Goal: Information Seeking & Learning: Check status

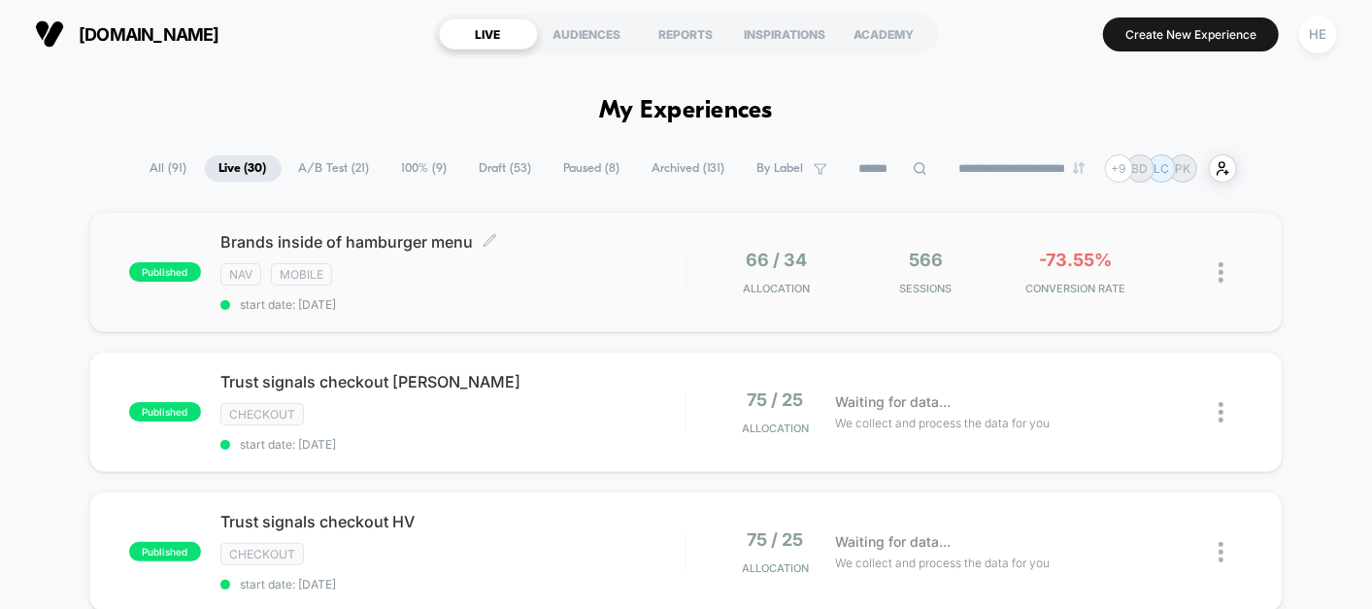
click at [585, 303] on span "start date: [DATE]" at bounding box center [452, 304] width 465 height 15
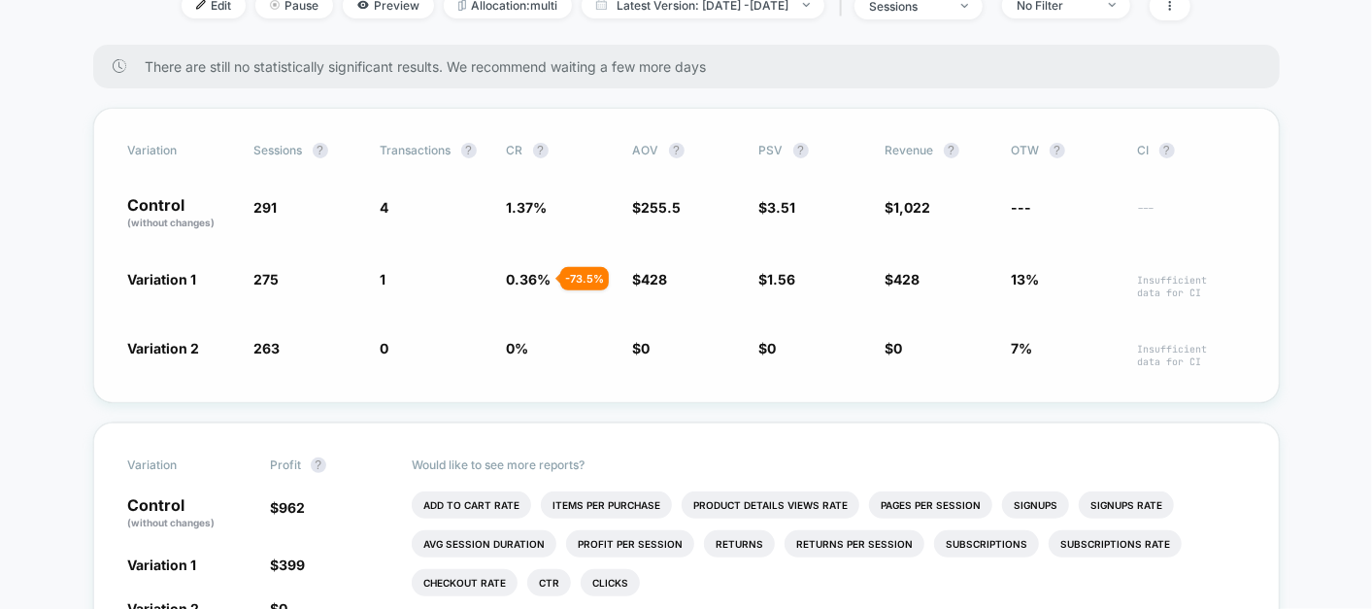
scroll to position [288, 0]
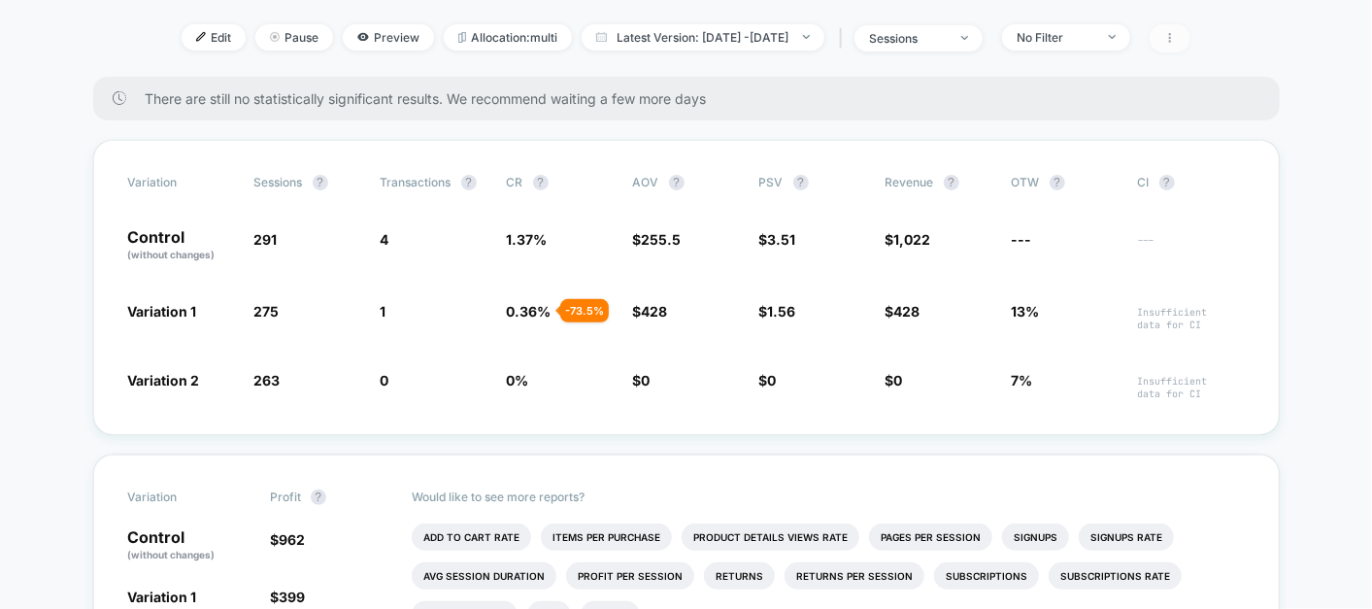
click at [1191, 33] on span at bounding box center [1170, 38] width 41 height 28
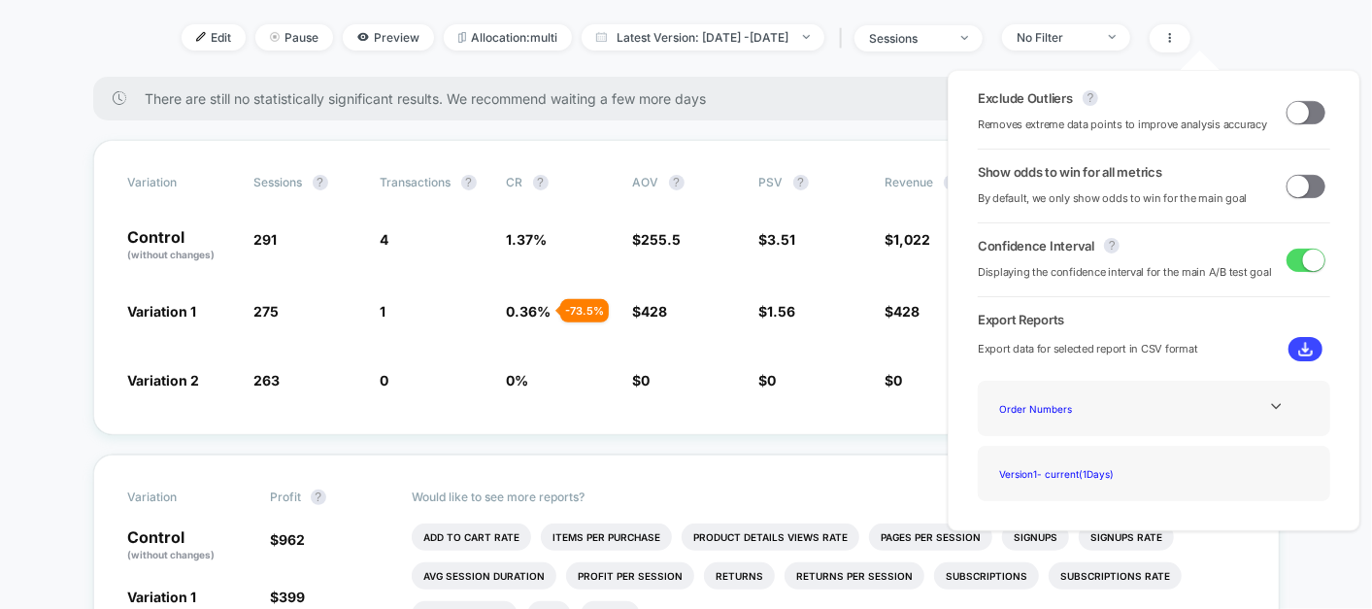
click at [1288, 108] on span at bounding box center [1298, 111] width 21 height 21
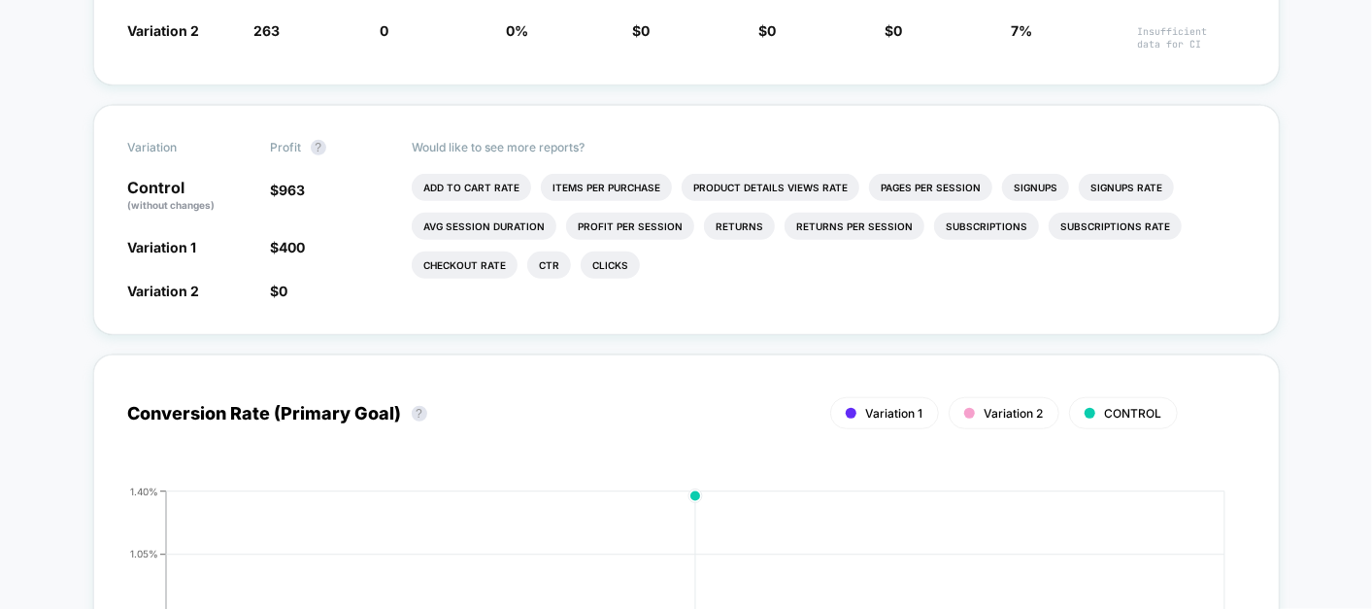
scroll to position [692, 0]
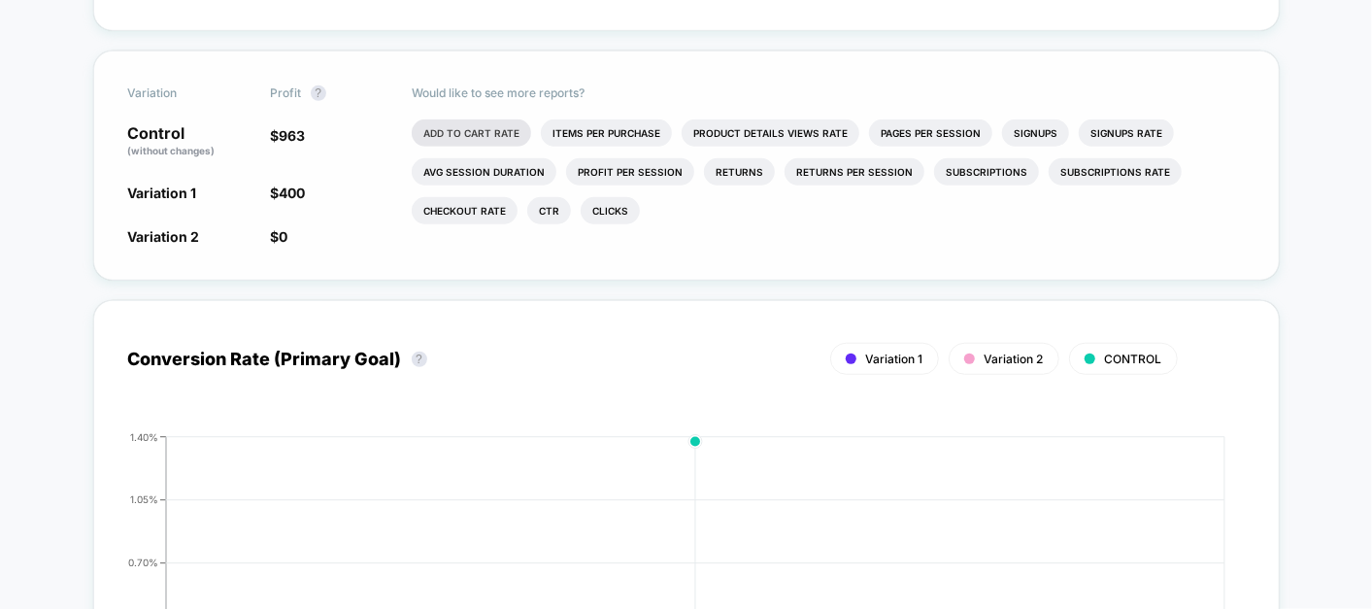
click at [488, 141] on li "Add To Cart Rate" at bounding box center [471, 132] width 119 height 27
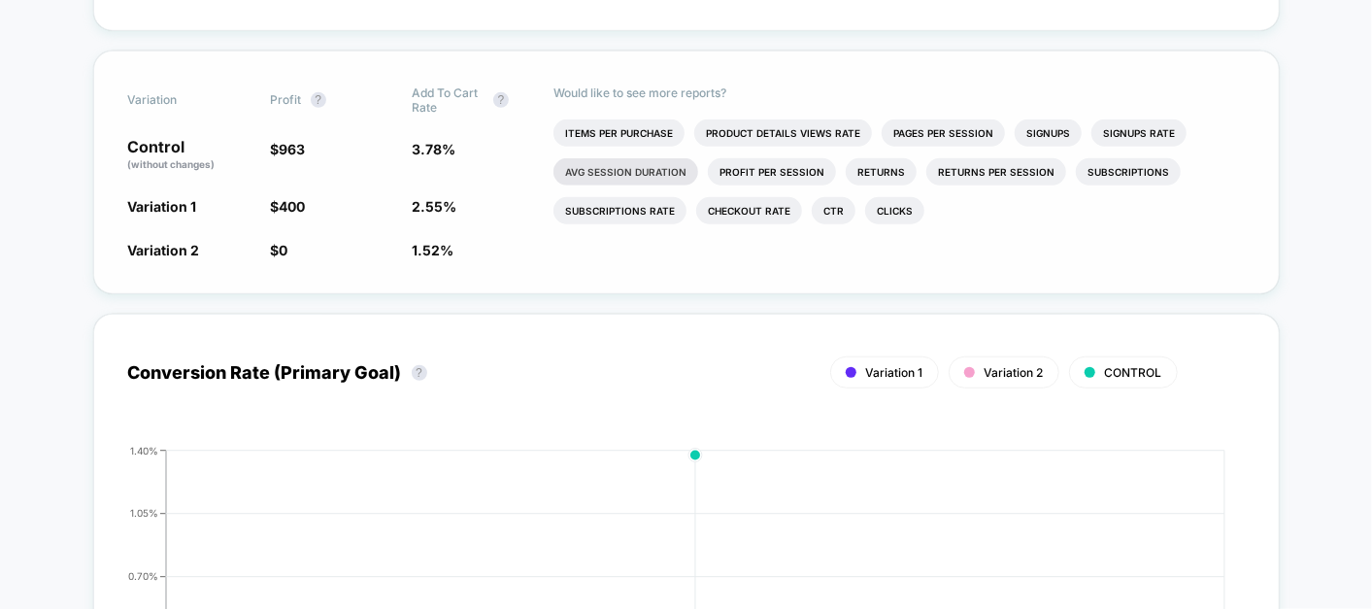
click at [593, 160] on li "Avg Session Duration" at bounding box center [626, 171] width 145 height 27
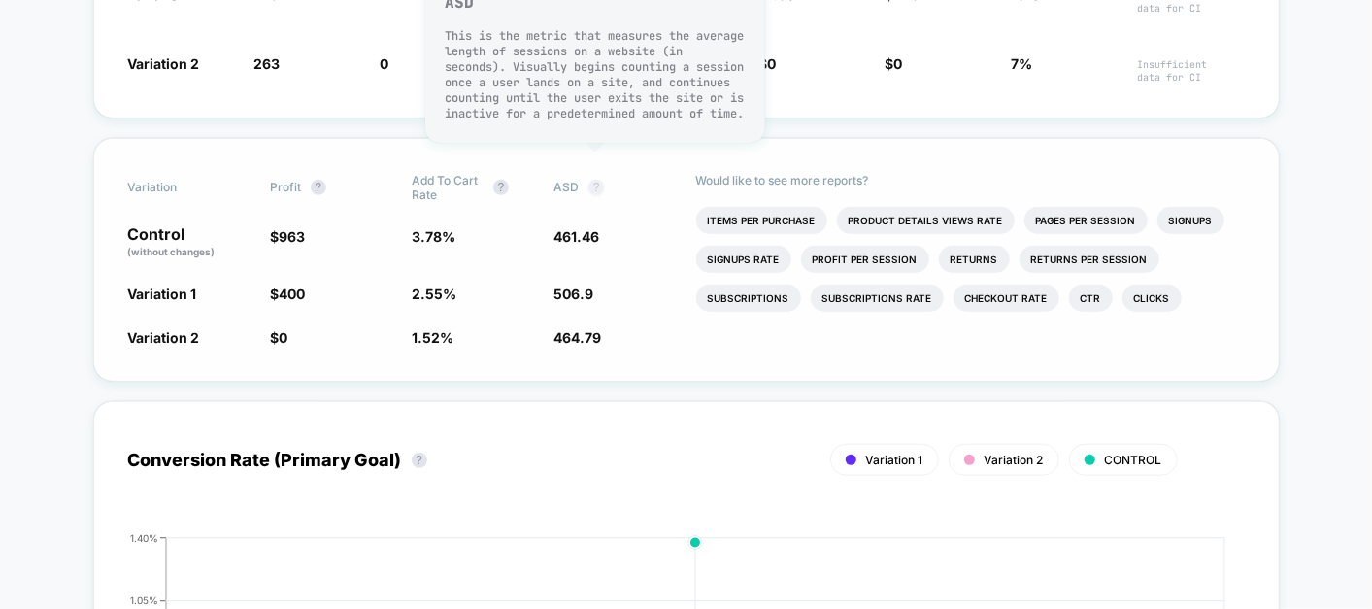
scroll to position [604, 0]
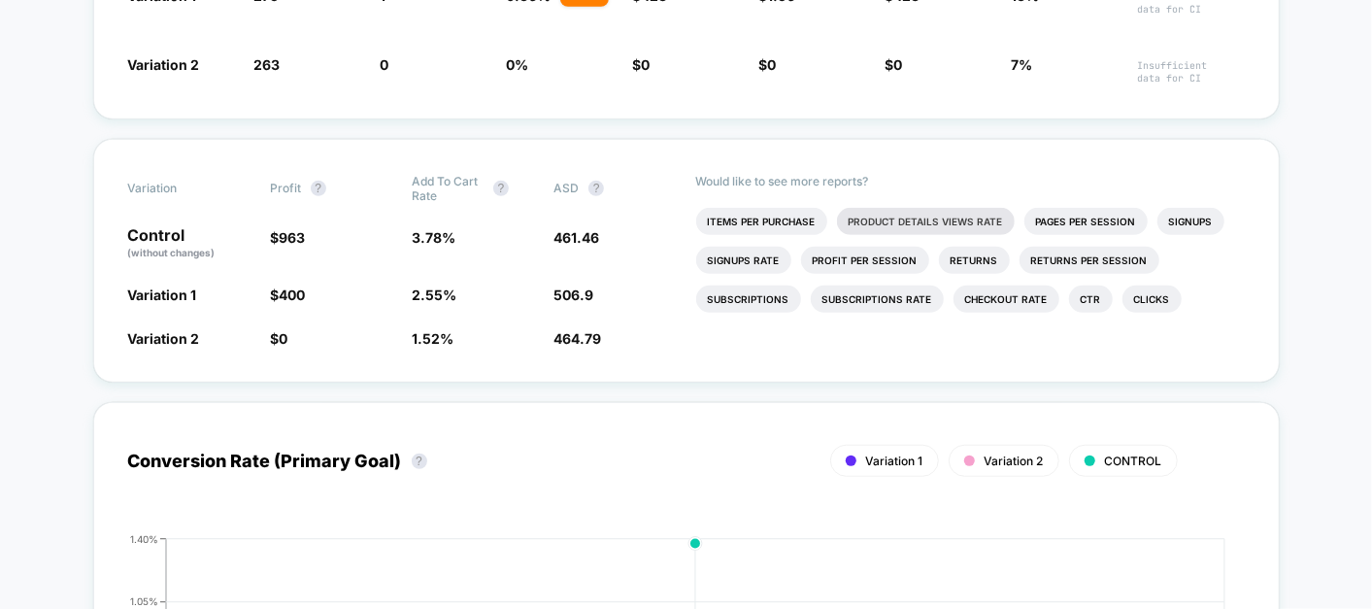
click at [921, 216] on li "Product Details Views Rate" at bounding box center [926, 221] width 178 height 27
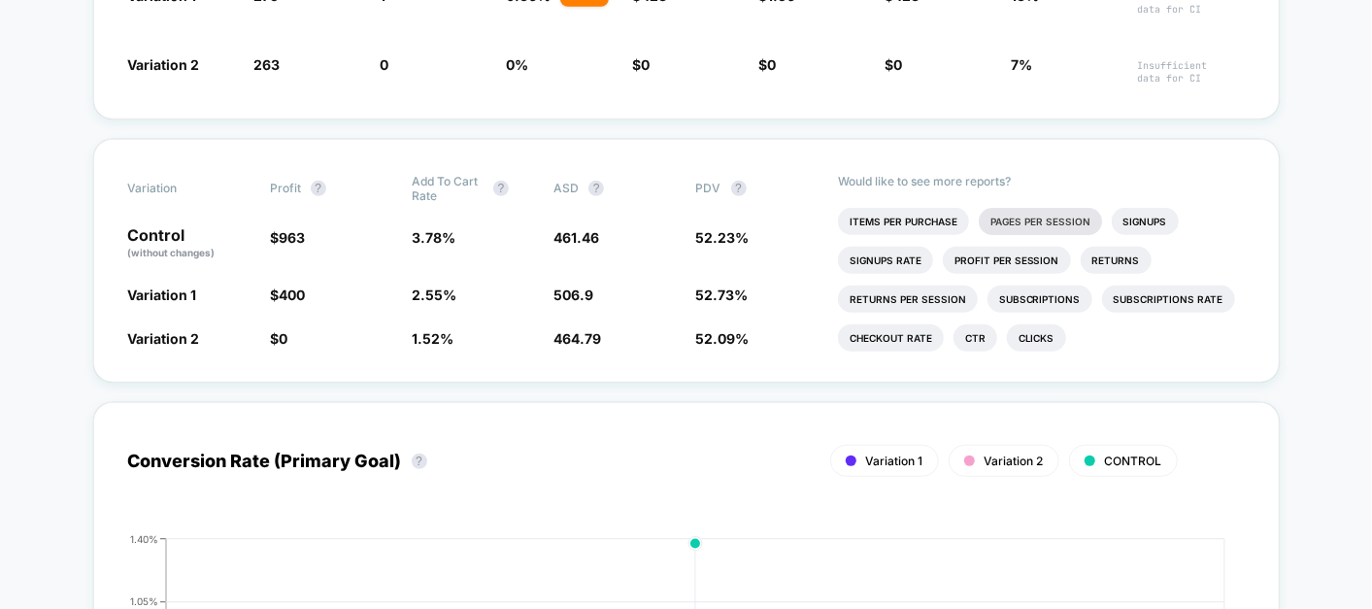
click at [1002, 211] on li "Pages Per Session" at bounding box center [1040, 221] width 123 height 27
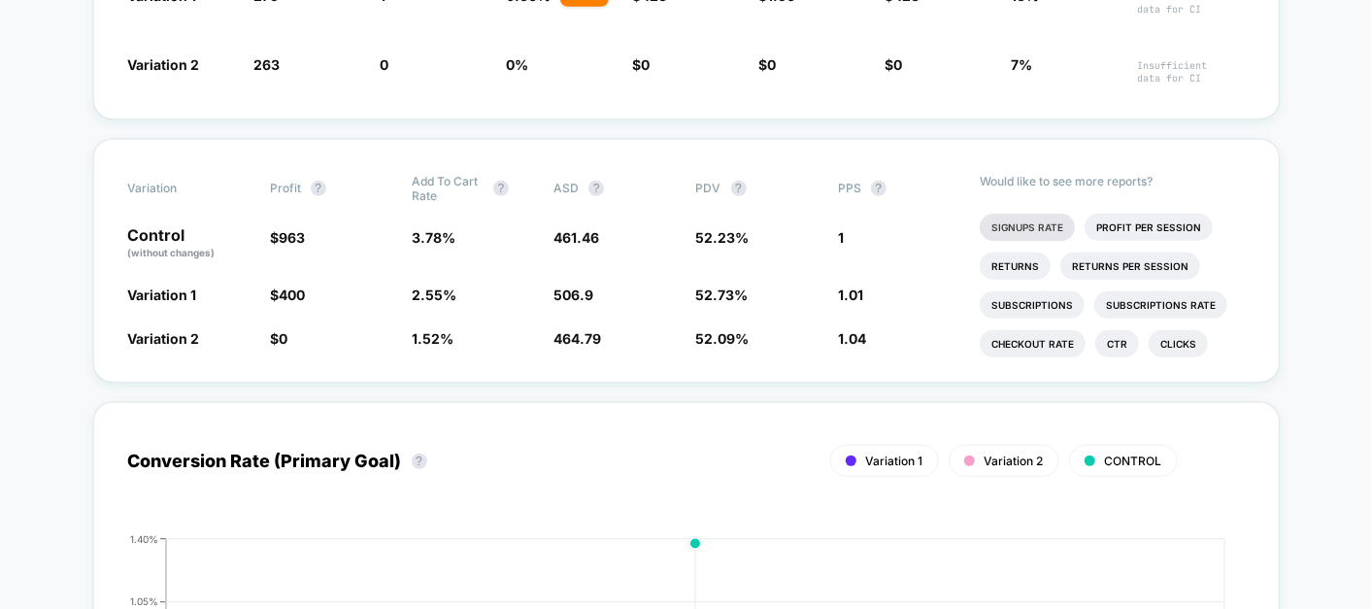
scroll to position [34, 0]
click at [1037, 340] on li "Checkout Rate" at bounding box center [1033, 342] width 106 height 27
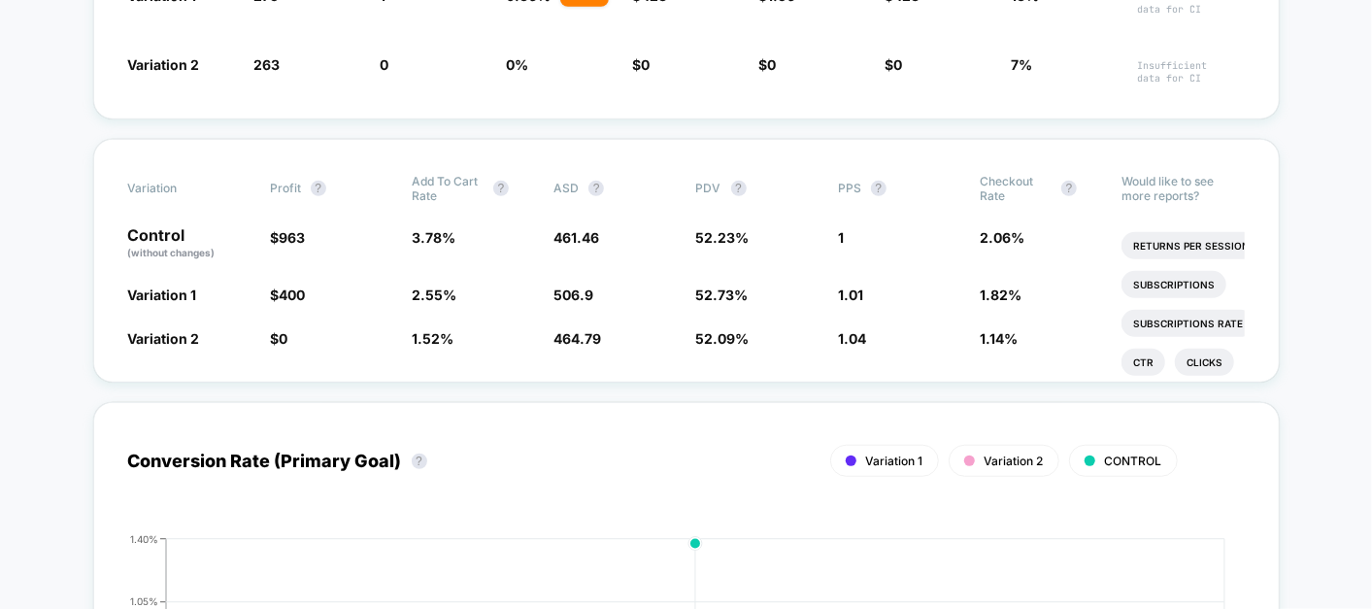
scroll to position [196, 0]
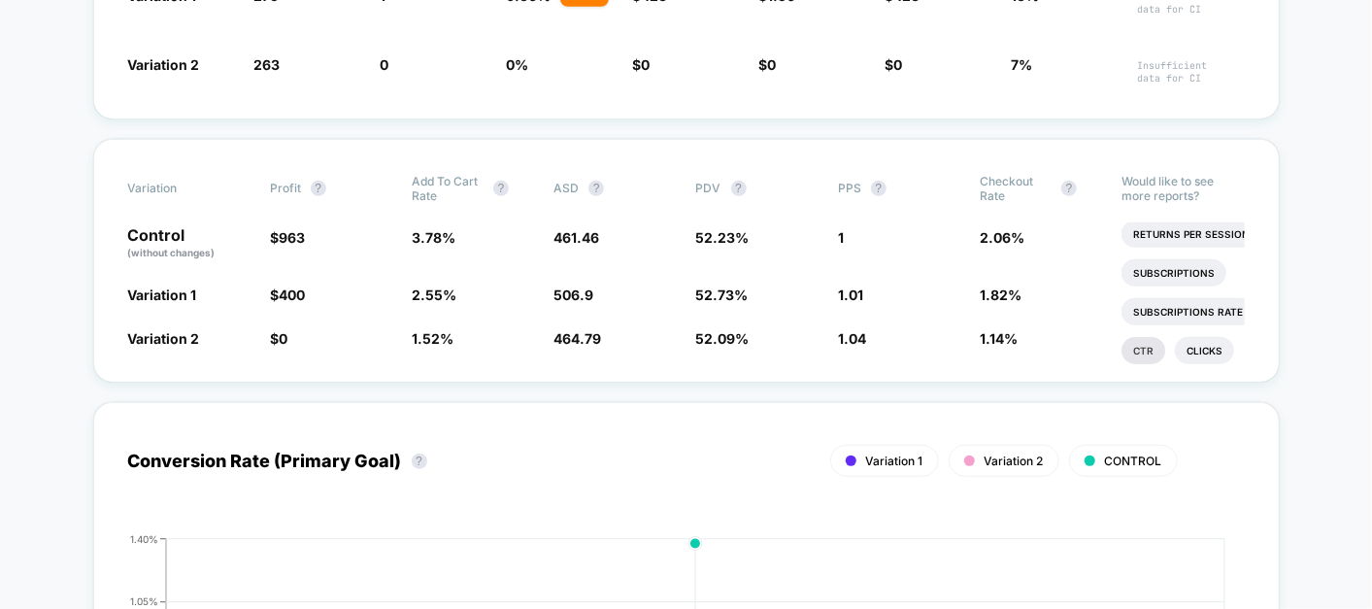
click at [1140, 344] on li "Ctr" at bounding box center [1144, 350] width 44 height 27
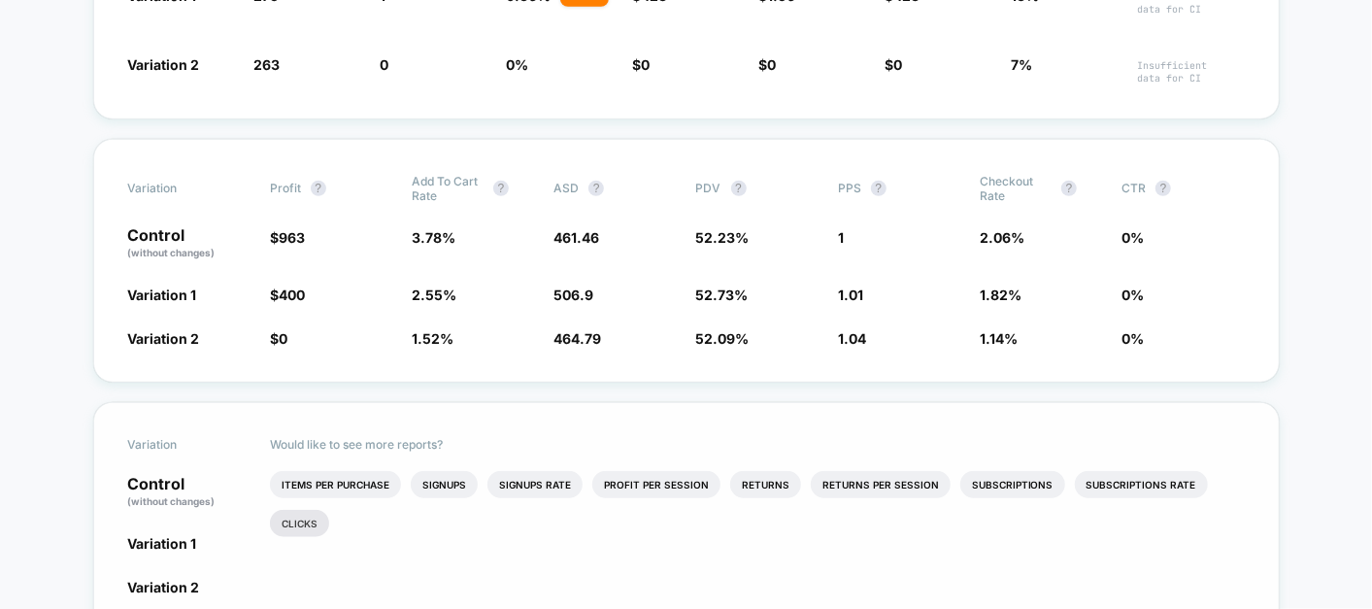
click at [298, 510] on li "Clicks" at bounding box center [299, 523] width 59 height 27
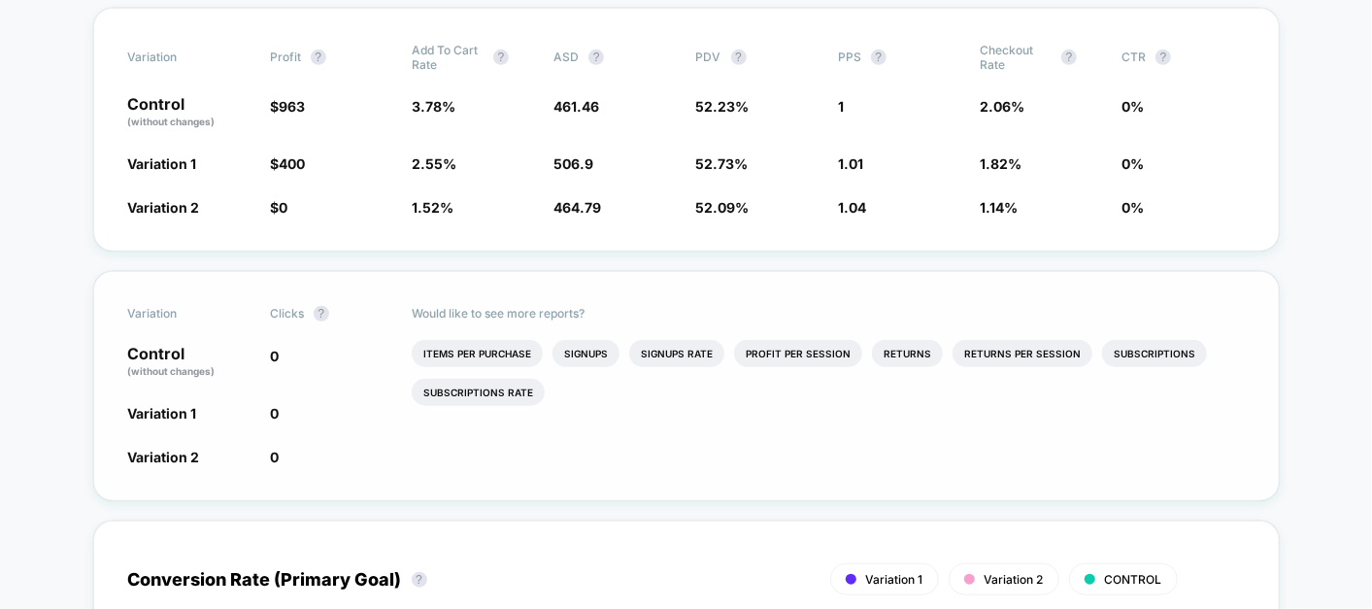
scroll to position [704, 0]
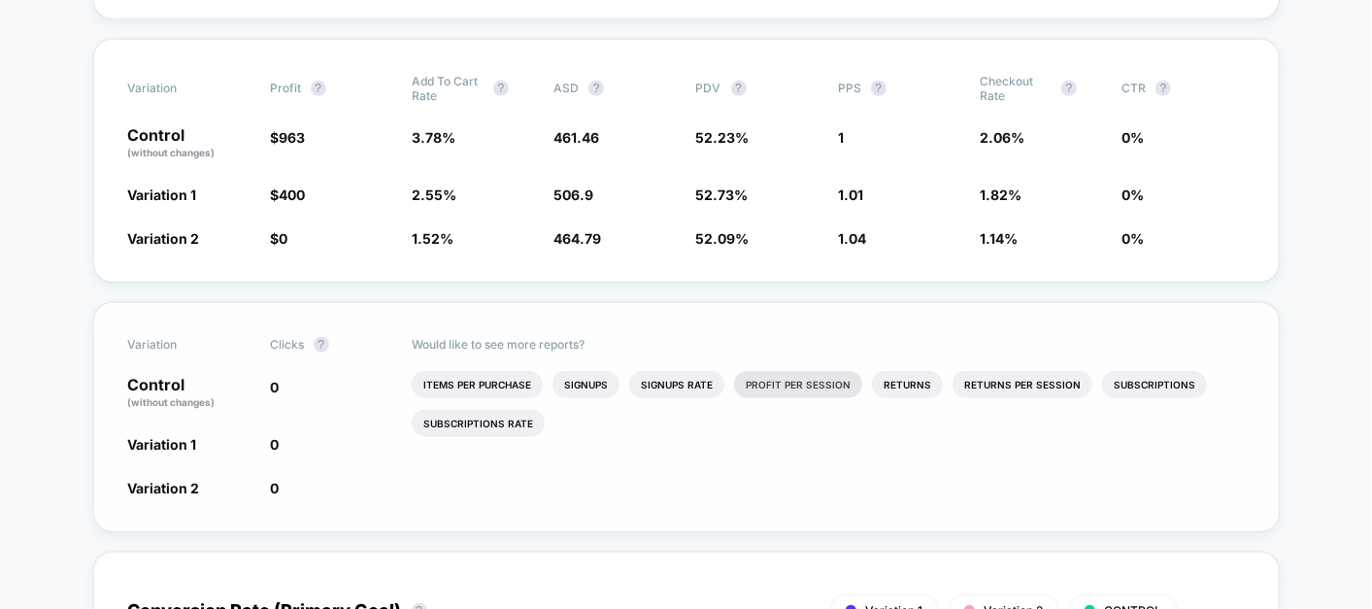
click at [782, 373] on li "Profit Per Session" at bounding box center [798, 384] width 128 height 27
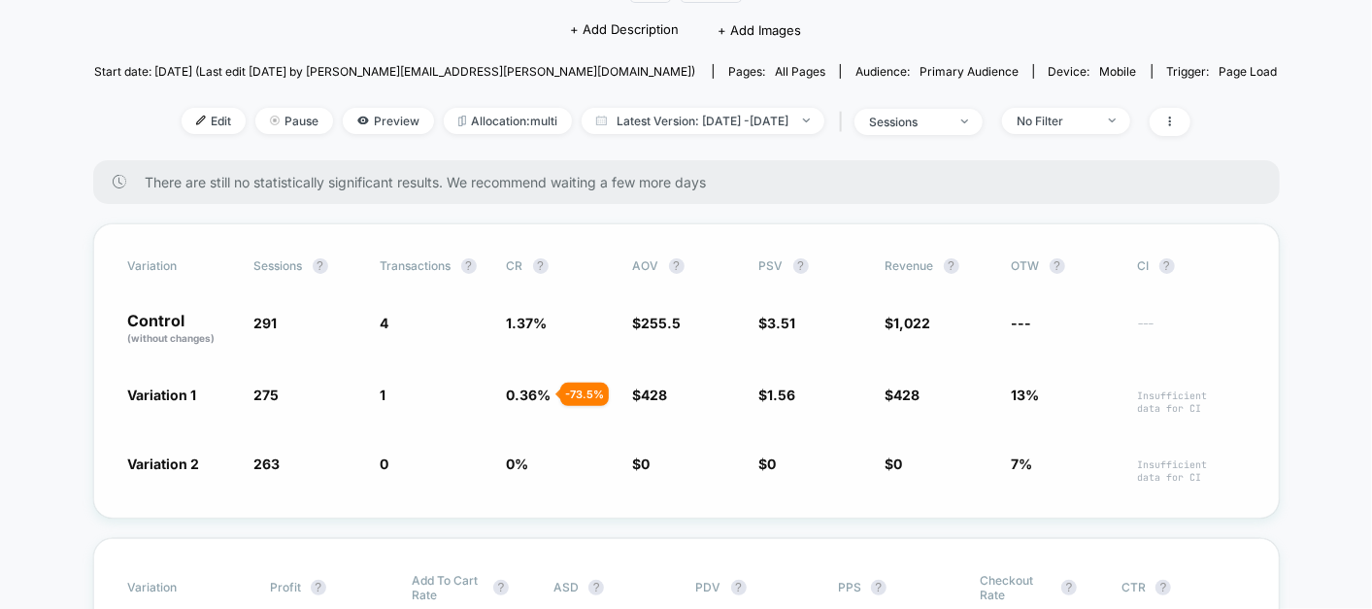
scroll to position [0, 0]
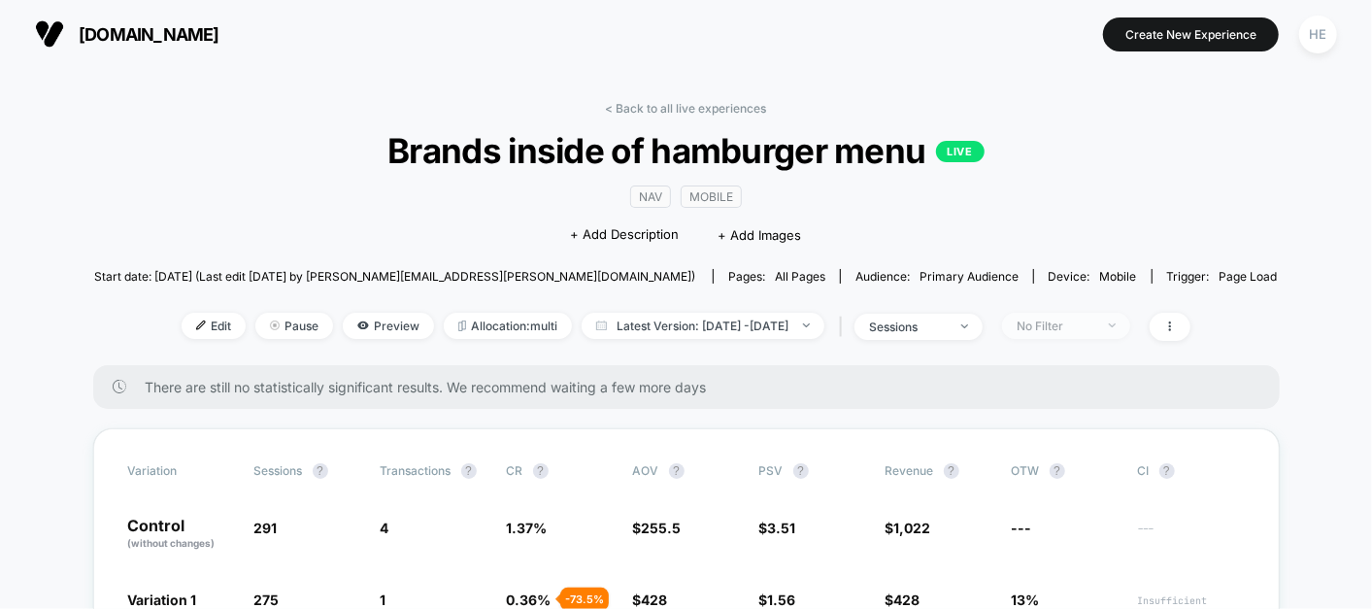
click at [1109, 313] on span "No Filter" at bounding box center [1066, 326] width 128 height 26
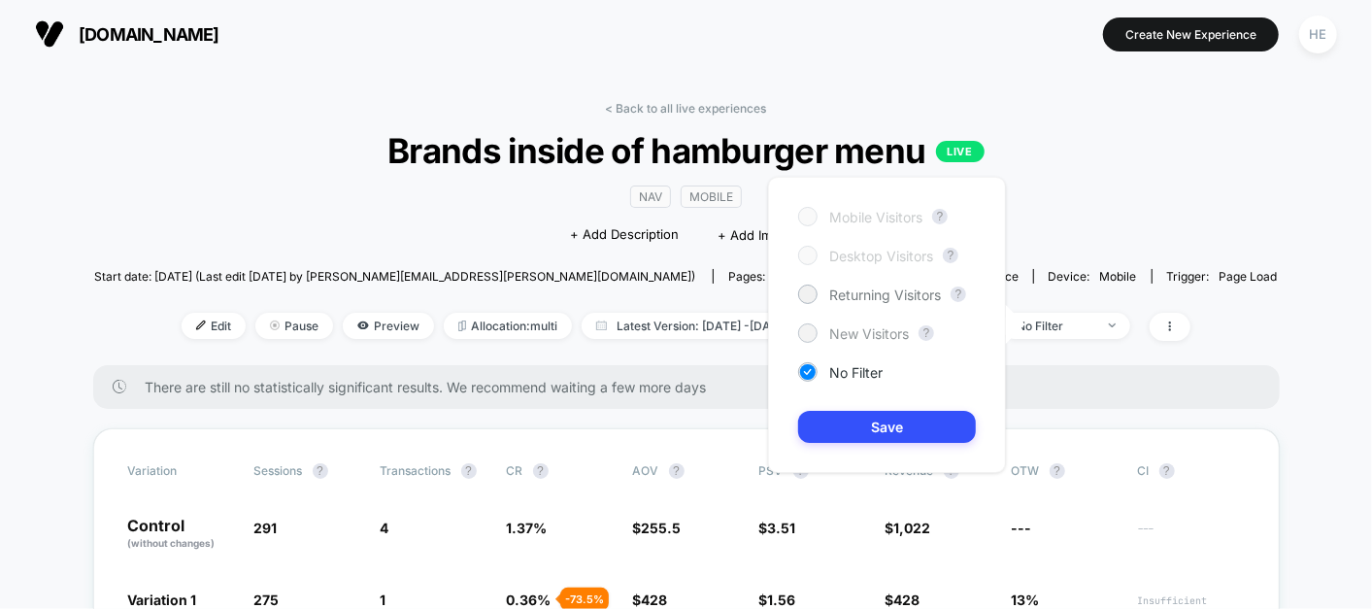
click at [873, 327] on span "New Visitors" at bounding box center [869, 333] width 80 height 17
click at [874, 435] on button "Save" at bounding box center [887, 427] width 178 height 32
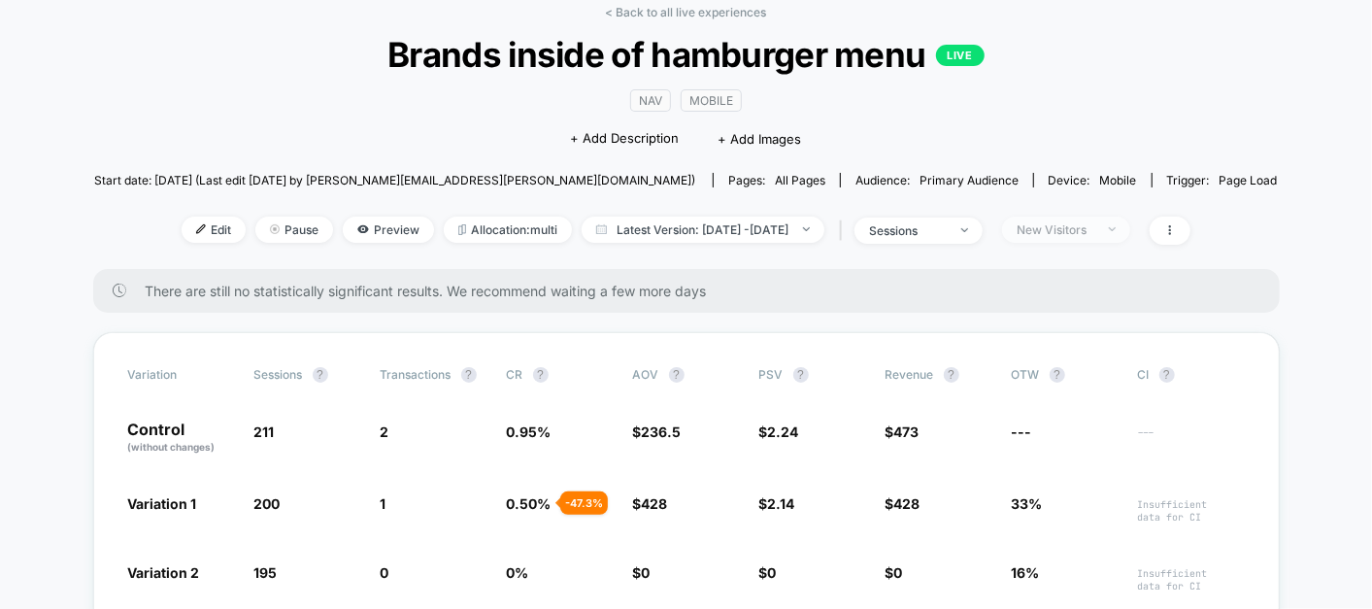
scroll to position [97, 0]
click at [1095, 233] on div "New Visitors" at bounding box center [1056, 228] width 78 height 15
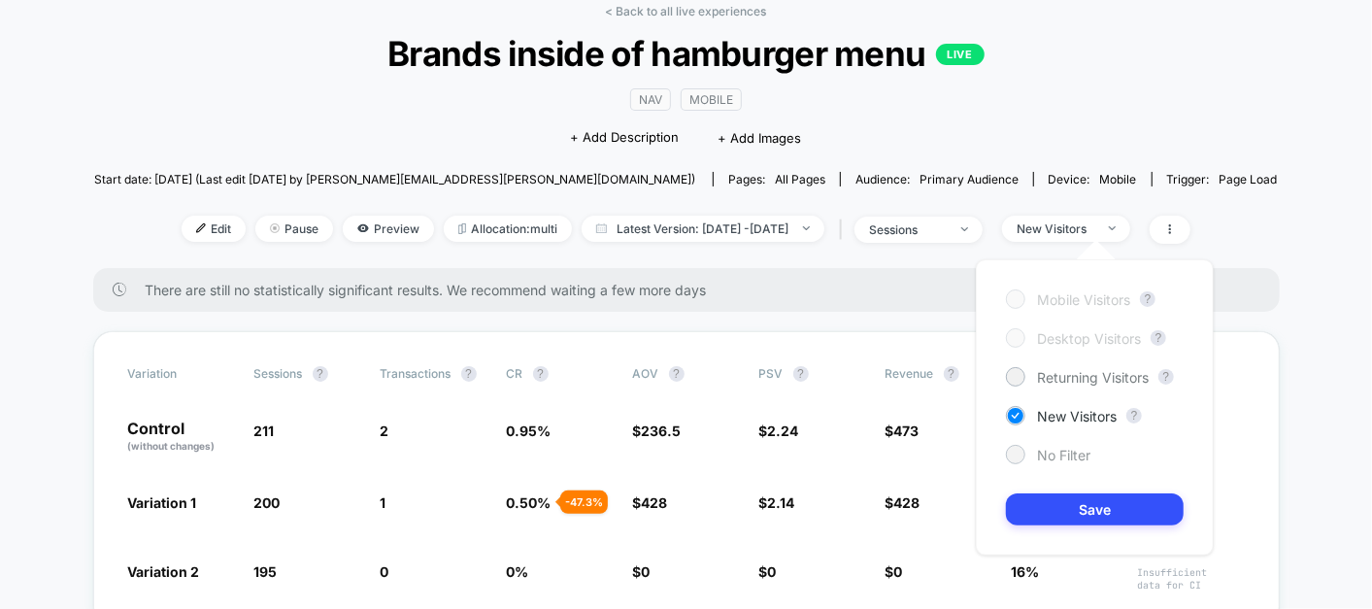
click at [1018, 460] on div at bounding box center [1015, 454] width 15 height 15
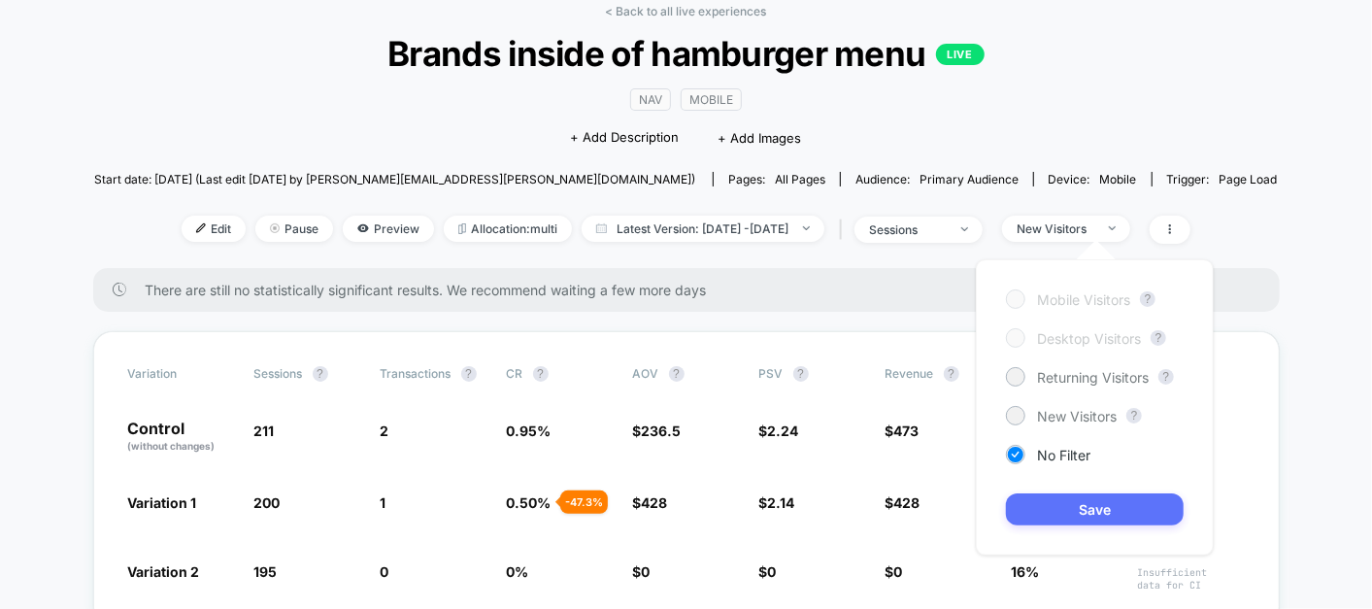
click at [1074, 513] on button "Save" at bounding box center [1095, 509] width 178 height 32
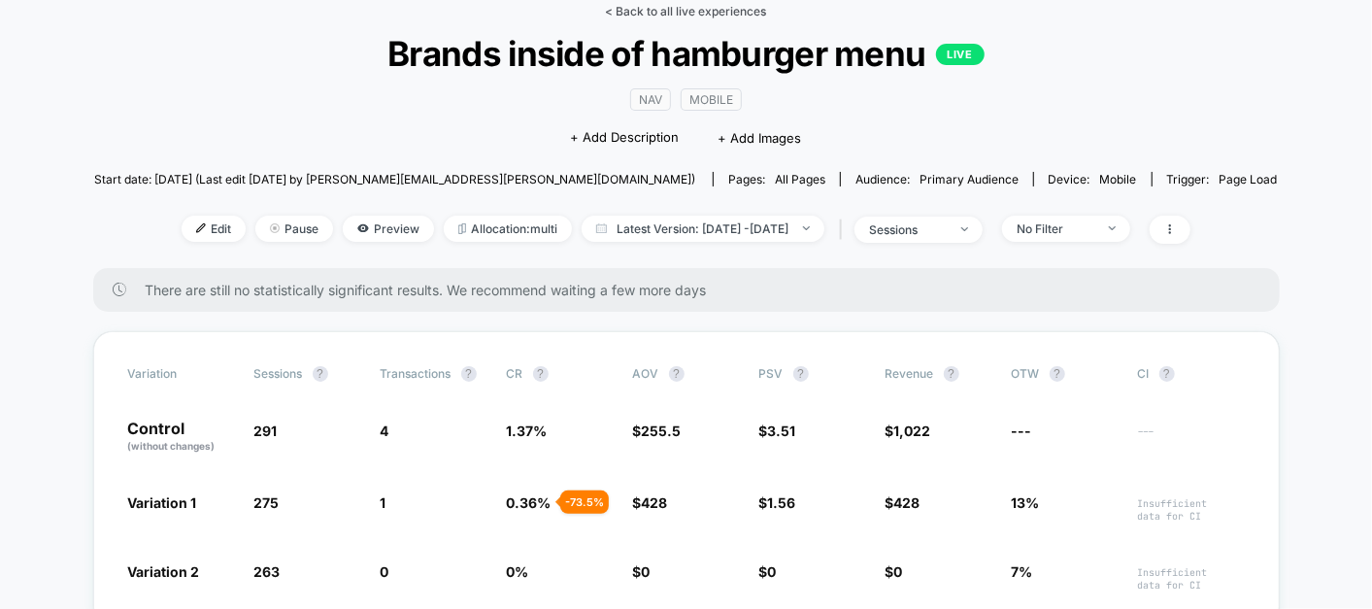
click at [703, 15] on link "< Back to all live experiences" at bounding box center [686, 11] width 161 height 15
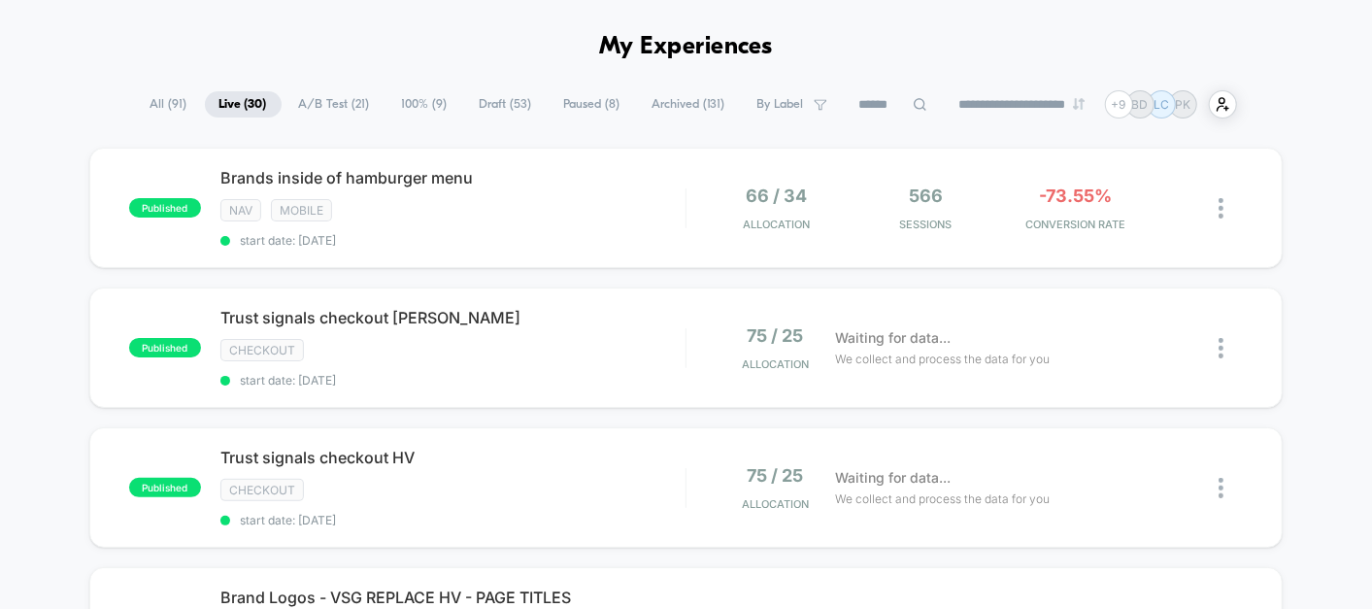
scroll to position [68, 0]
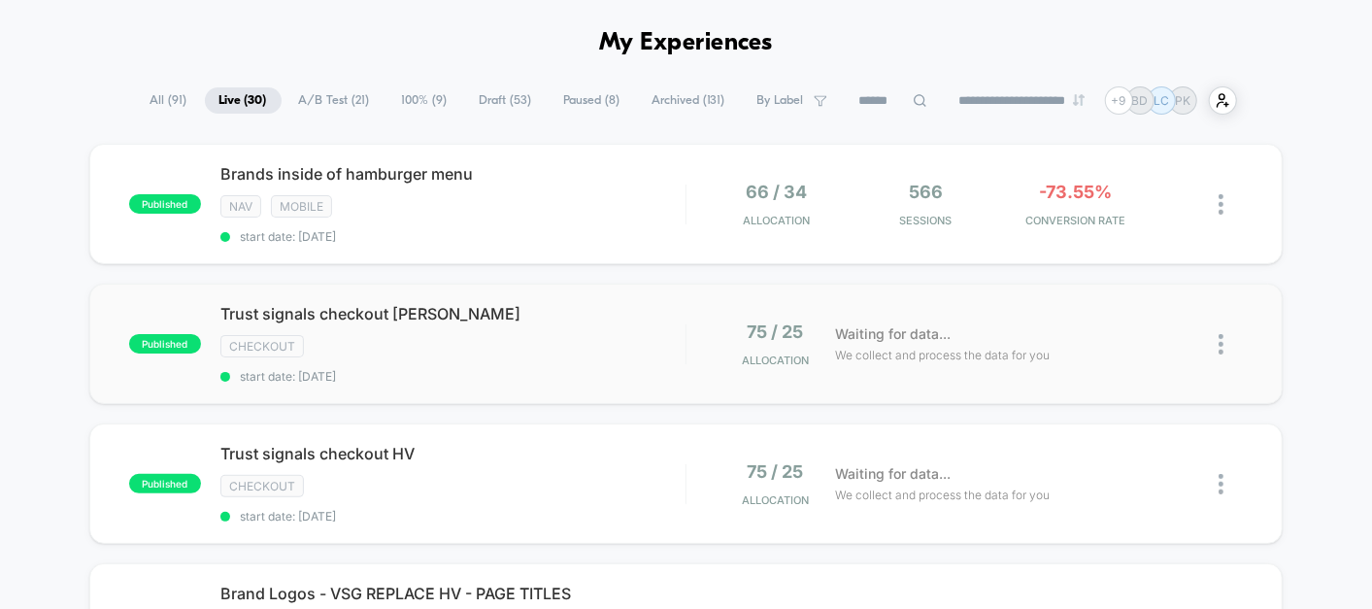
click at [555, 388] on div "published Trust signals checkout PFAFF checkout start date: 2025-10-14 75 / 25 …" at bounding box center [686, 344] width 1194 height 120
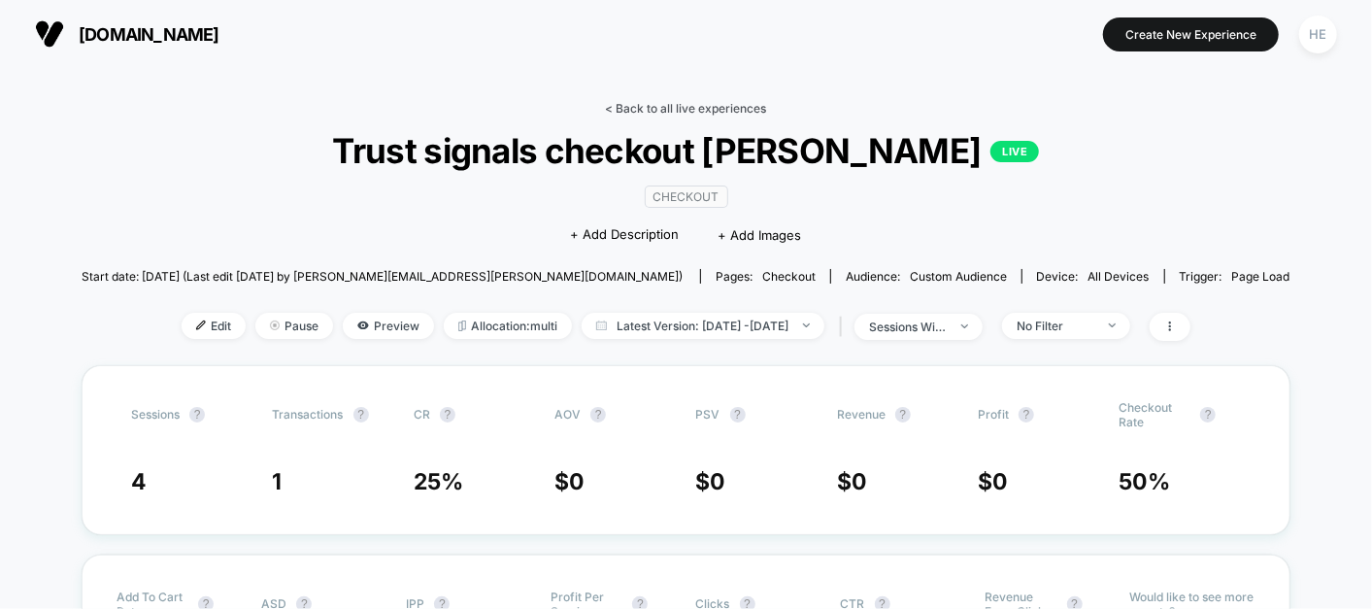
click at [651, 105] on link "< Back to all live experiences" at bounding box center [686, 108] width 161 height 15
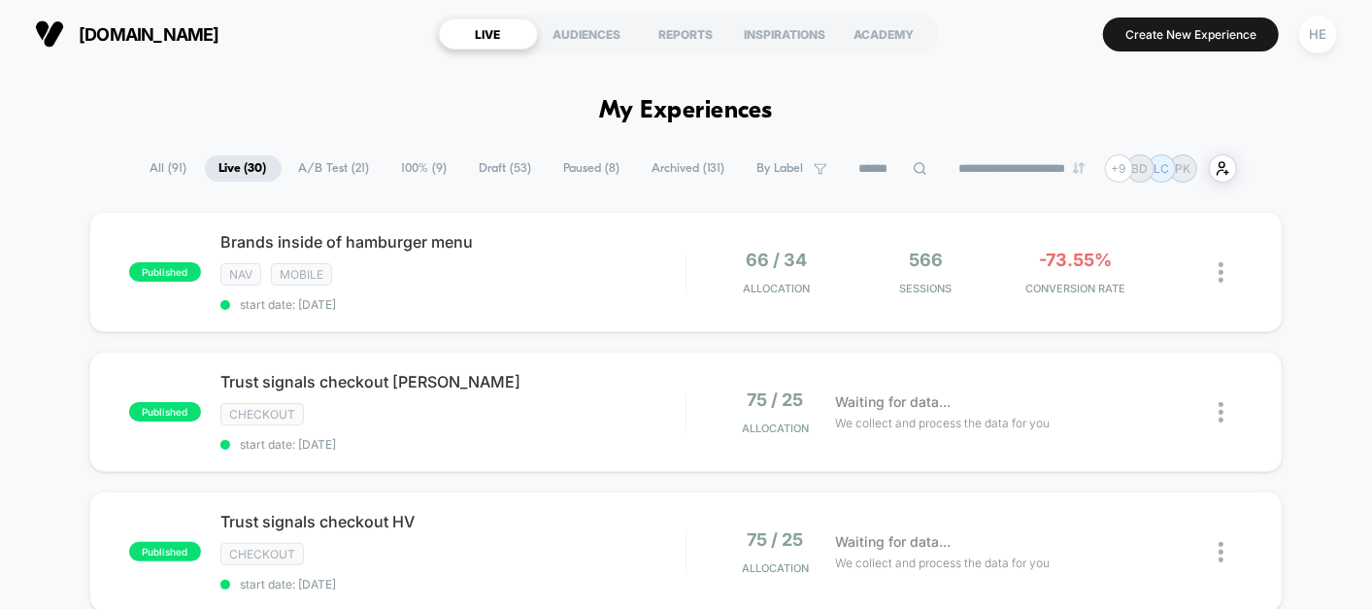
scroll to position [284, 0]
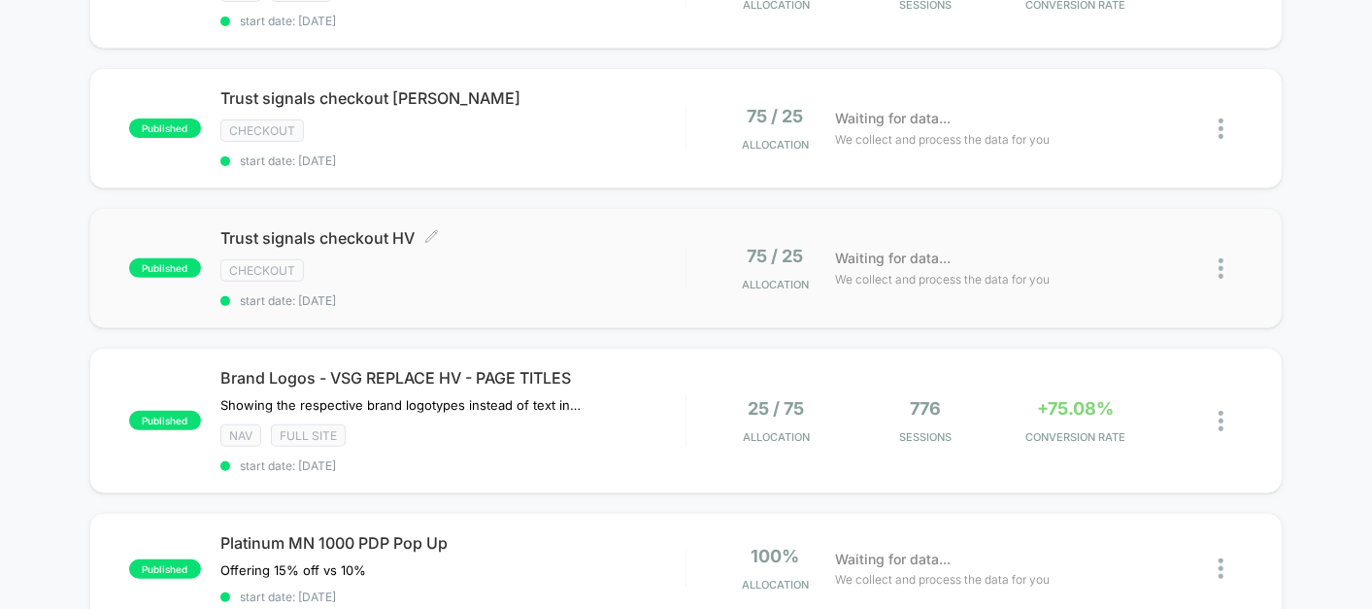
click at [602, 299] on span "start date: [DATE]" at bounding box center [452, 300] width 465 height 15
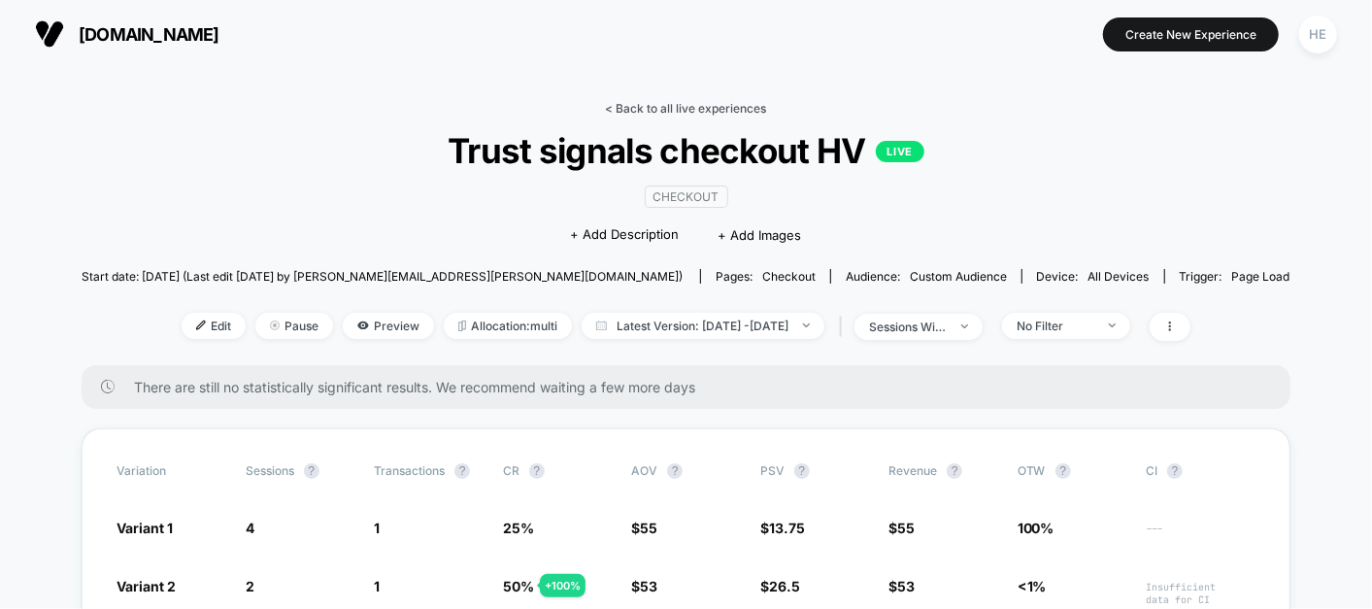
click at [652, 108] on link "< Back to all live experiences" at bounding box center [686, 108] width 161 height 15
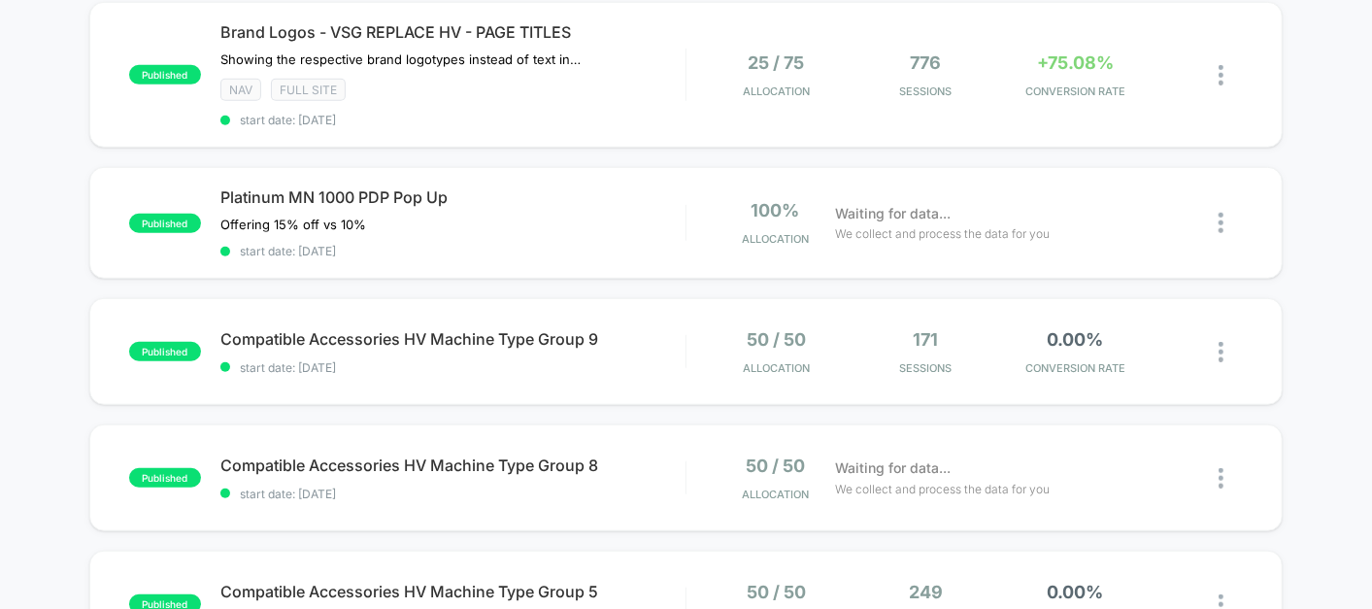
scroll to position [627, 0]
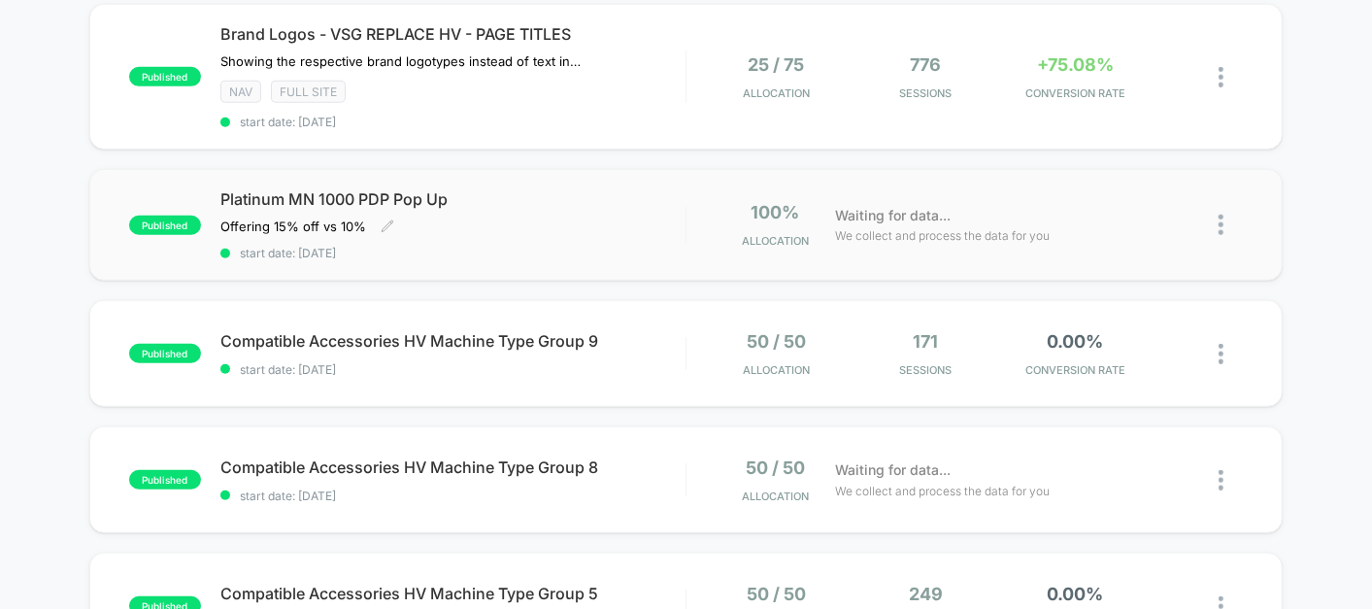
click at [510, 246] on span "start date: [DATE]" at bounding box center [452, 253] width 465 height 15
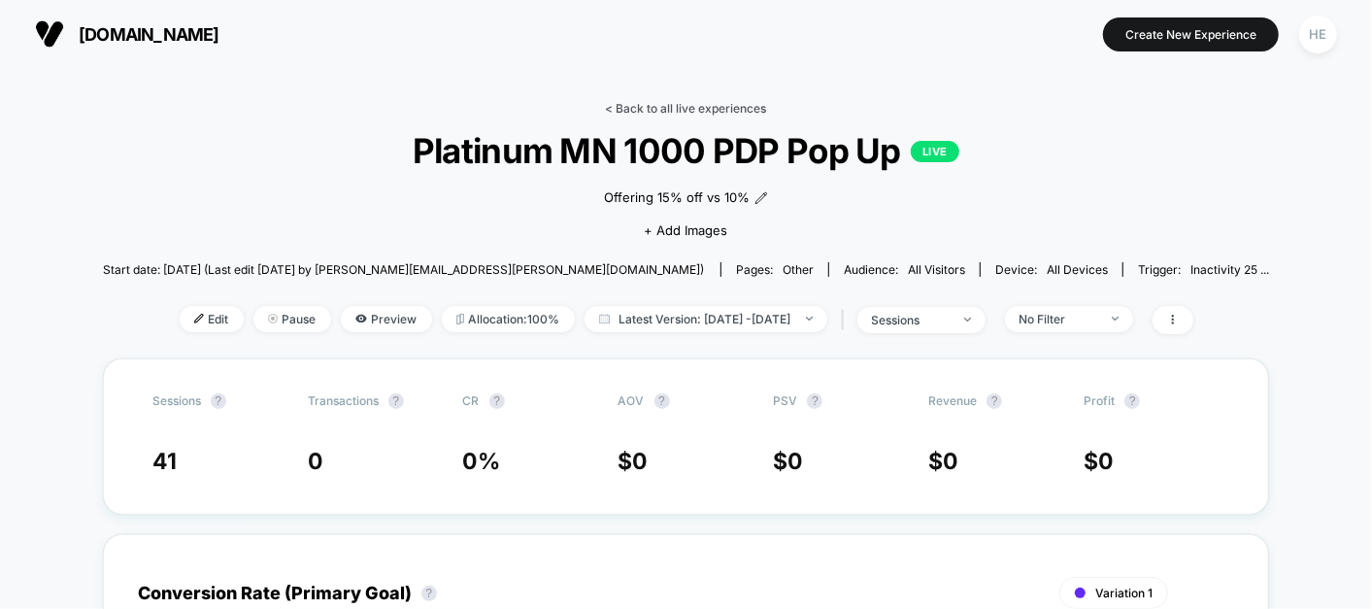
click at [624, 108] on link "< Back to all live experiences" at bounding box center [686, 108] width 161 height 15
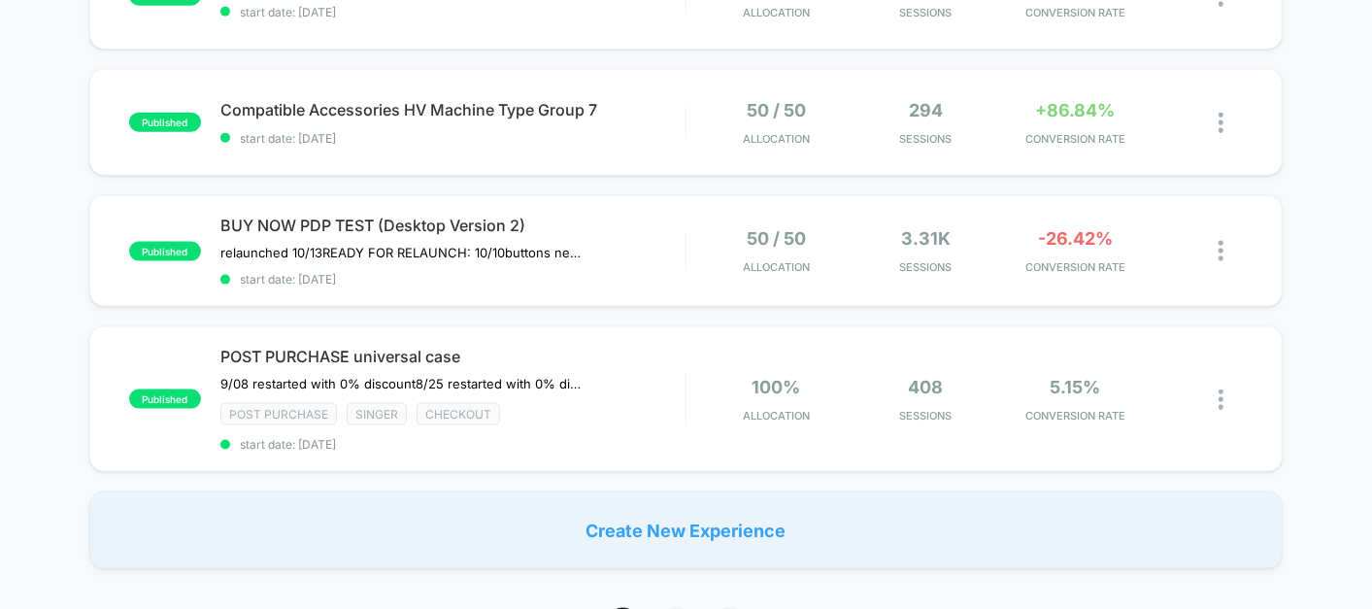
scroll to position [1419, 0]
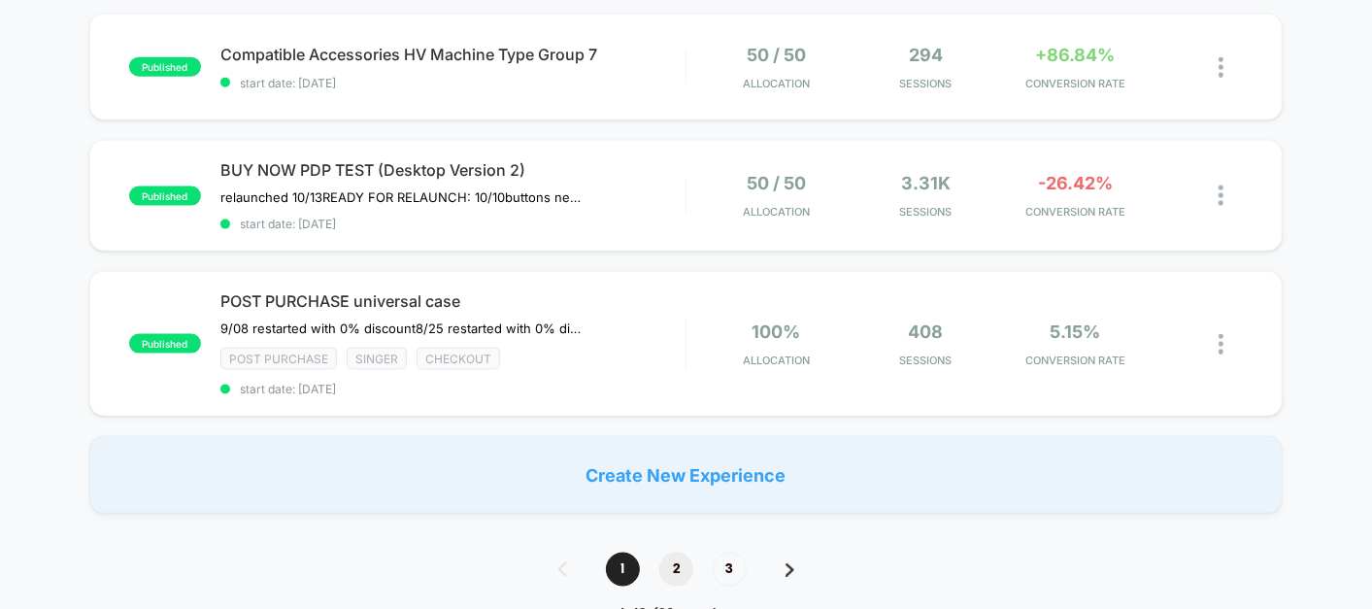
click at [671, 553] on span "2" at bounding box center [676, 570] width 34 height 34
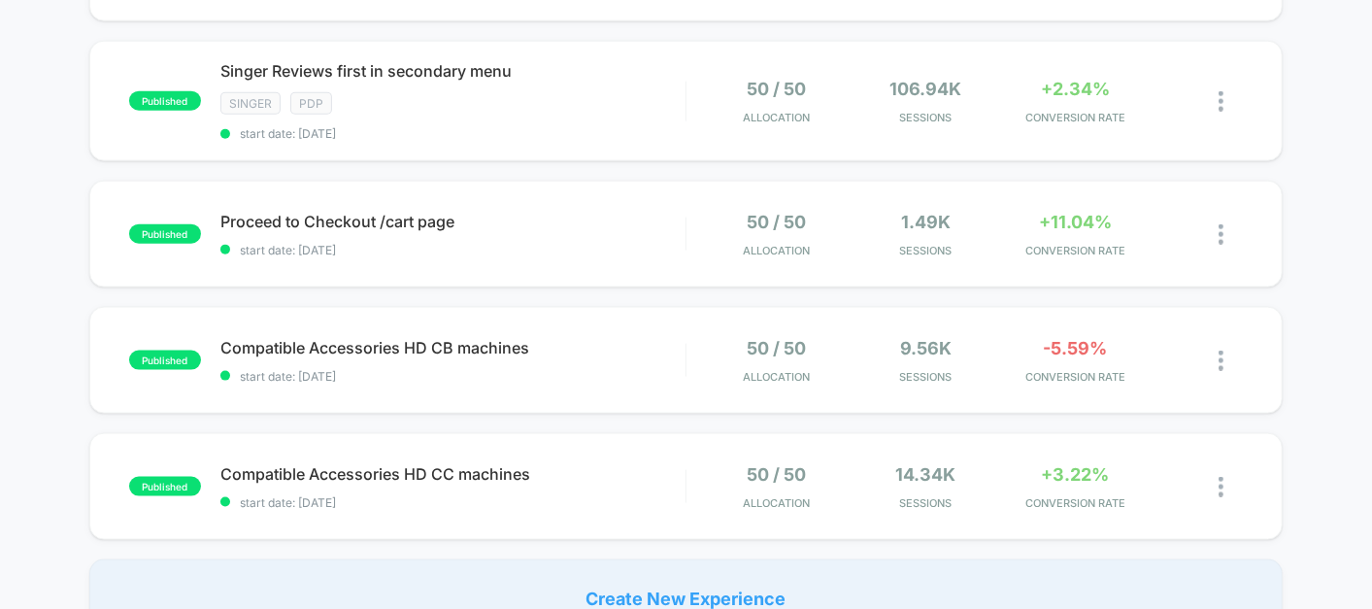
scroll to position [0, 0]
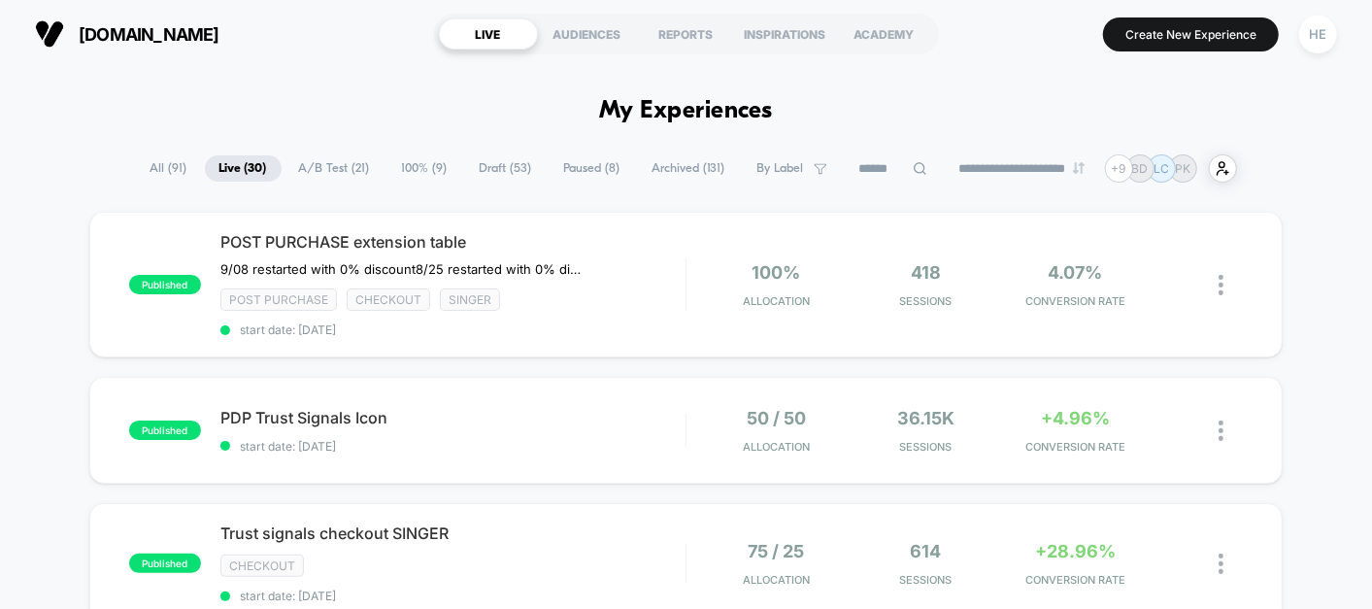
drag, startPoint x: 269, startPoint y: 152, endPoint x: 328, endPoint y: 157, distance: 59.4
click at [328, 157] on span "A/B Test ( 21 )" at bounding box center [335, 168] width 100 height 26
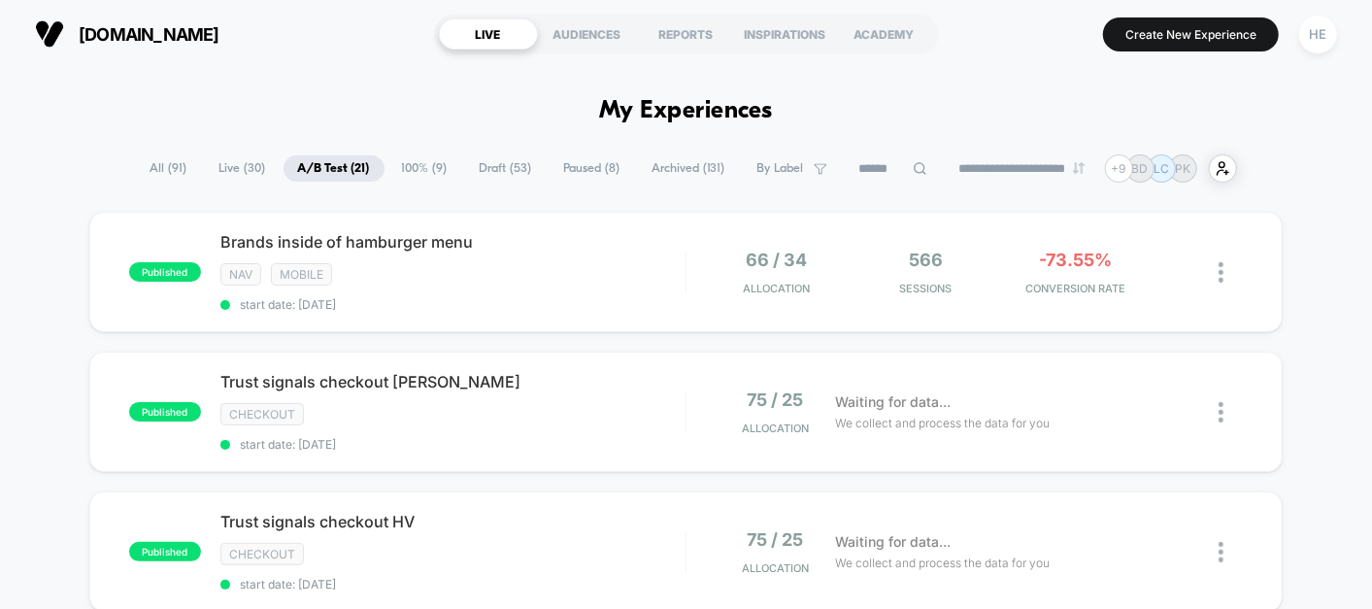
click at [229, 160] on span "Live ( 30 )" at bounding box center [243, 168] width 76 height 26
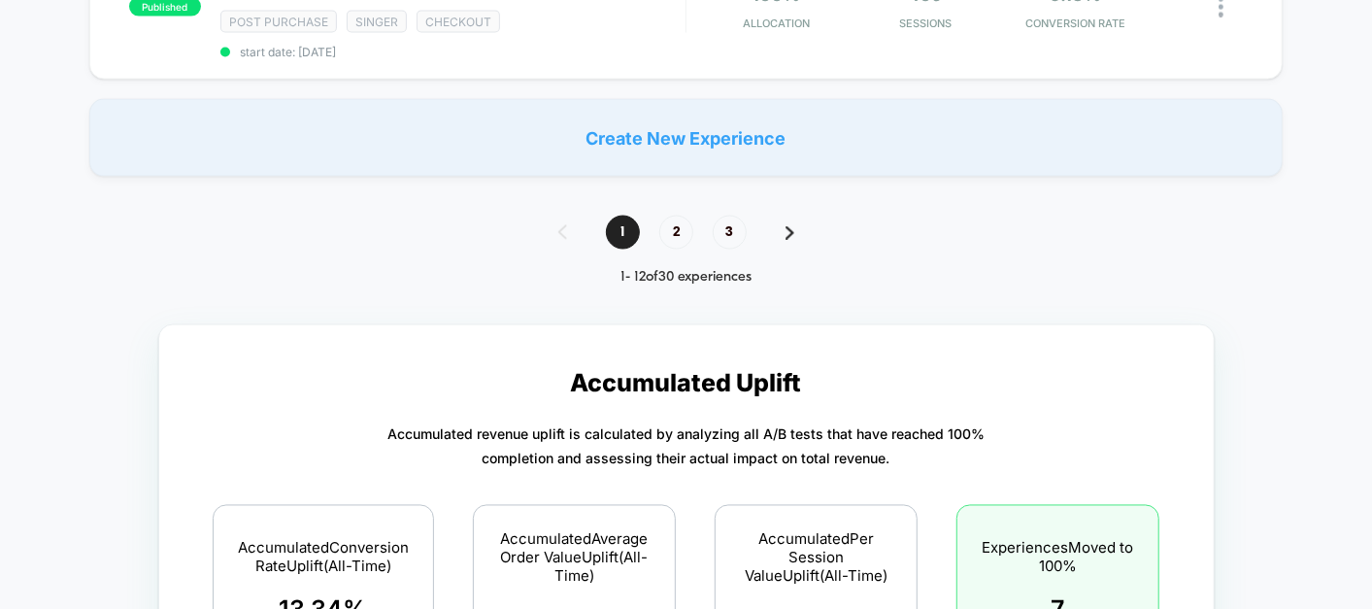
scroll to position [1758, 0]
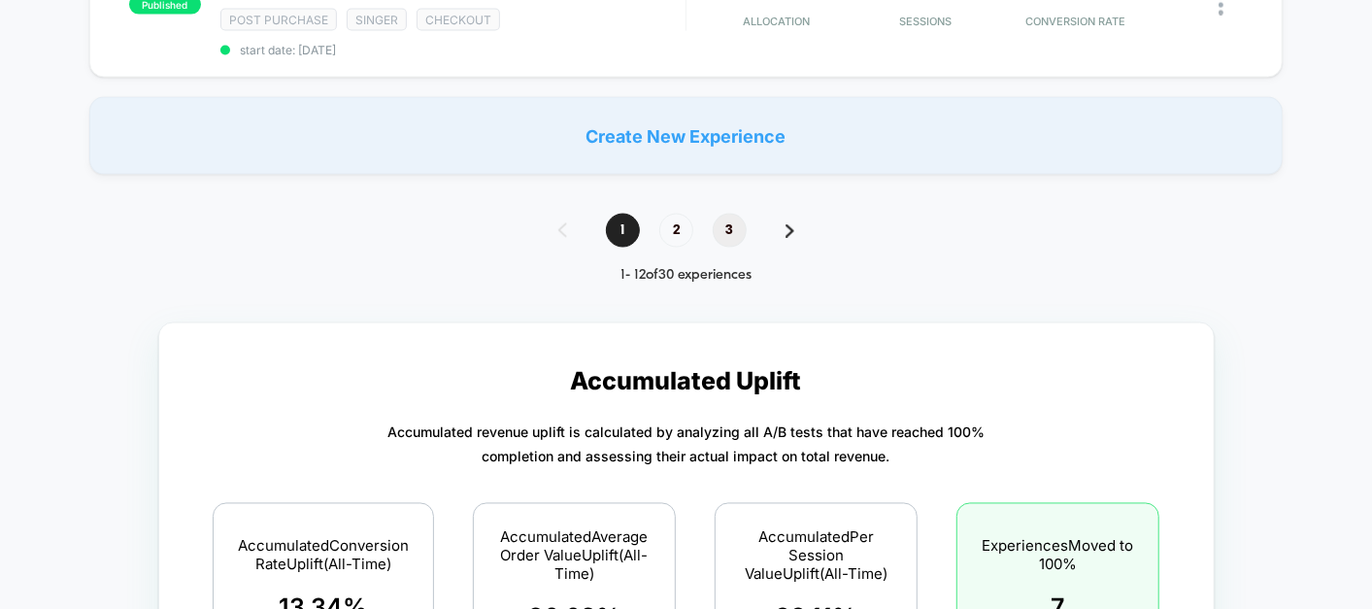
click at [726, 217] on span "3" at bounding box center [730, 231] width 34 height 34
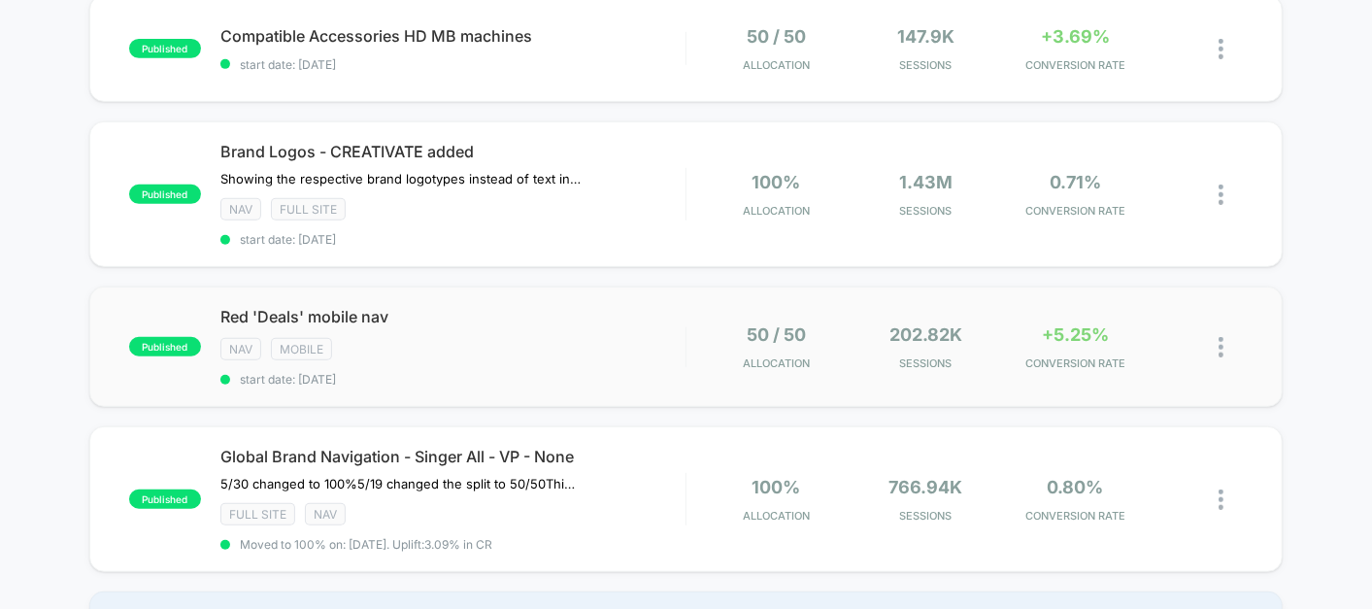
scroll to position [452, 0]
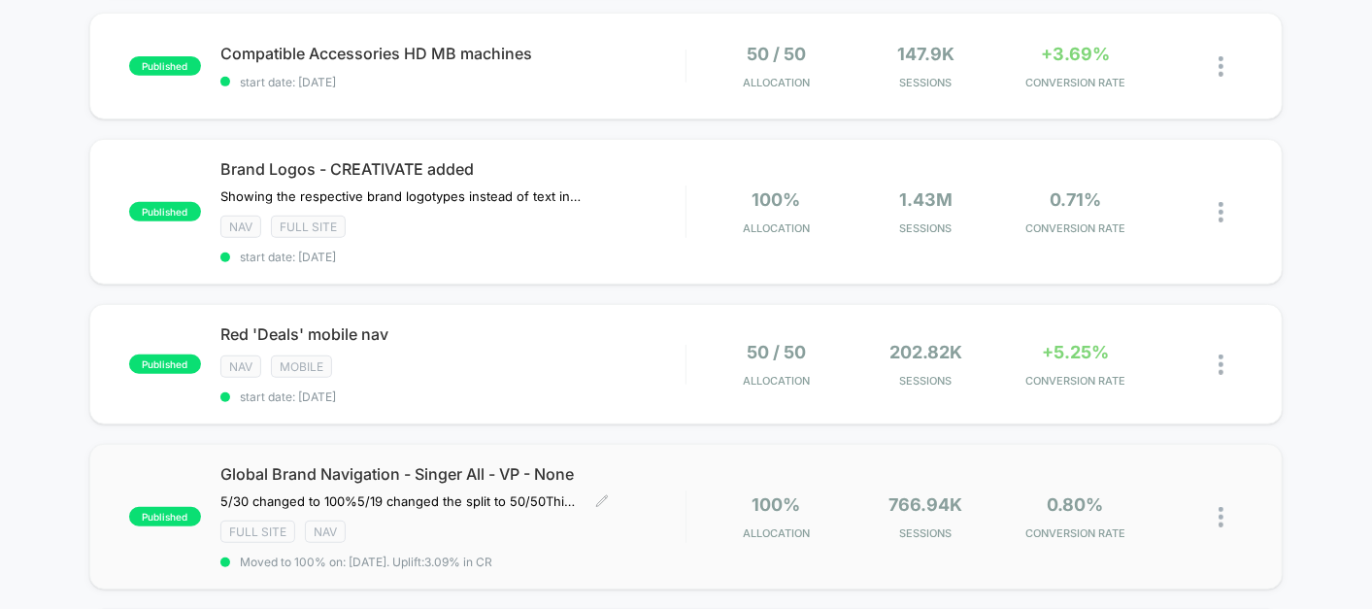
click at [505, 521] on div "Full site NAV" at bounding box center [452, 532] width 465 height 22
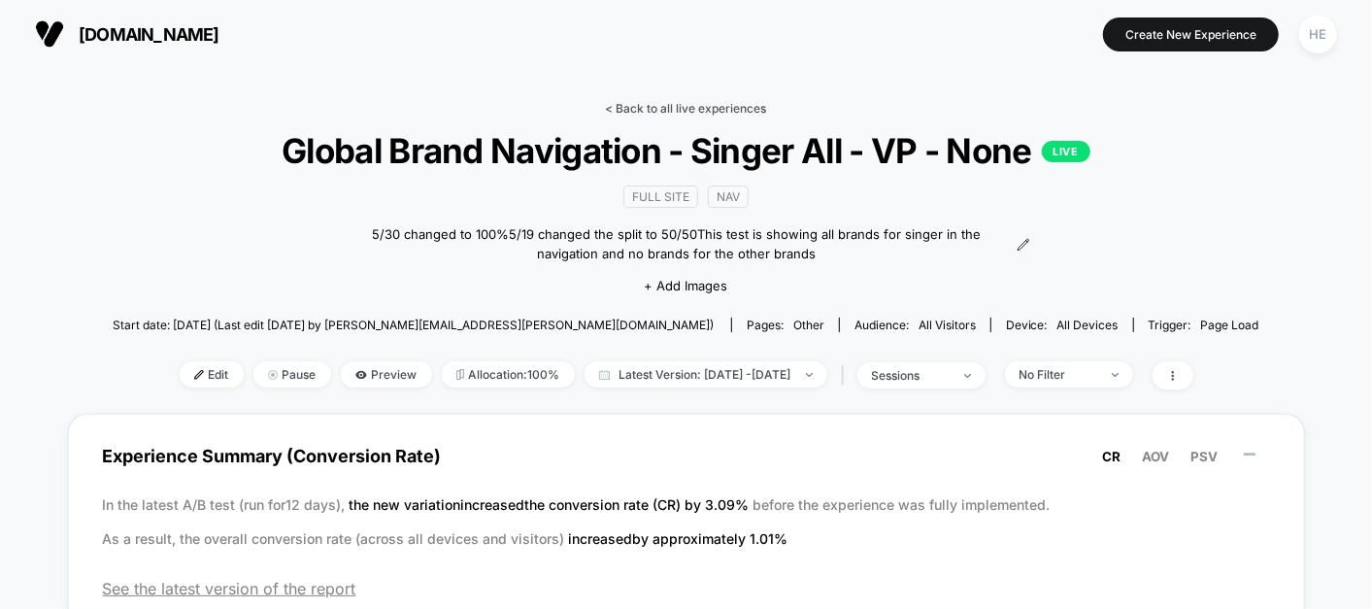
click at [641, 106] on link "< Back to all live experiences" at bounding box center [686, 108] width 161 height 15
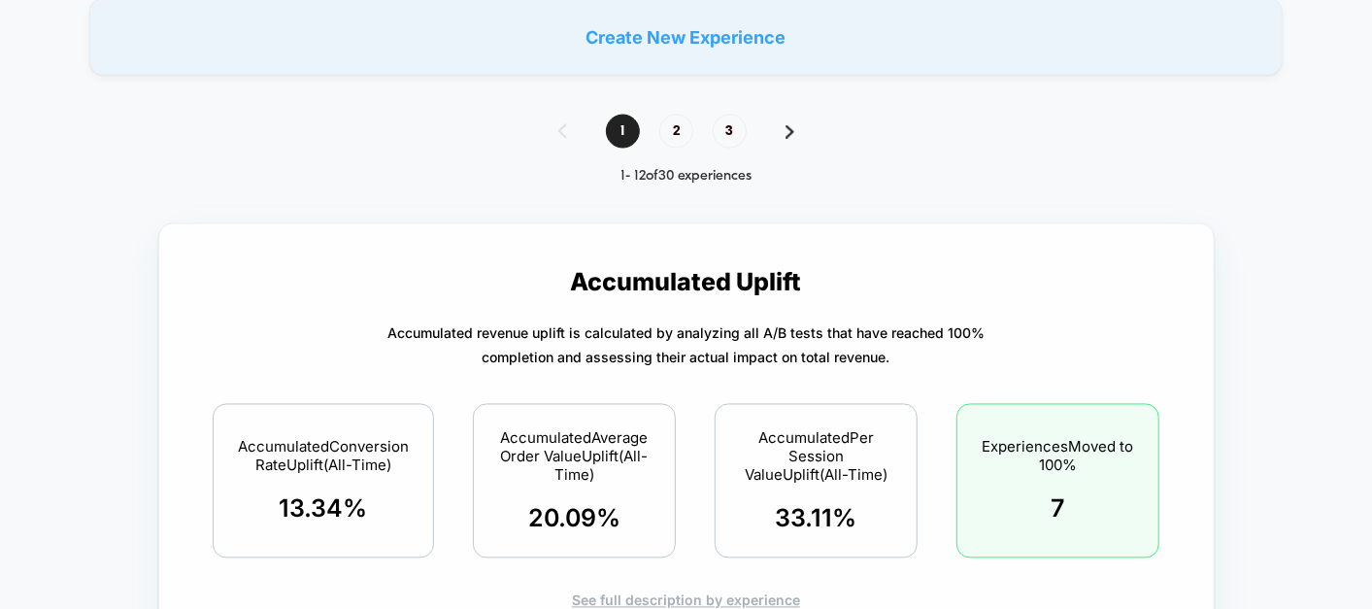
scroll to position [1850, 0]
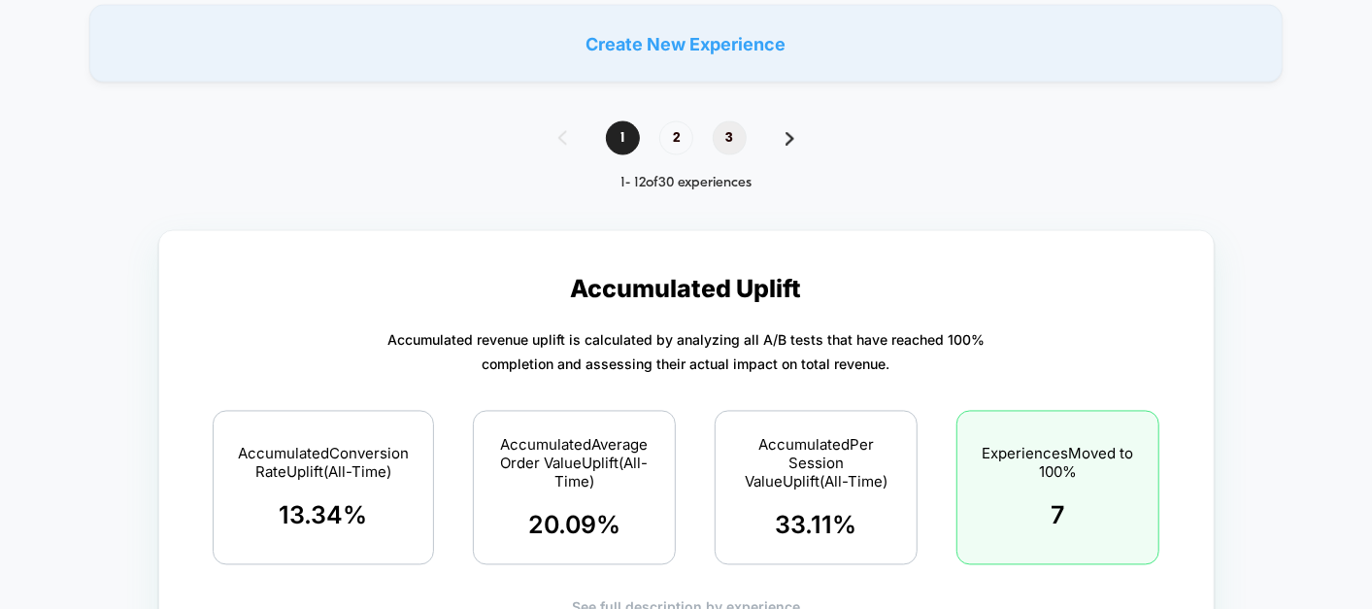
click at [729, 130] on span "3" at bounding box center [730, 138] width 34 height 34
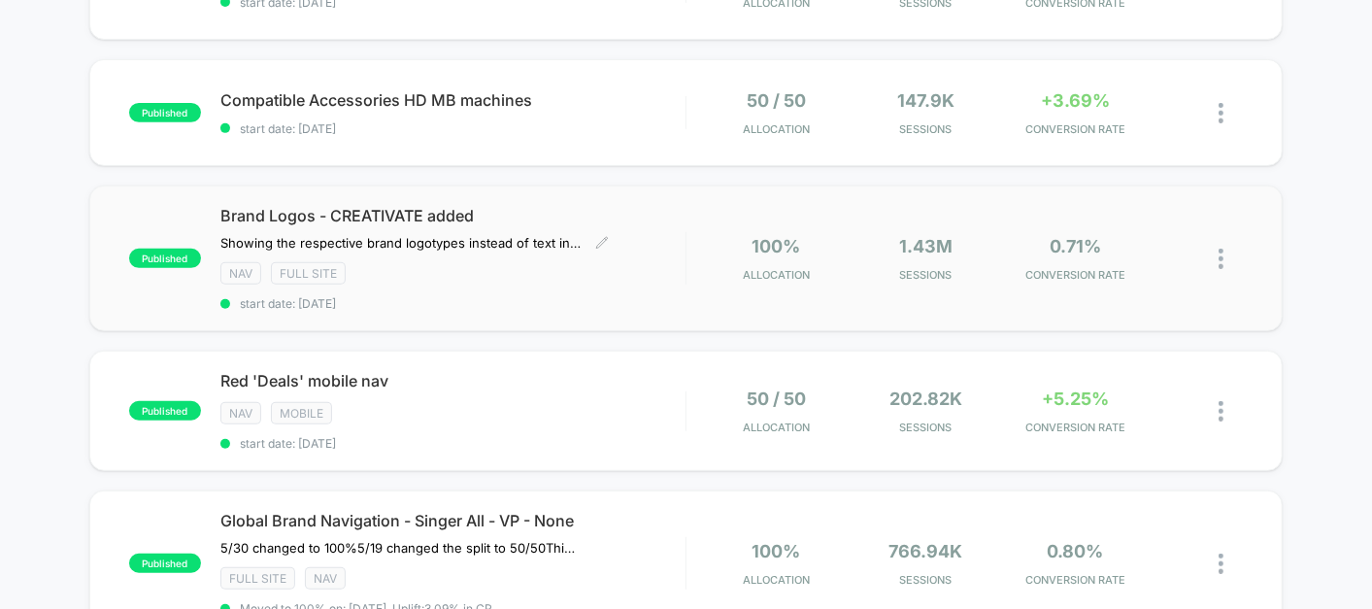
scroll to position [400, 0]
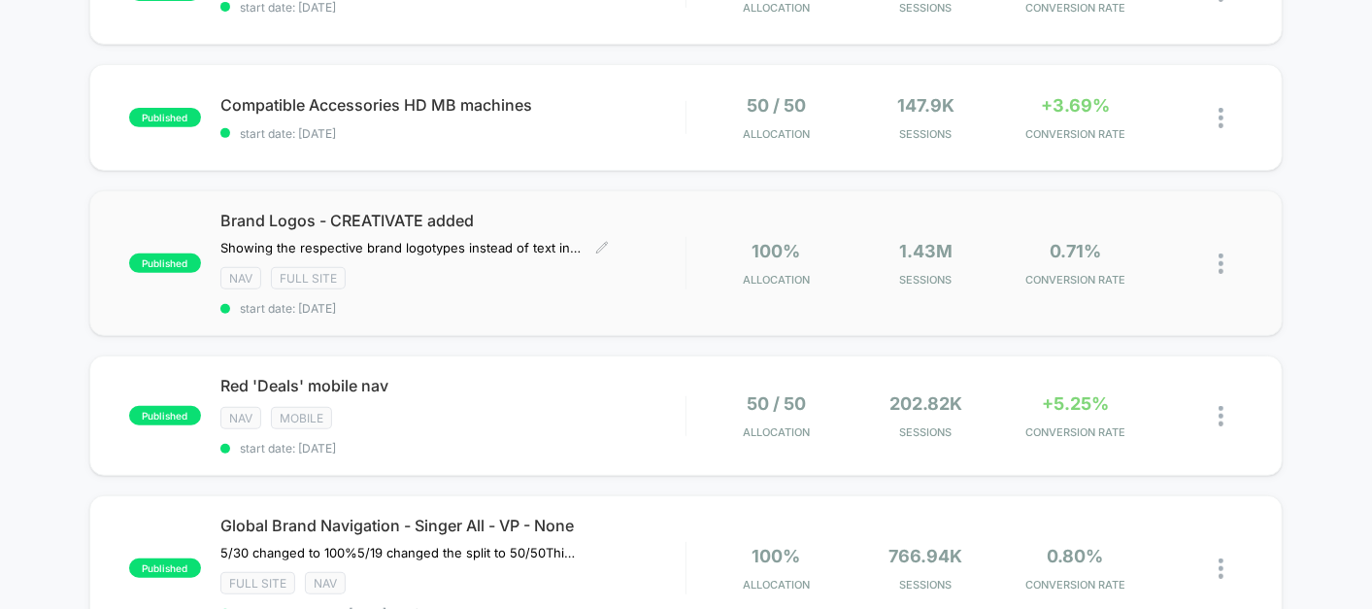
click at [518, 216] on span "Brand Logos - CREATIVATE added" at bounding box center [452, 220] width 465 height 19
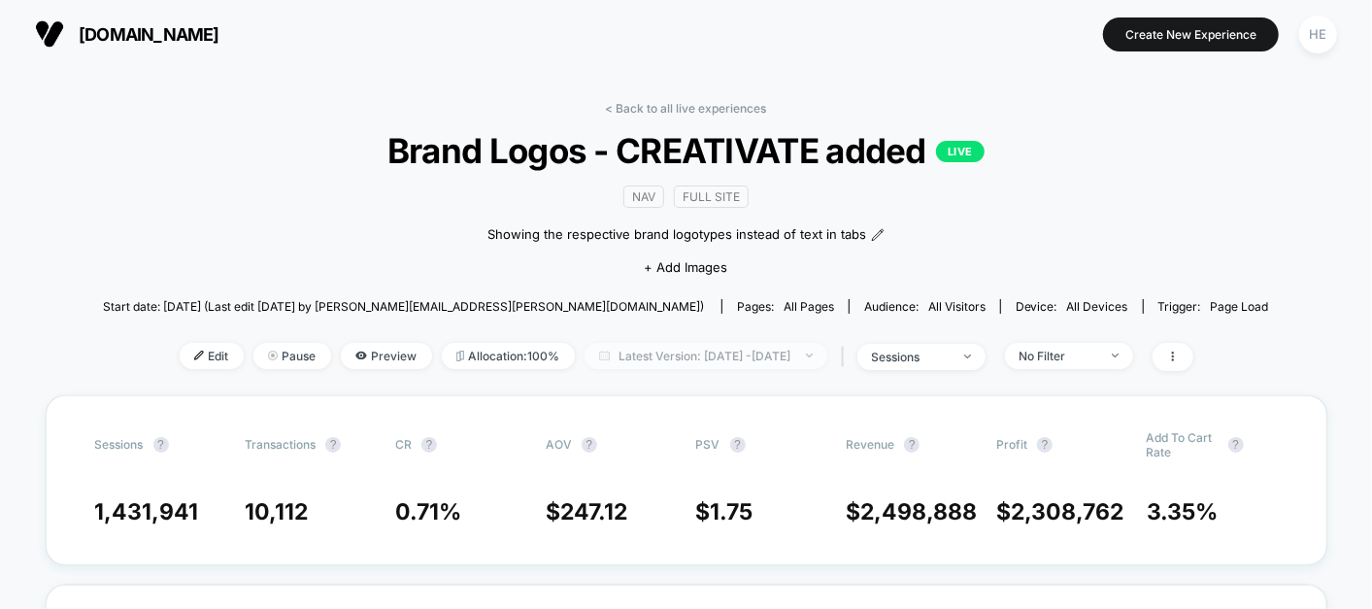
click at [695, 360] on span "Latest Version: Jul 29, 2025 - Oct 14, 2025" at bounding box center [706, 356] width 243 height 26
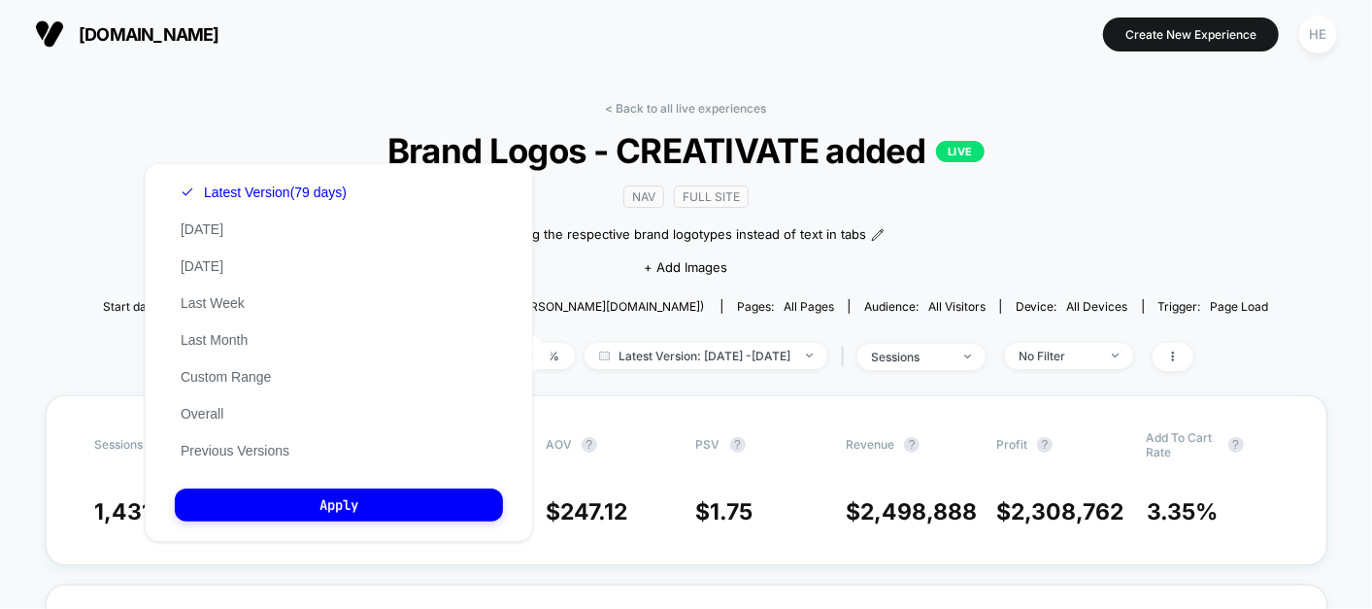
click at [270, 438] on div "Latest Version (79 days) Today Yesterday Last Week Last Month Custom Range Over…" at bounding box center [264, 321] width 178 height 295
click at [255, 449] on button "Previous Versions" at bounding box center [235, 450] width 120 height 17
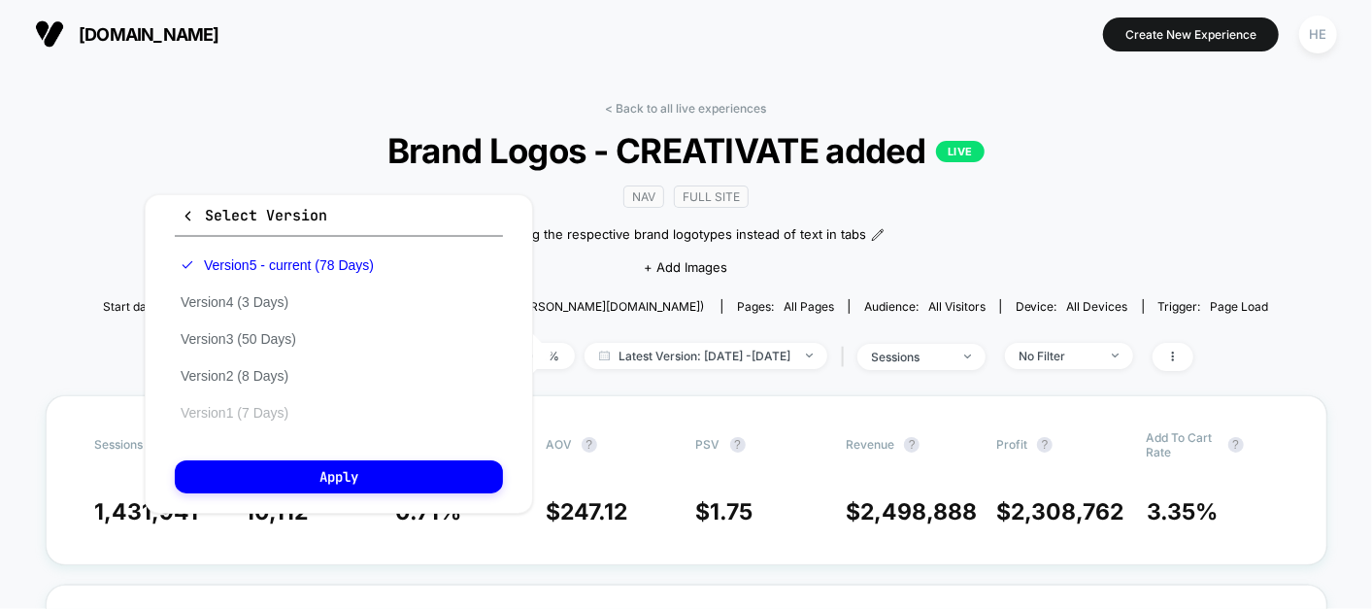
click at [253, 405] on button "Version 1 (7 Days)" at bounding box center [234, 412] width 119 height 17
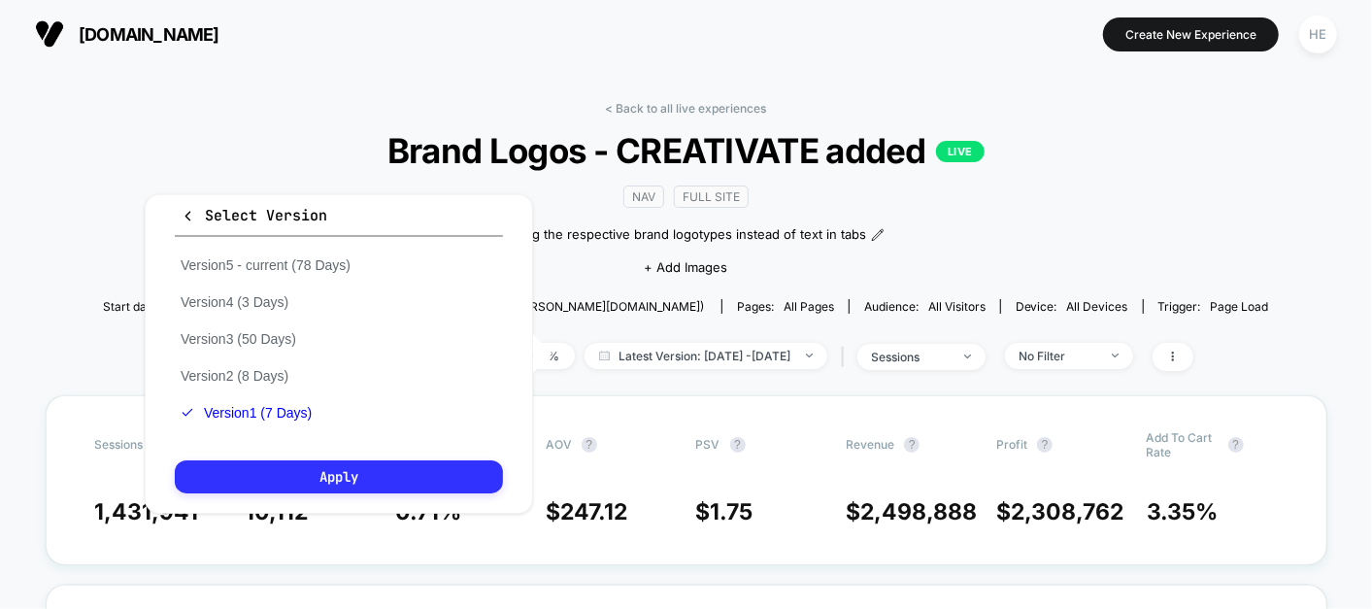
click at [305, 478] on button "Apply" at bounding box center [339, 476] width 328 height 33
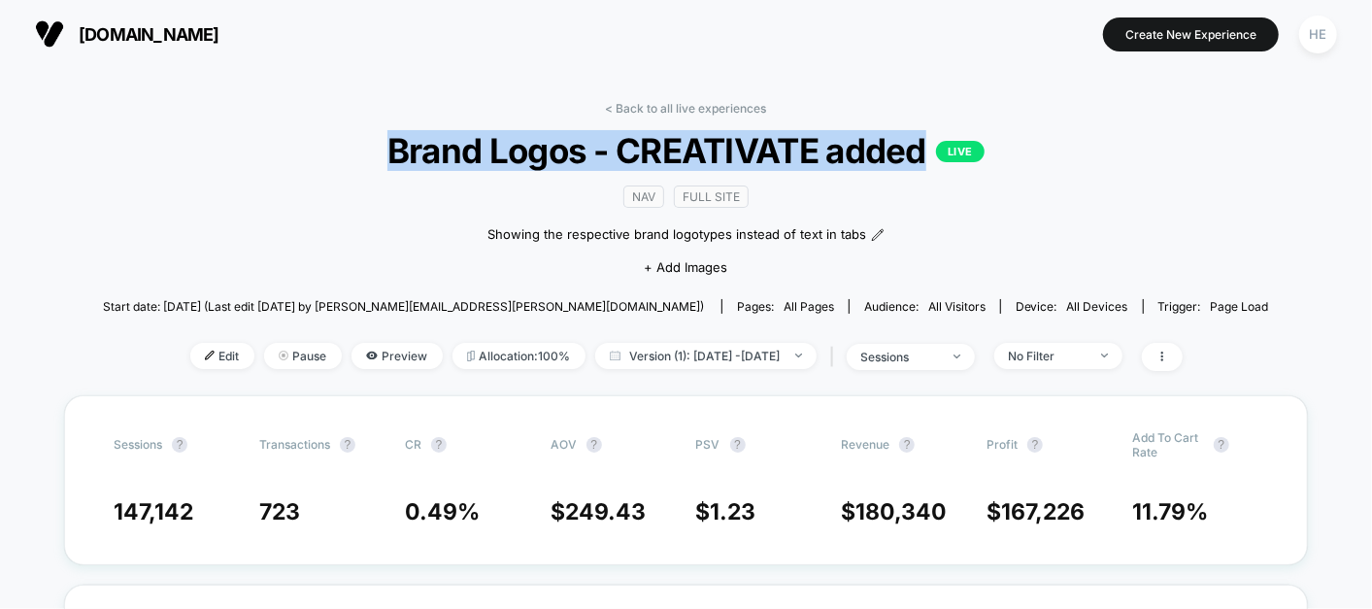
drag, startPoint x: 383, startPoint y: 150, endPoint x: 921, endPoint y: 158, distance: 538.1
click at [921, 158] on span "Brand Logos - CREATIVATE added LIVE" at bounding box center [685, 150] width 1049 height 41
copy span "Brand Logos - CREATIVATE added"
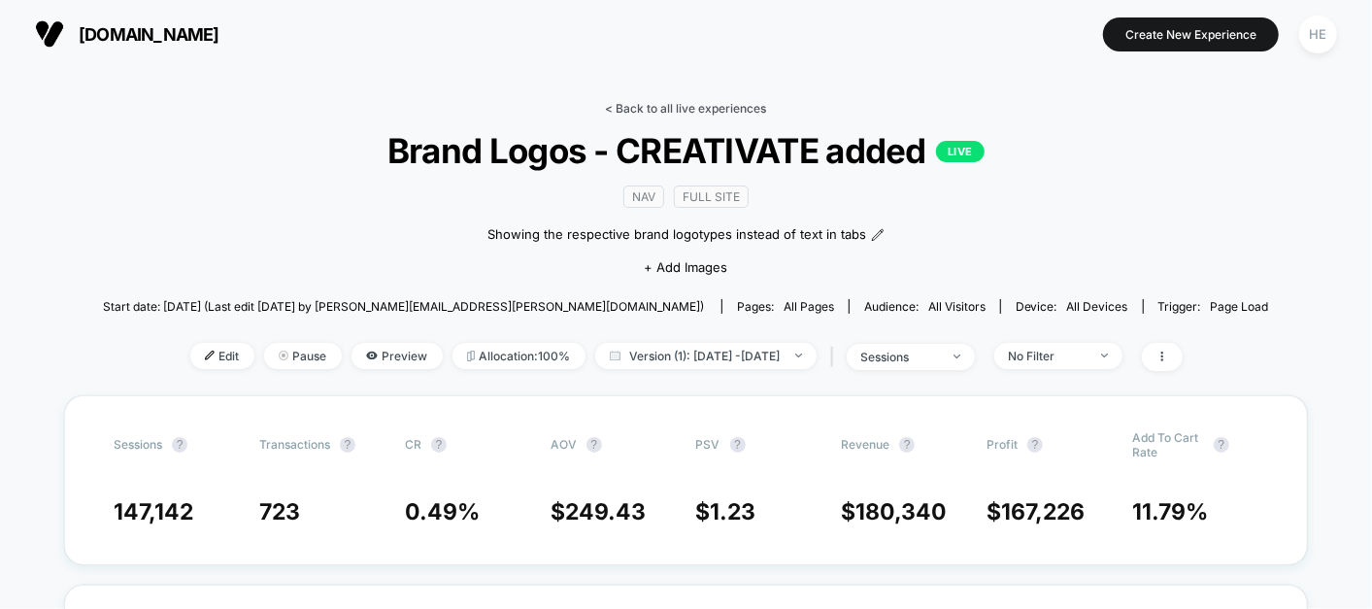
click at [667, 108] on link "< Back to all live experiences" at bounding box center [686, 108] width 161 height 15
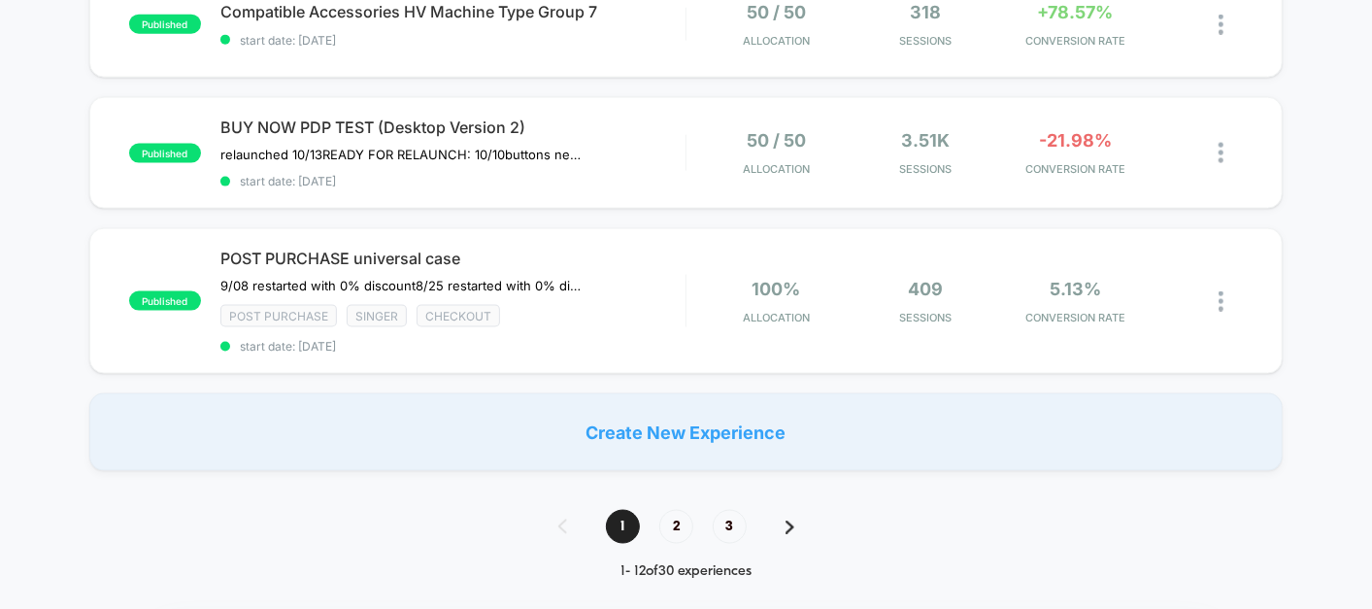
scroll to position [1482, 0]
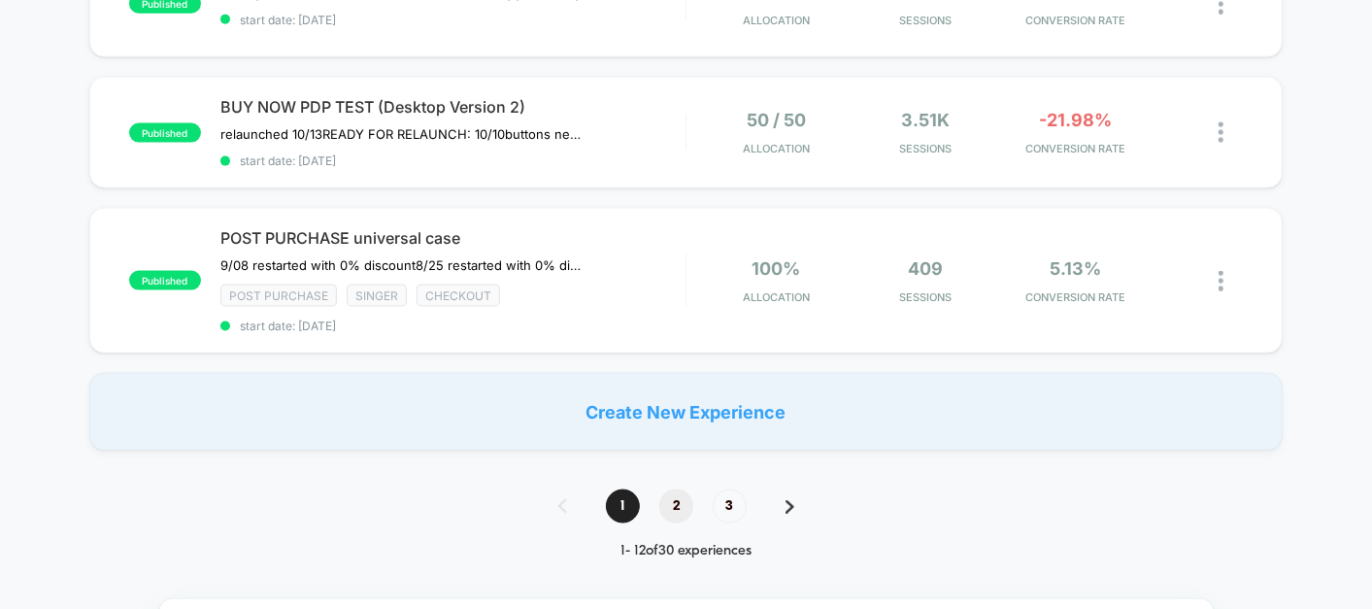
click at [677, 490] on span "2" at bounding box center [676, 506] width 34 height 34
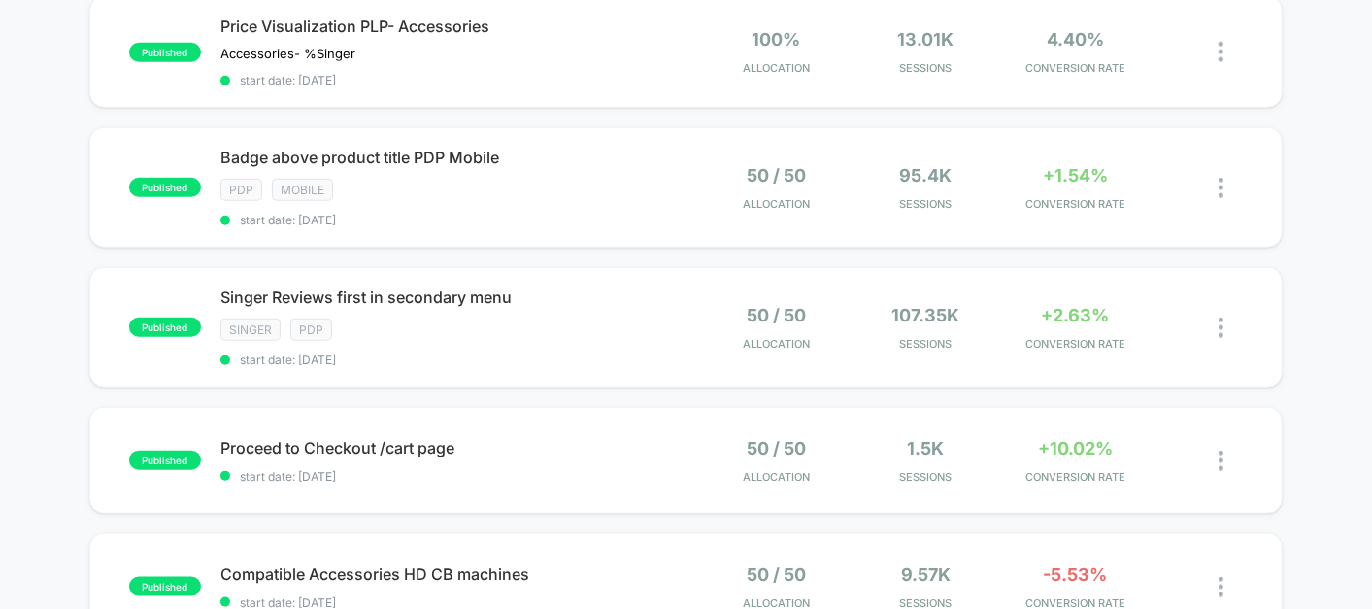
scroll to position [921, 0]
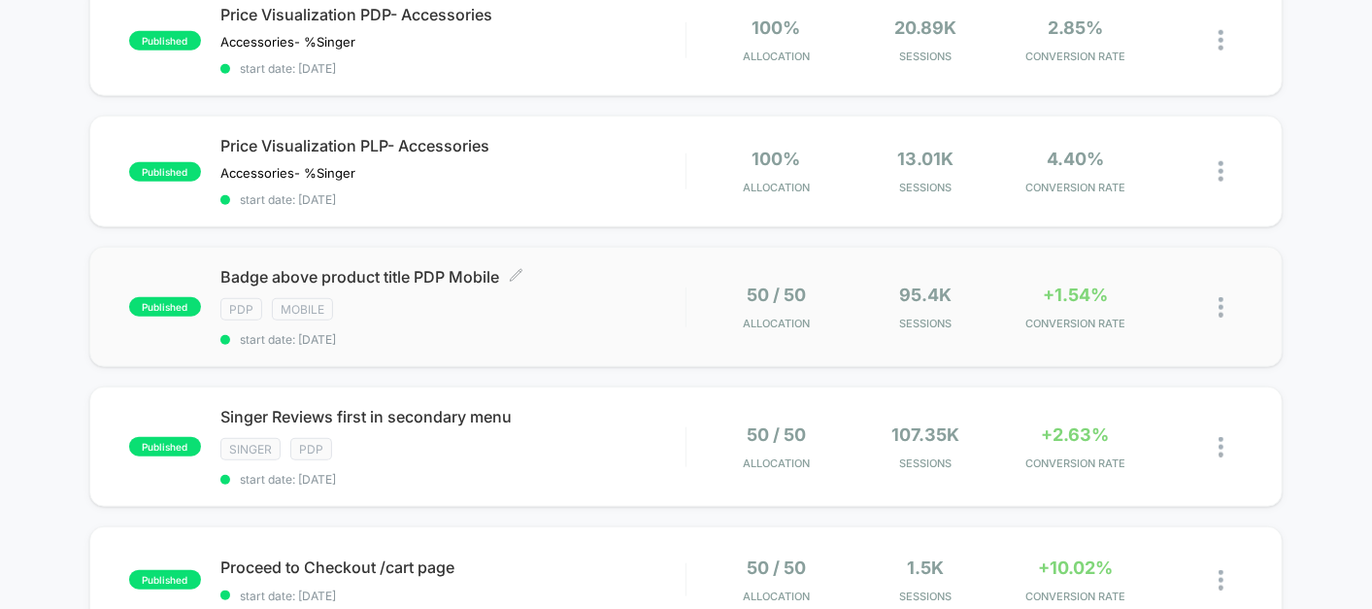
click at [625, 308] on div "Badge above product title PDP Mobile Click to edit experience details Click to …" at bounding box center [452, 307] width 465 height 80
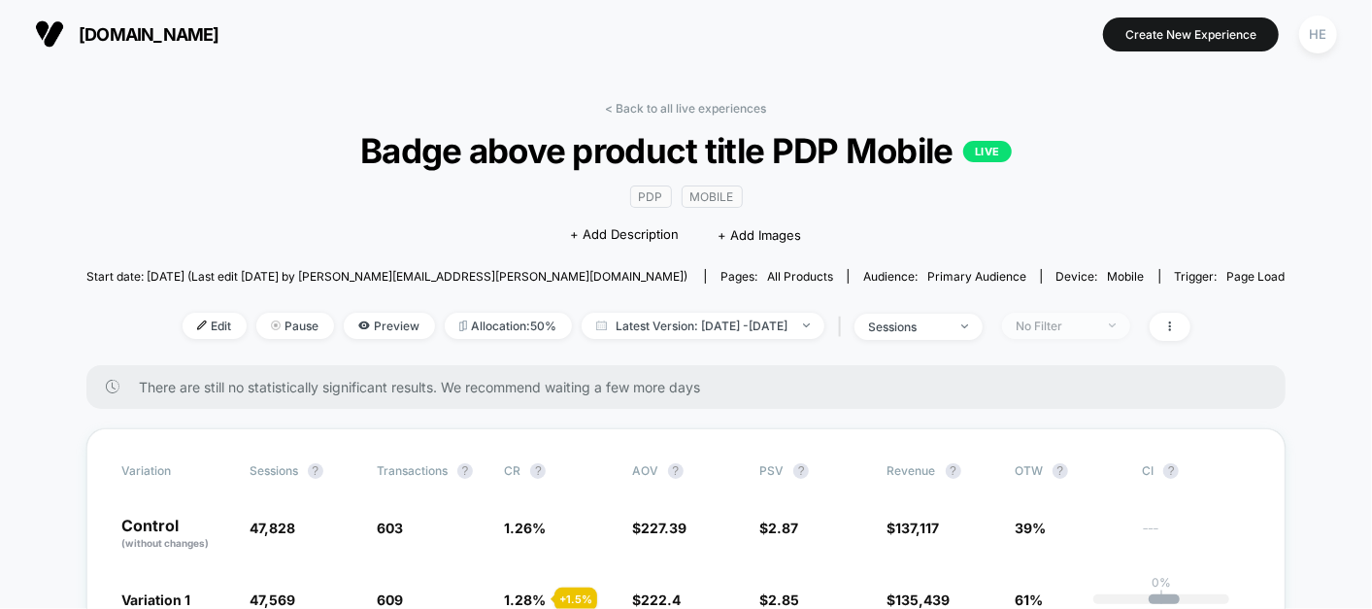
click at [1095, 325] on div "No Filter" at bounding box center [1056, 326] width 78 height 15
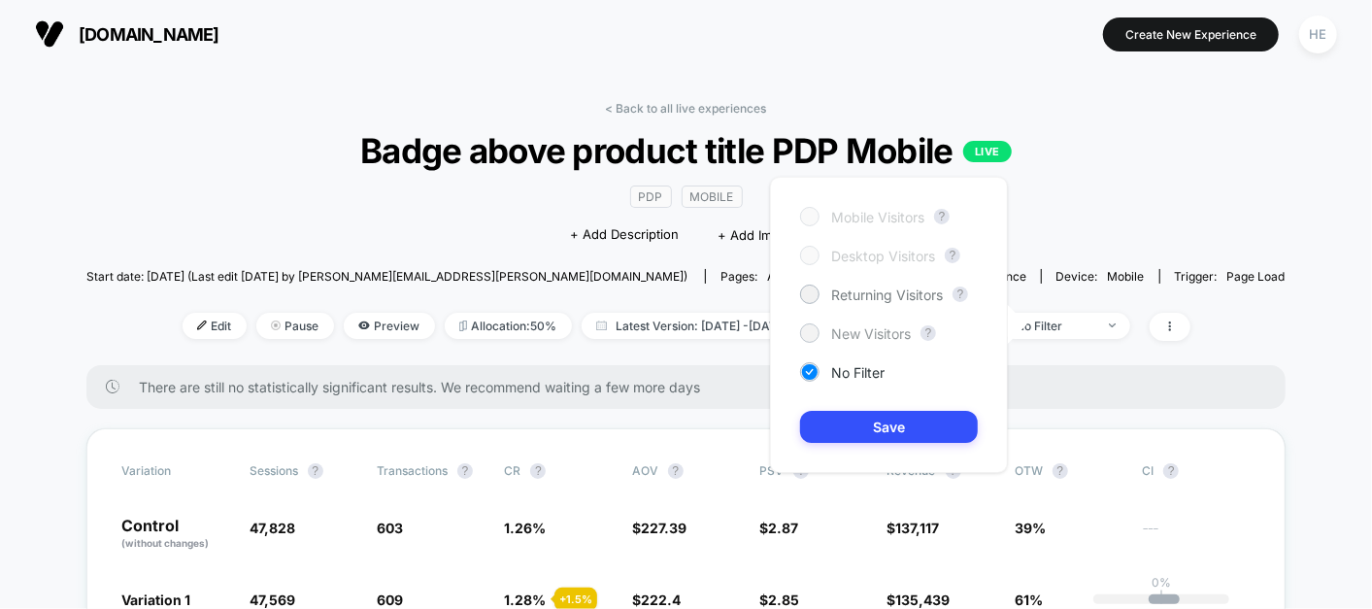
click at [876, 327] on span "New Visitors" at bounding box center [871, 333] width 80 height 17
click at [878, 435] on button "Save" at bounding box center [889, 427] width 178 height 32
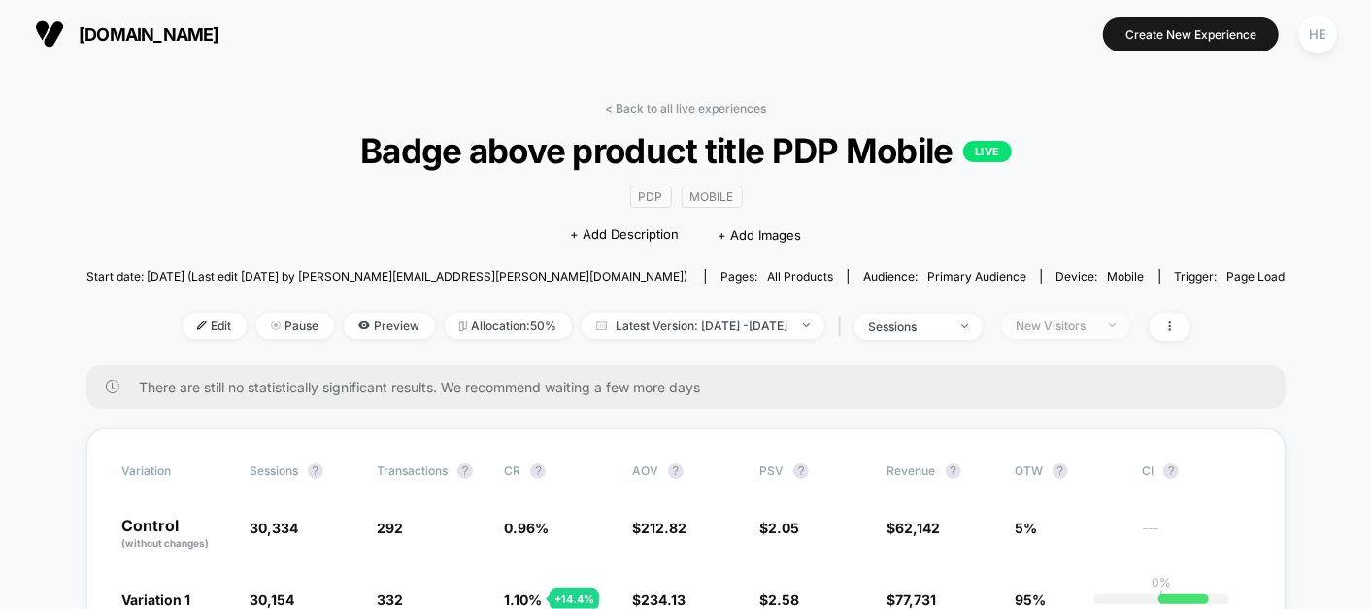
click at [1078, 319] on div "New Visitors" at bounding box center [1056, 326] width 78 height 15
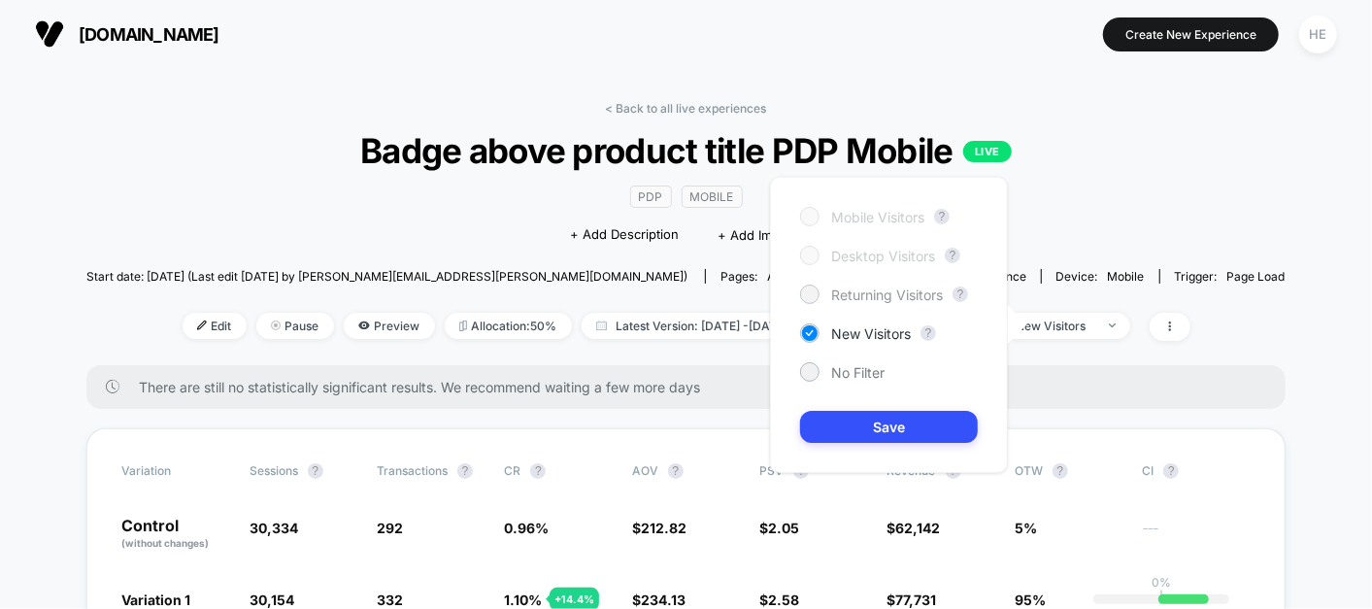
click at [840, 296] on span "Returning Visitors" at bounding box center [887, 295] width 112 height 17
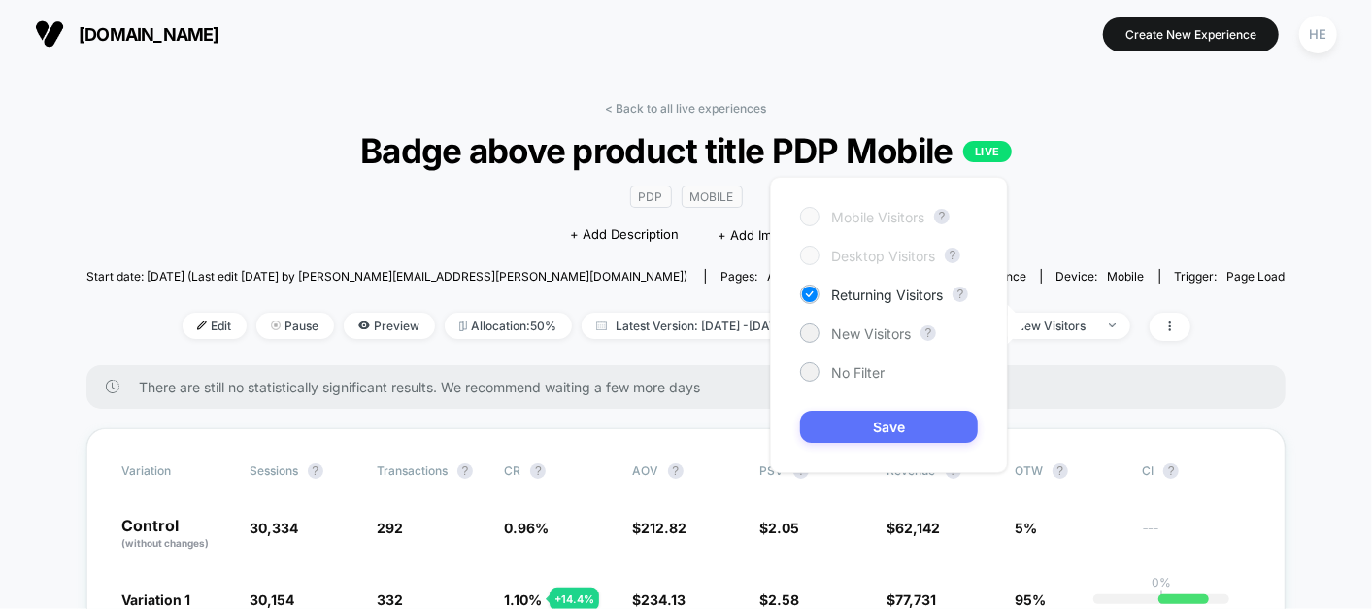
click at [849, 423] on button "Save" at bounding box center [889, 427] width 178 height 32
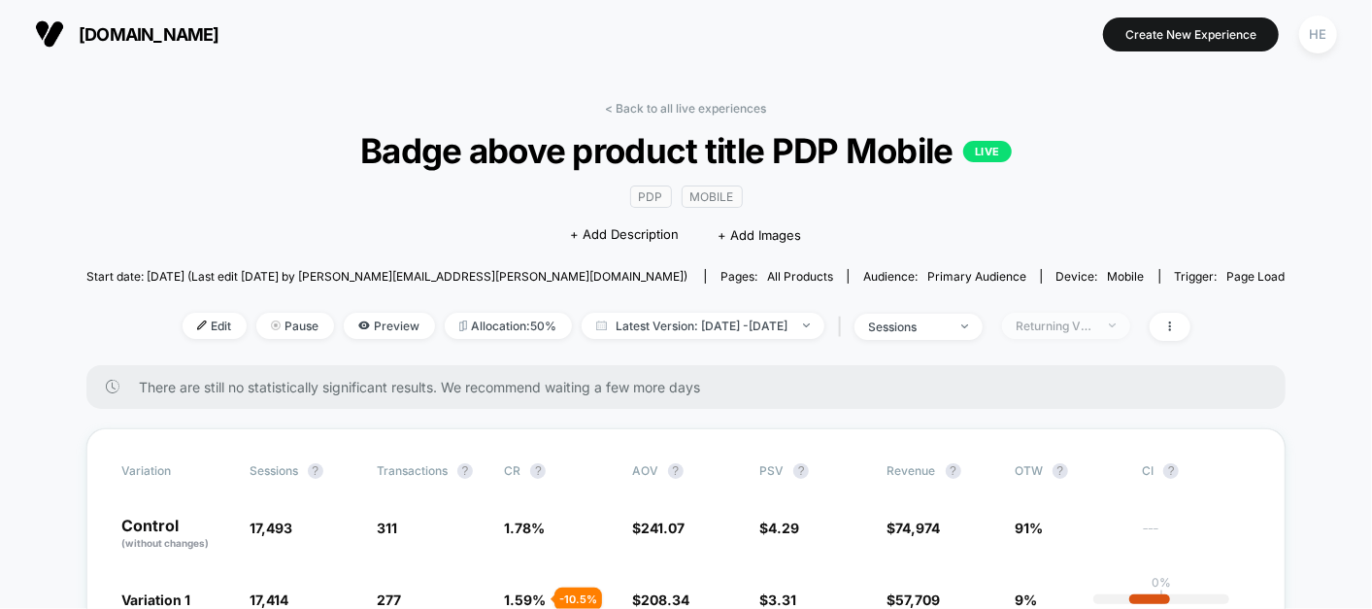
click at [1095, 330] on div "Returning Visitors" at bounding box center [1056, 326] width 78 height 15
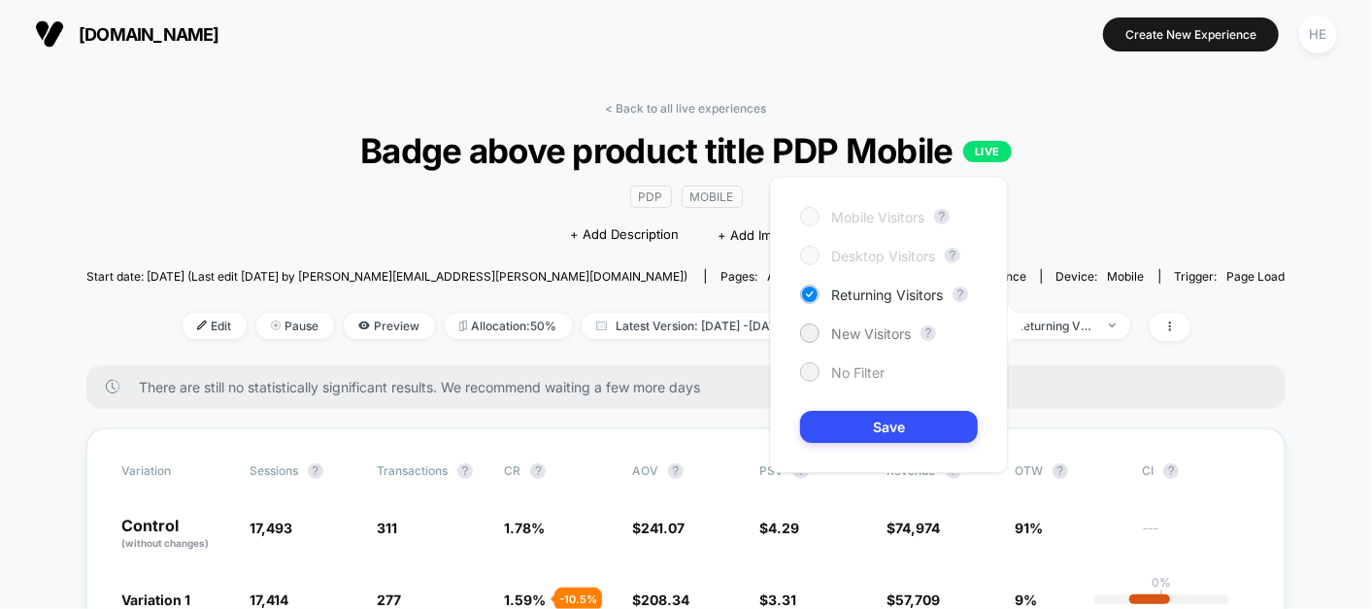
click at [829, 374] on div "No Filter" at bounding box center [842, 371] width 84 height 19
click at [849, 429] on button "Save" at bounding box center [889, 427] width 178 height 32
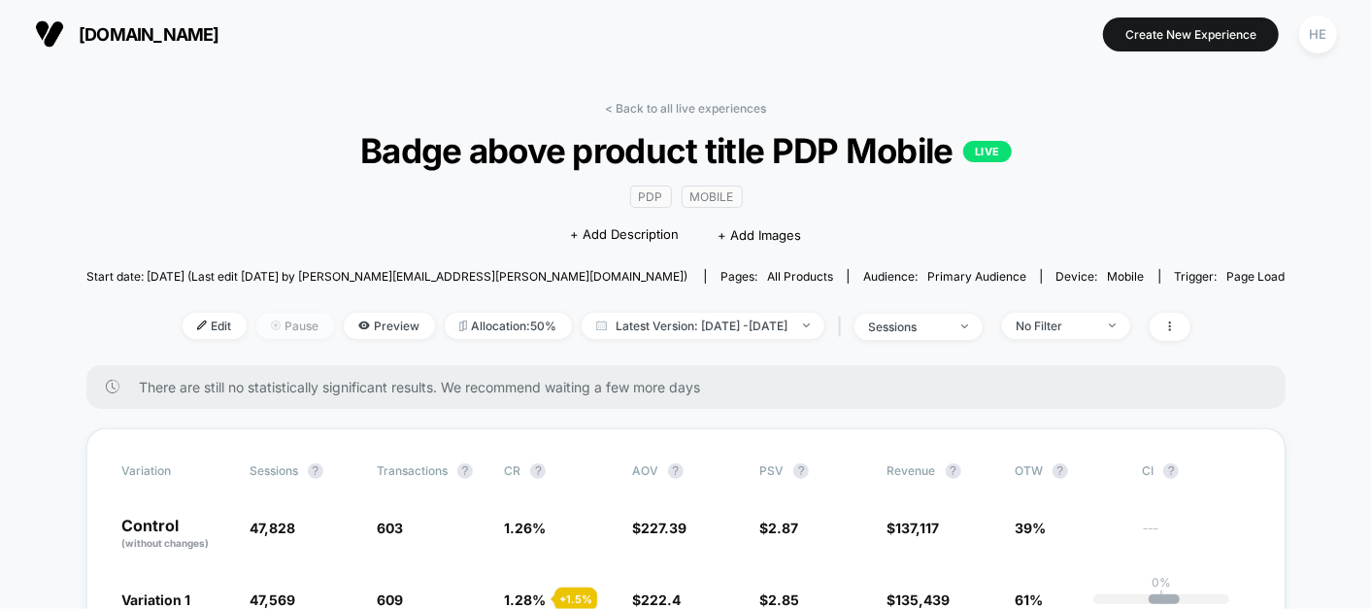
click at [256, 318] on span "Pause" at bounding box center [295, 326] width 78 height 26
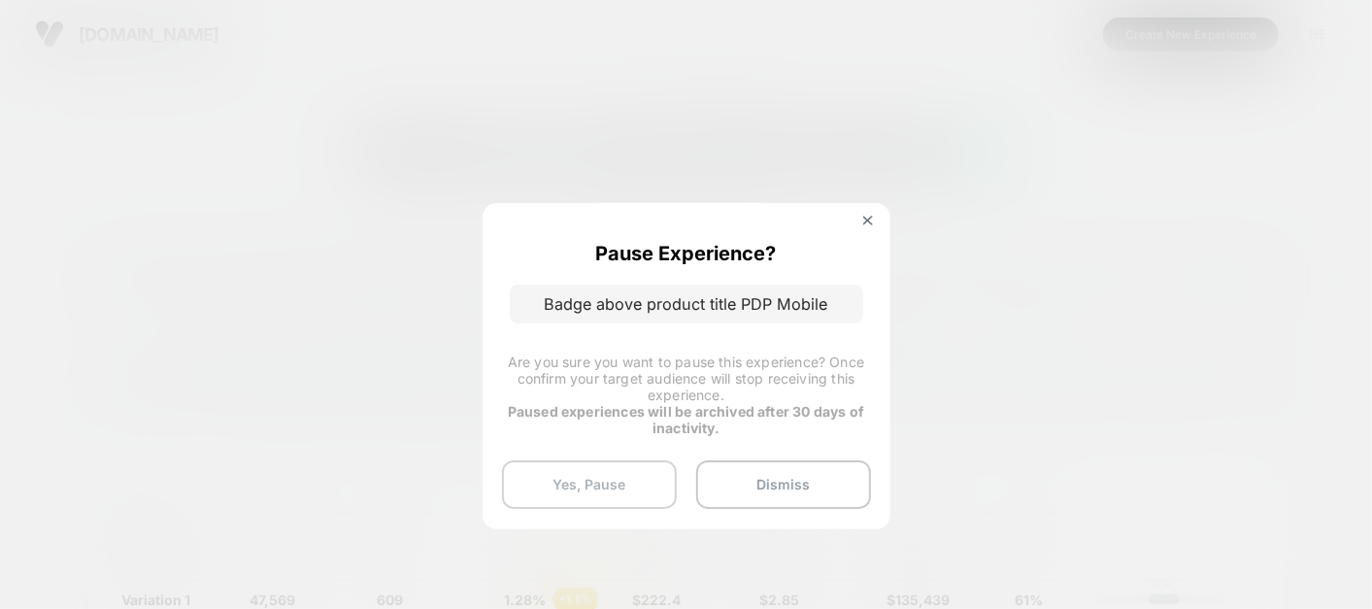
click at [568, 477] on button "Yes, Pause" at bounding box center [589, 484] width 175 height 49
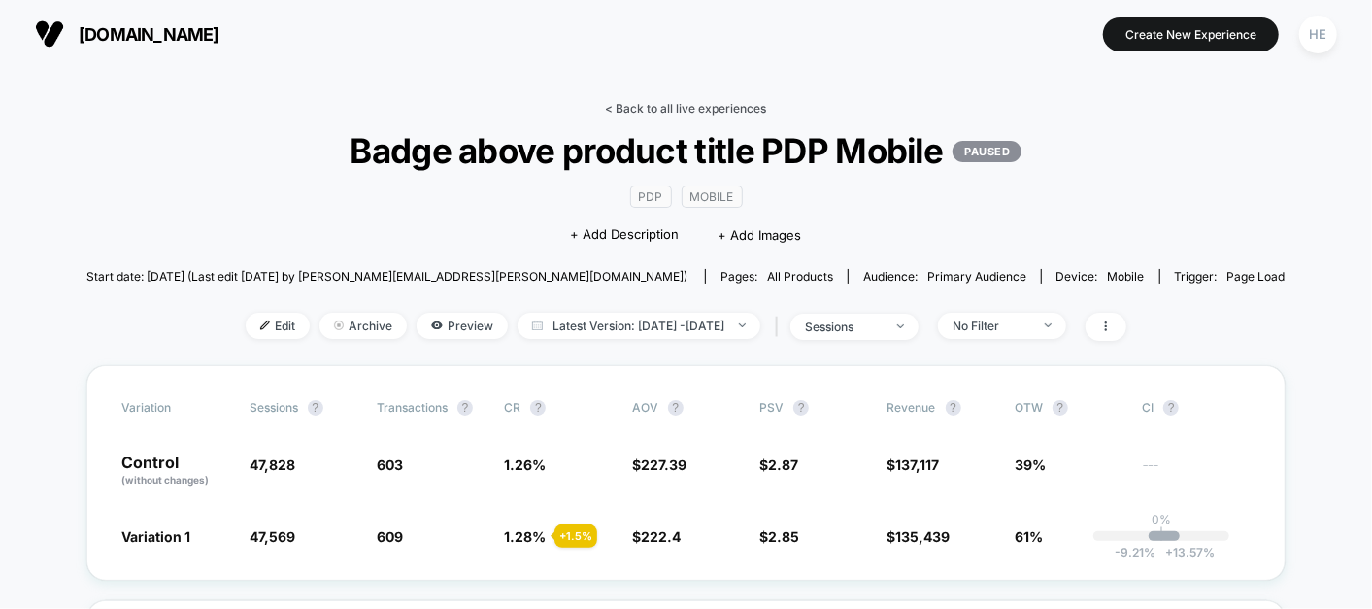
click at [680, 105] on link "< Back to all live experiences" at bounding box center [686, 108] width 161 height 15
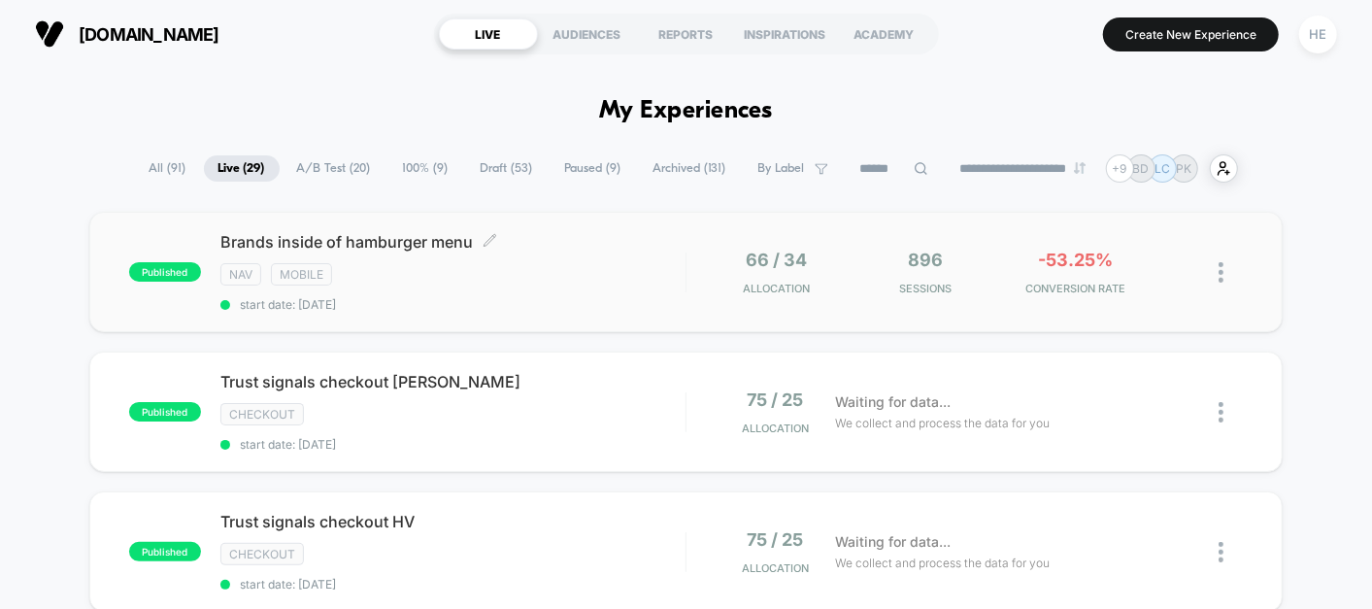
click at [565, 254] on div "Brands inside of hamburger menu Click to edit experience details Click to edit …" at bounding box center [452, 272] width 465 height 80
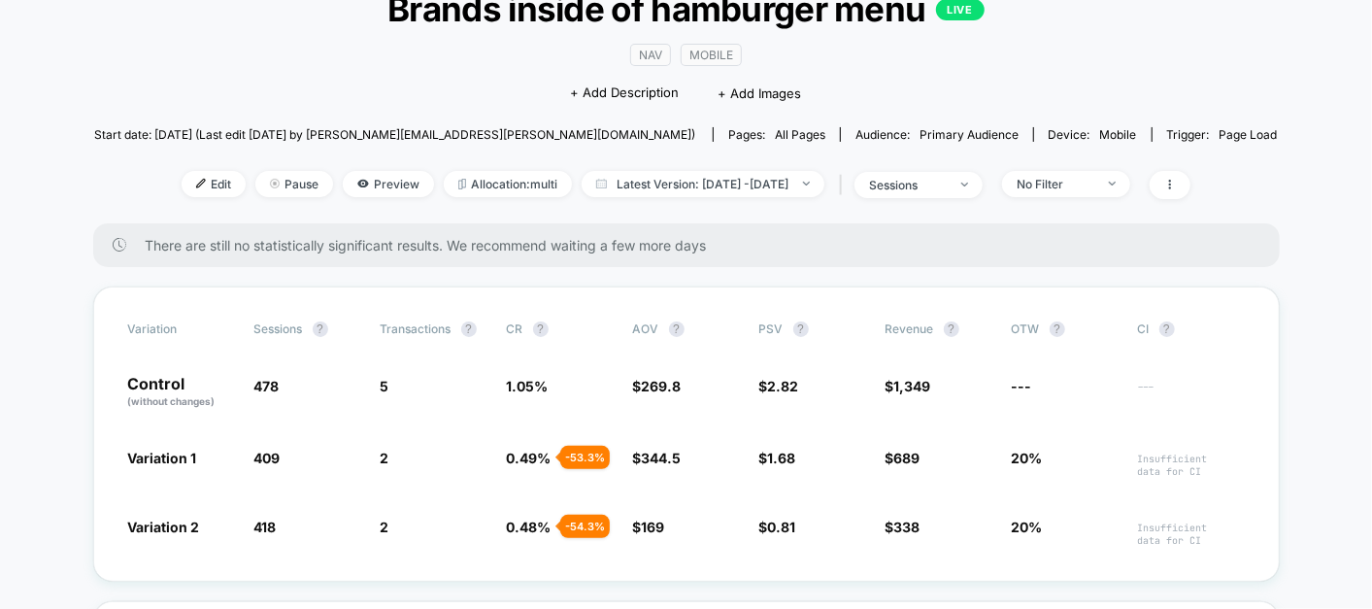
scroll to position [205, 0]
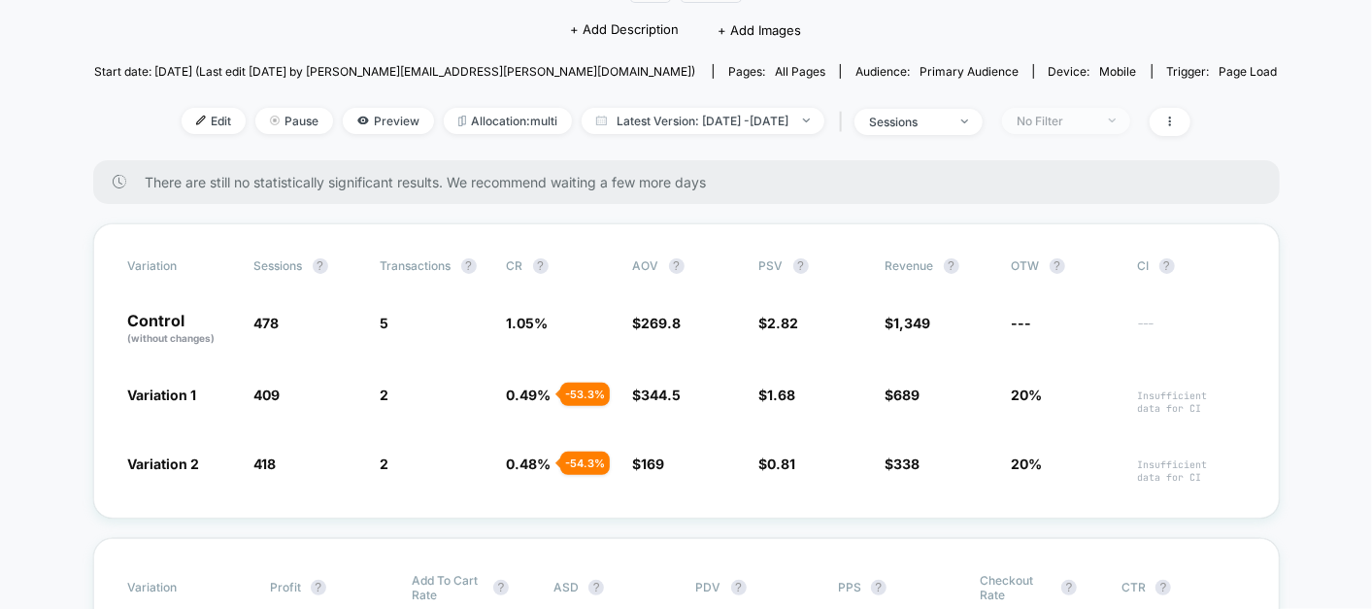
click at [1079, 121] on div "No Filter" at bounding box center [1056, 121] width 78 height 15
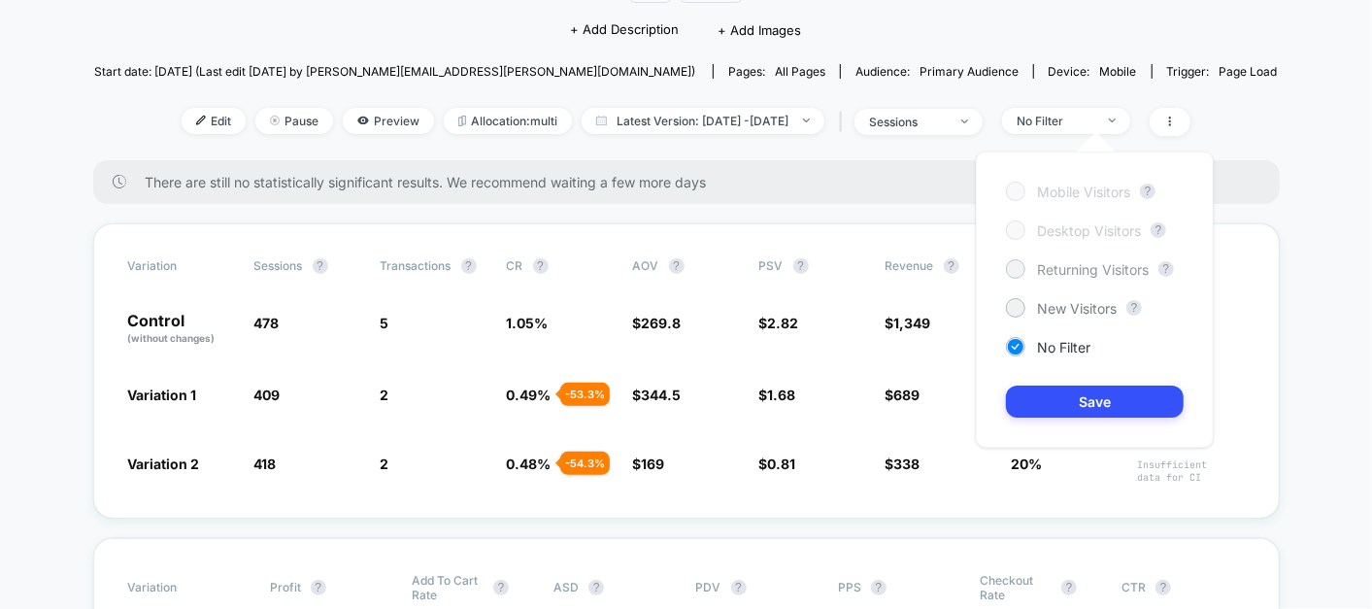
click at [1080, 273] on span "Returning Visitors" at bounding box center [1093, 269] width 112 height 17
click at [1085, 395] on button "Save" at bounding box center [1095, 402] width 178 height 32
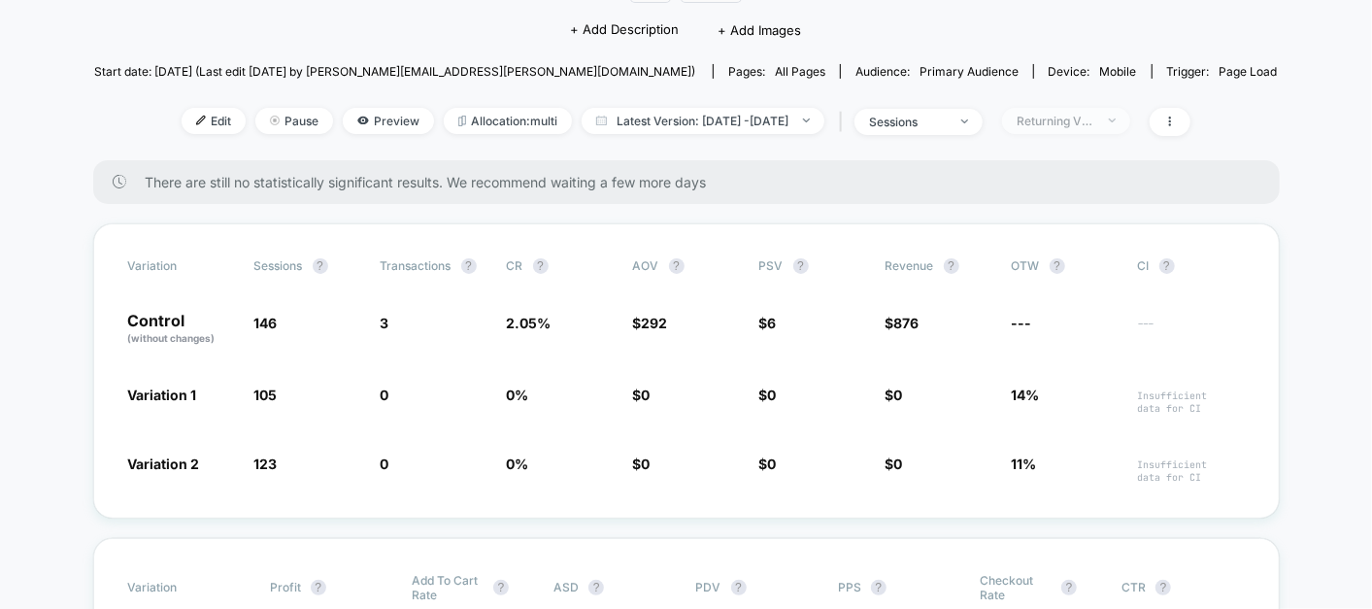
click at [1095, 118] on div "Returning Visitors" at bounding box center [1056, 121] width 78 height 15
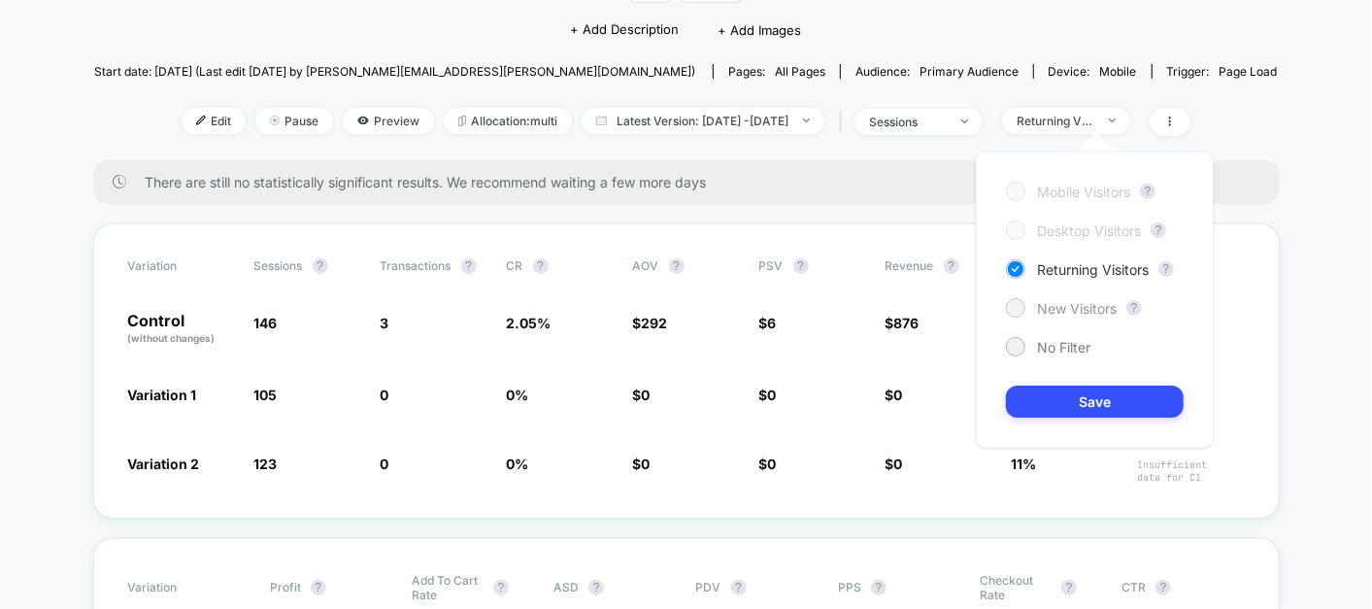
click at [1089, 305] on span "New Visitors" at bounding box center [1077, 308] width 80 height 17
click at [1086, 402] on button "Save" at bounding box center [1095, 402] width 178 height 32
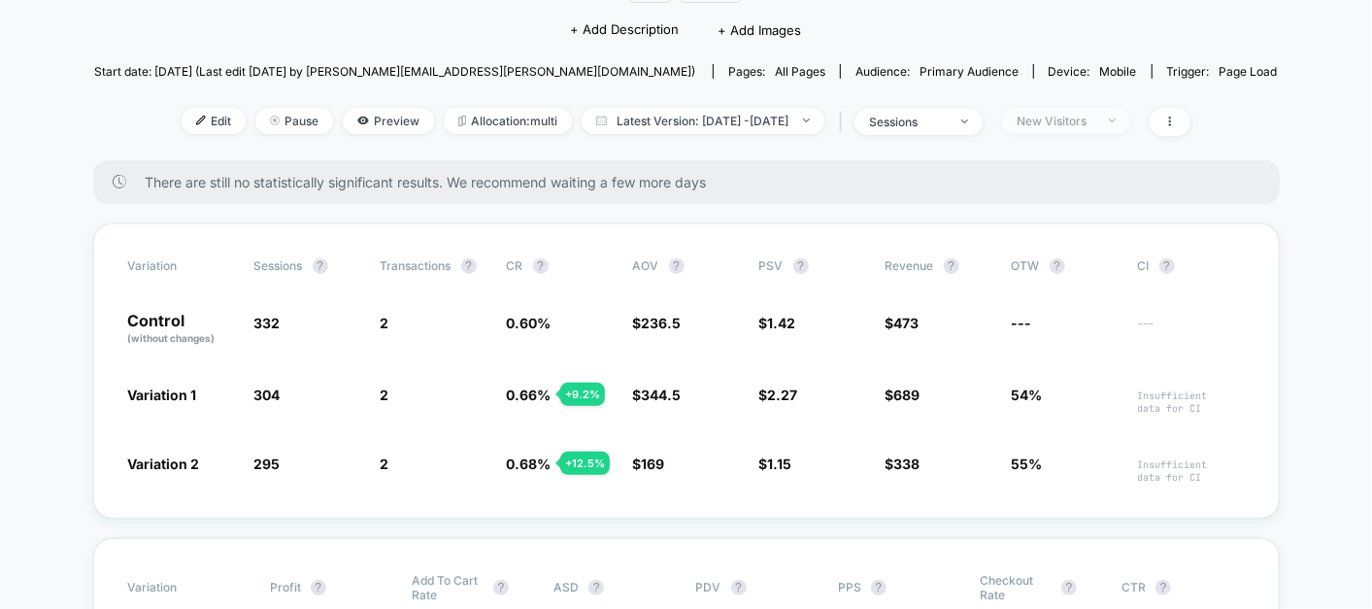
click at [1081, 114] on div "New Visitors" at bounding box center [1056, 121] width 78 height 15
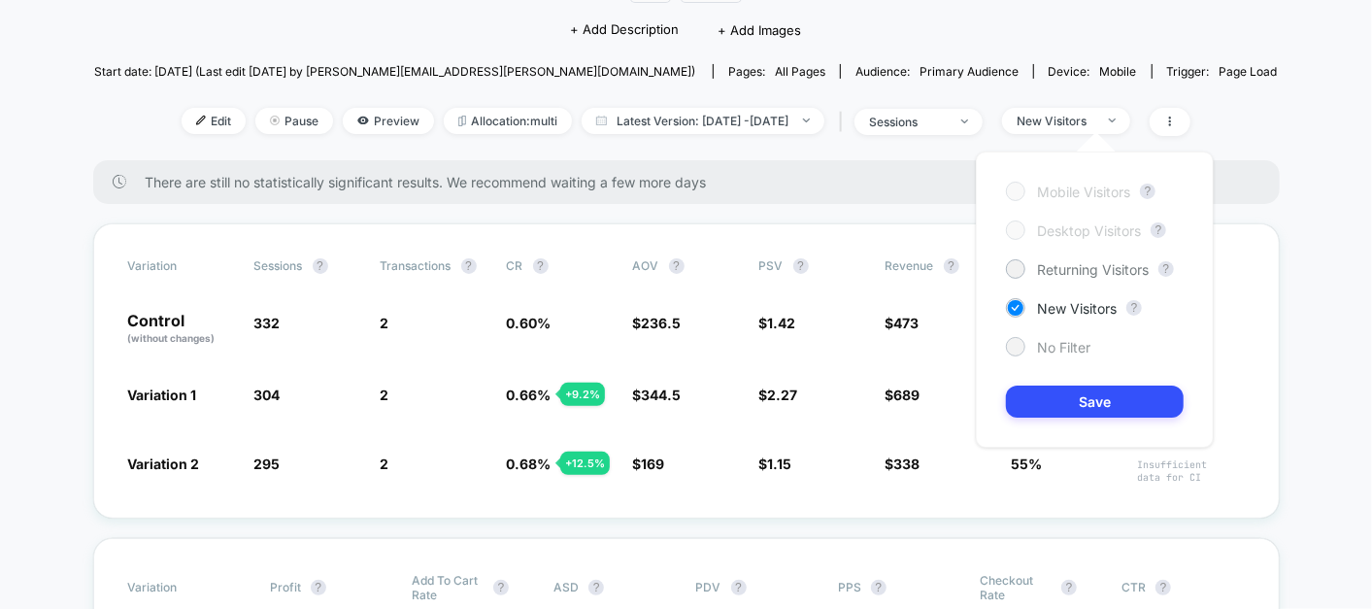
click at [1040, 344] on span "No Filter" at bounding box center [1063, 347] width 53 height 17
click at [1068, 403] on button "Save" at bounding box center [1095, 402] width 178 height 32
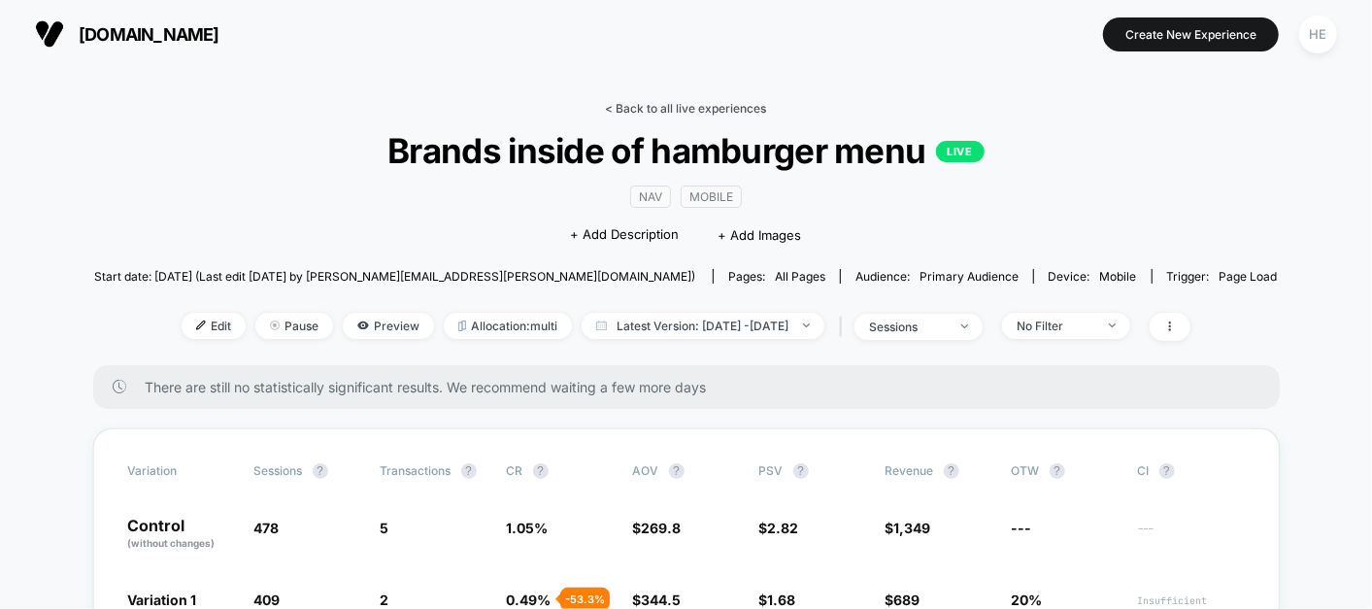
click at [678, 103] on link "< Back to all live experiences" at bounding box center [686, 108] width 161 height 15
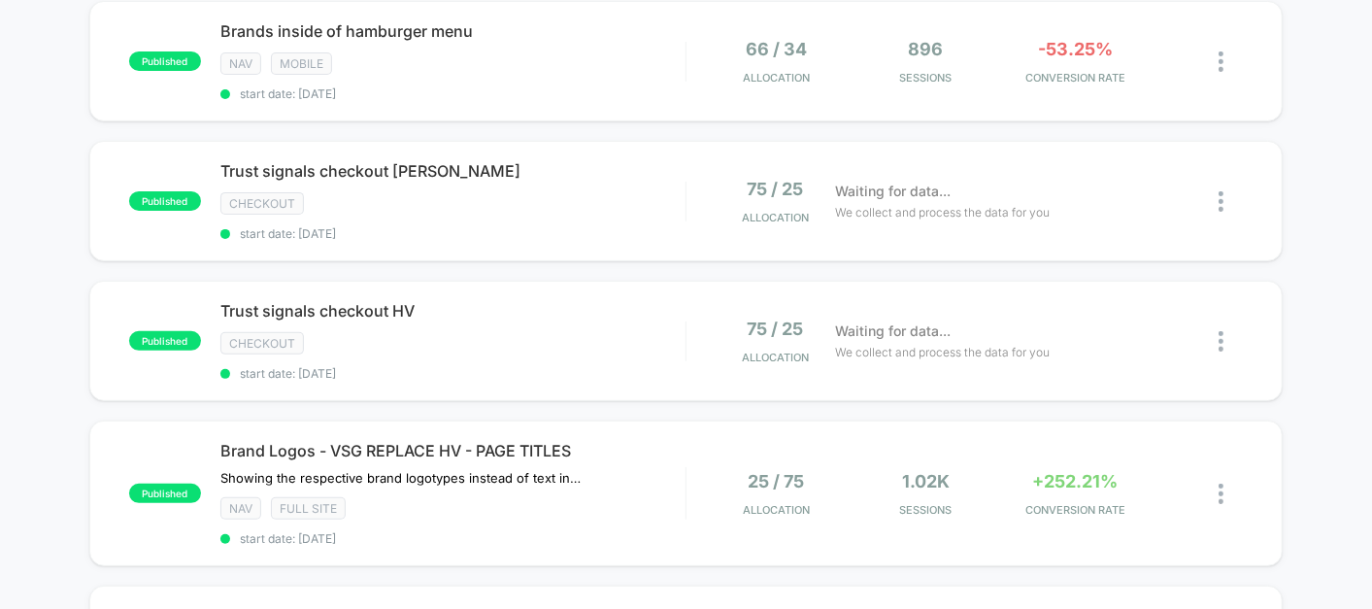
scroll to position [219, 0]
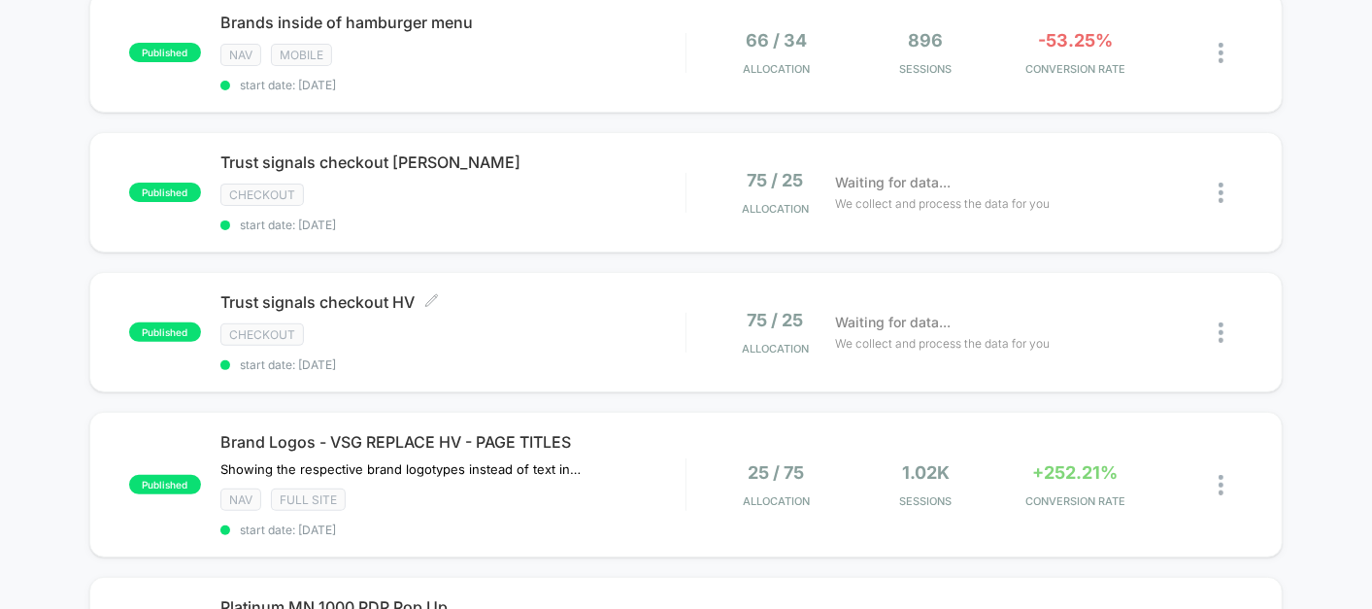
click at [434, 330] on div "checkout" at bounding box center [452, 334] width 465 height 22
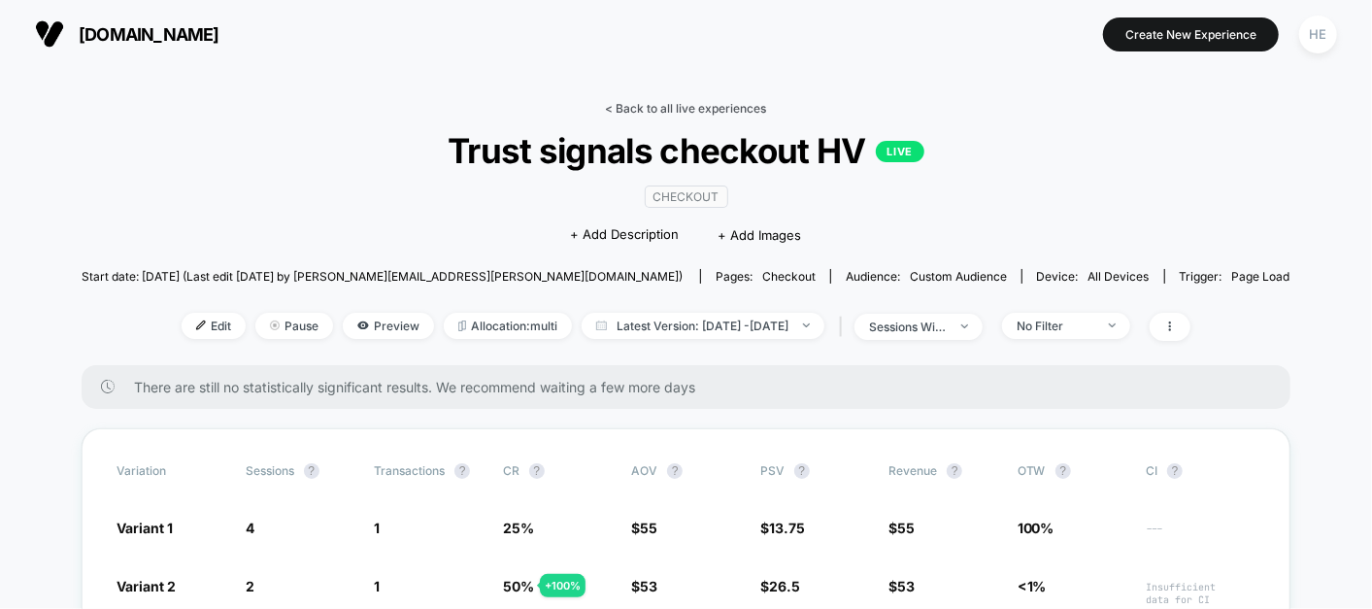
click at [686, 104] on link "< Back to all live experiences" at bounding box center [686, 108] width 161 height 15
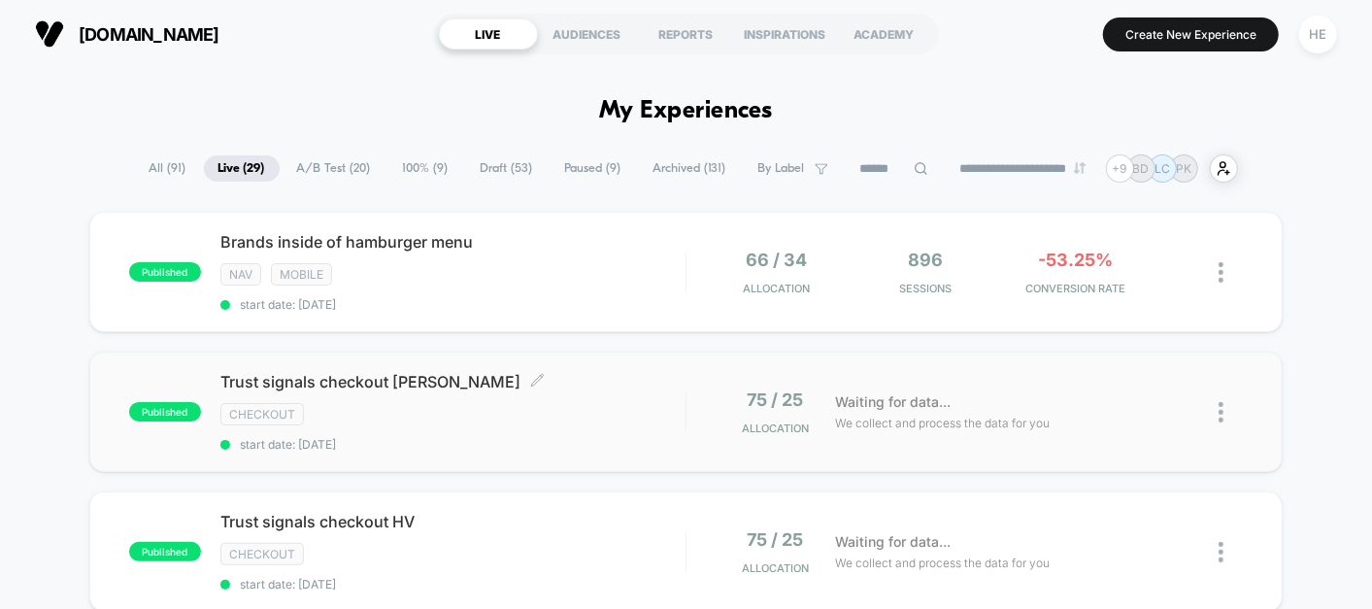
click at [588, 394] on div "Trust signals checkout PFAFF Click to edit experience details Click to edit exp…" at bounding box center [452, 412] width 465 height 80
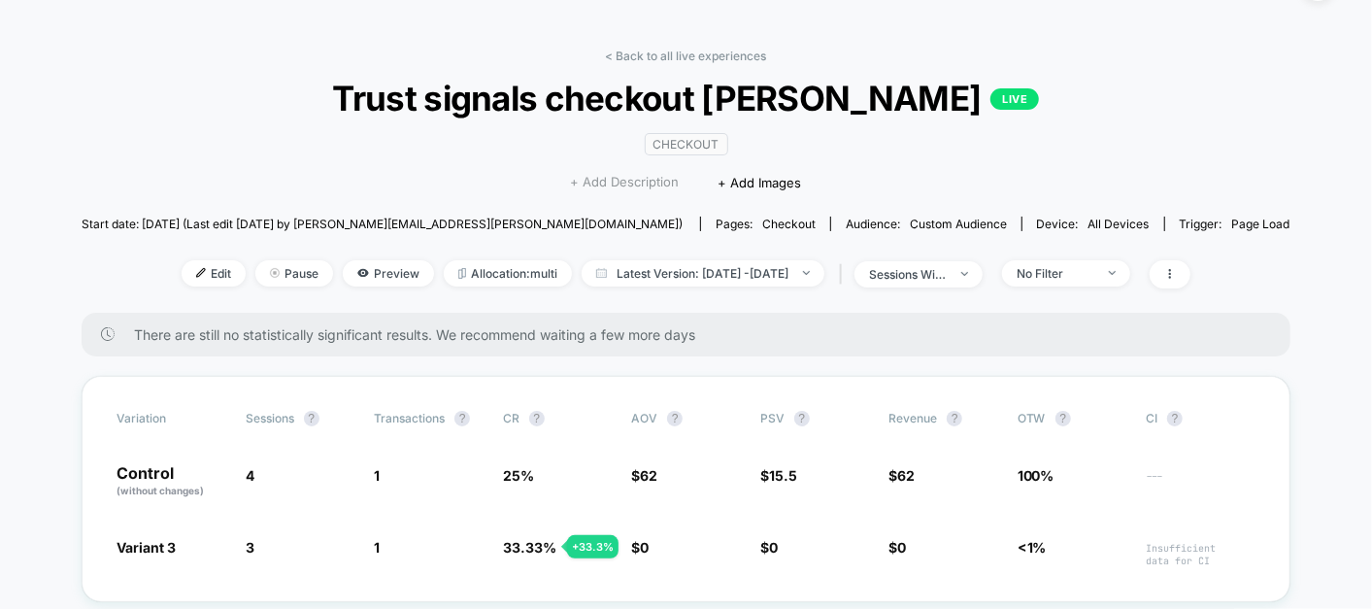
scroll to position [51, 0]
click at [689, 51] on link "< Back to all live experiences" at bounding box center [686, 57] width 161 height 15
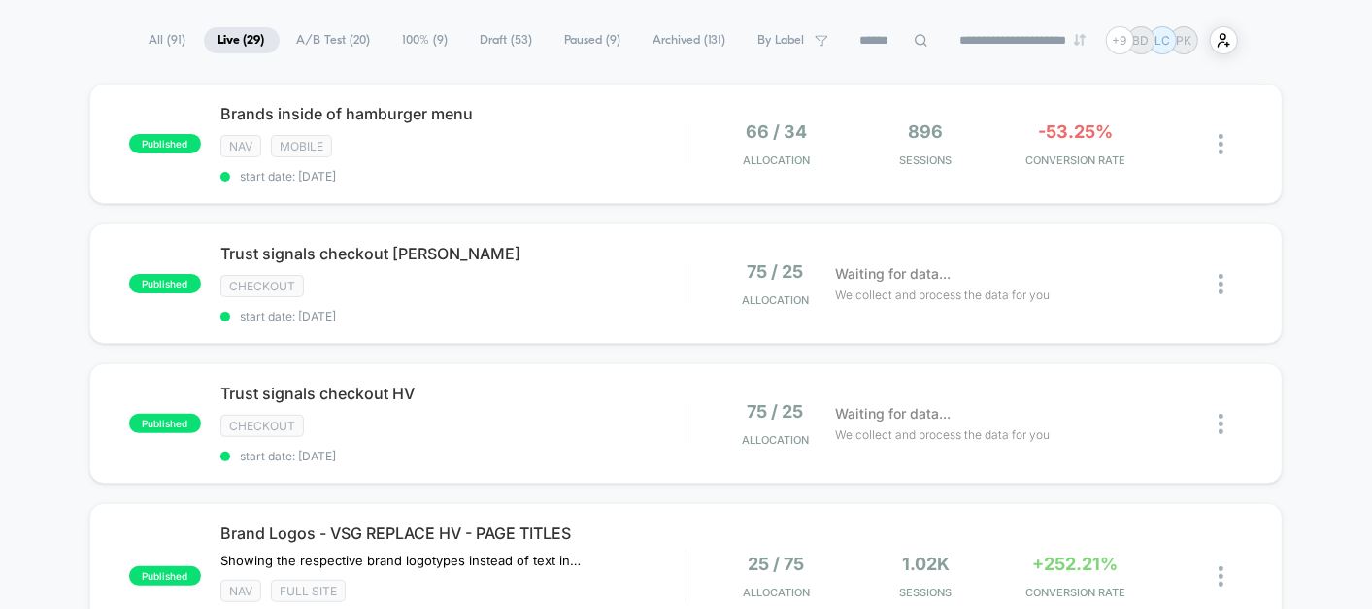
scroll to position [90, 0]
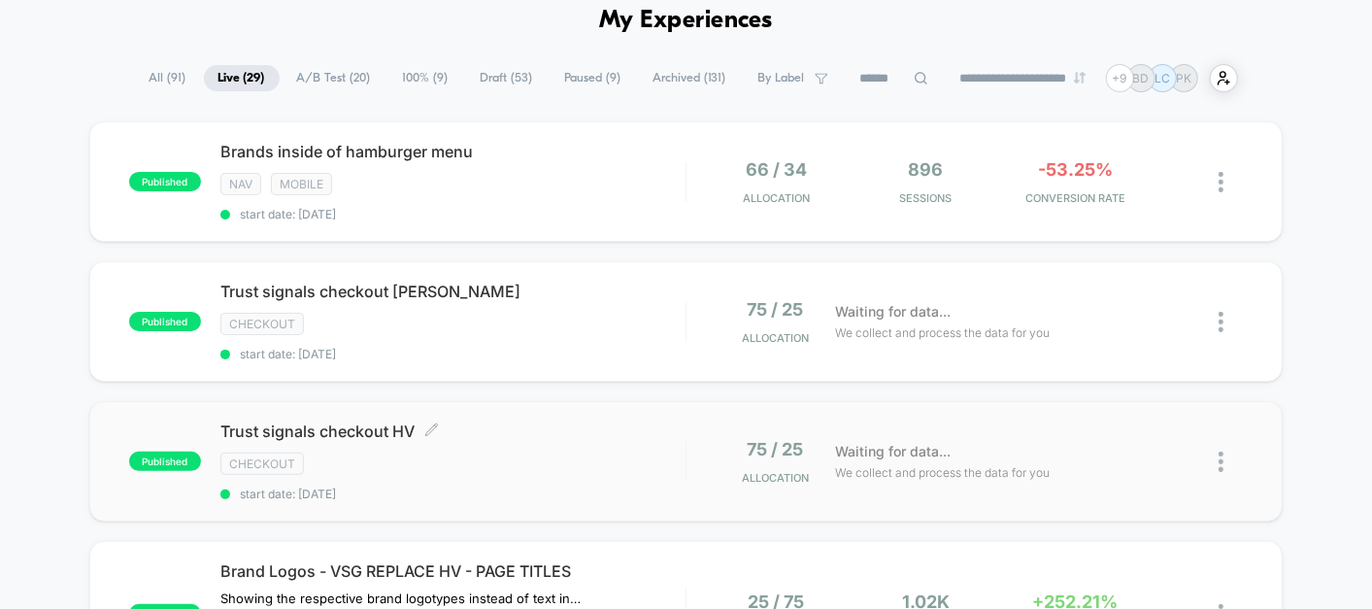
click at [599, 439] on div "Trust signals checkout HV Click to edit experience details Click to edit experi…" at bounding box center [452, 462] width 465 height 80
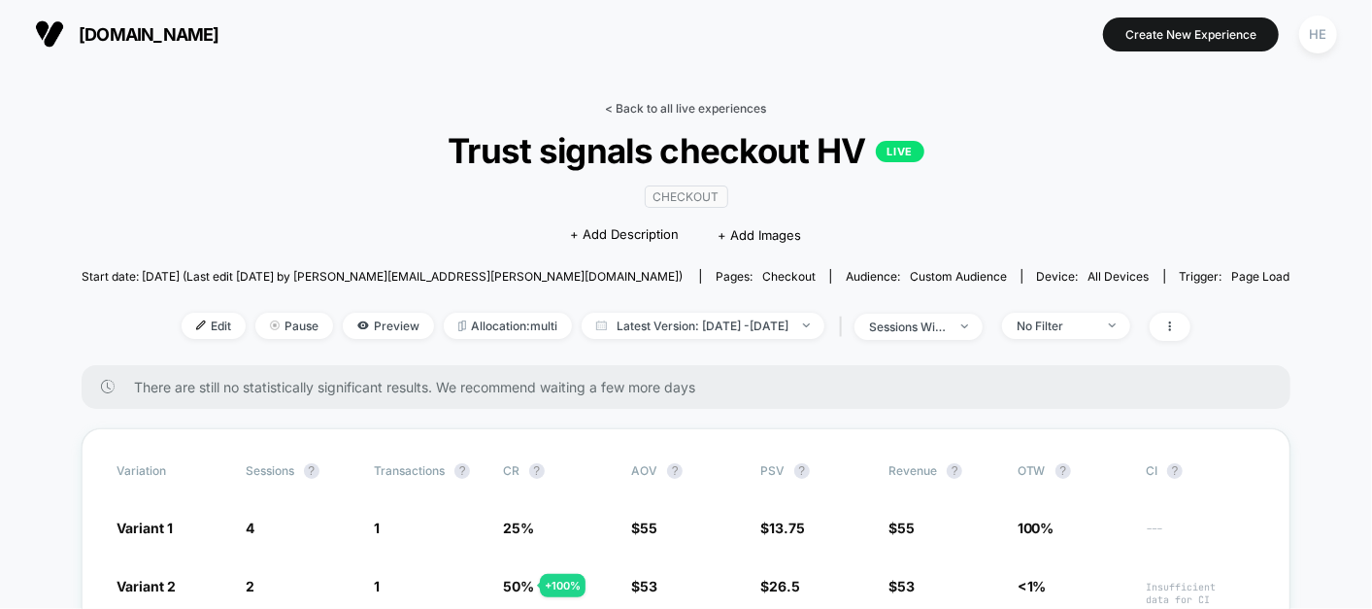
click at [665, 108] on link "< Back to all live experiences" at bounding box center [686, 108] width 161 height 15
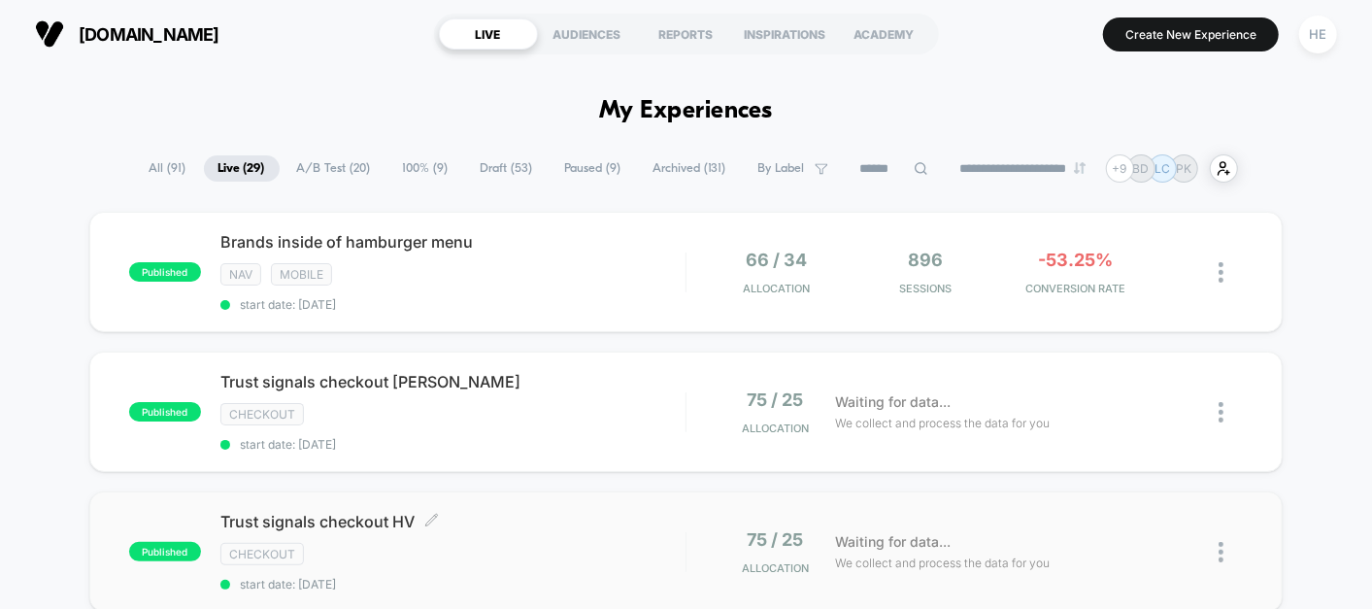
click at [496, 515] on span "Trust signals checkout HV Click to edit experience details" at bounding box center [452, 521] width 465 height 19
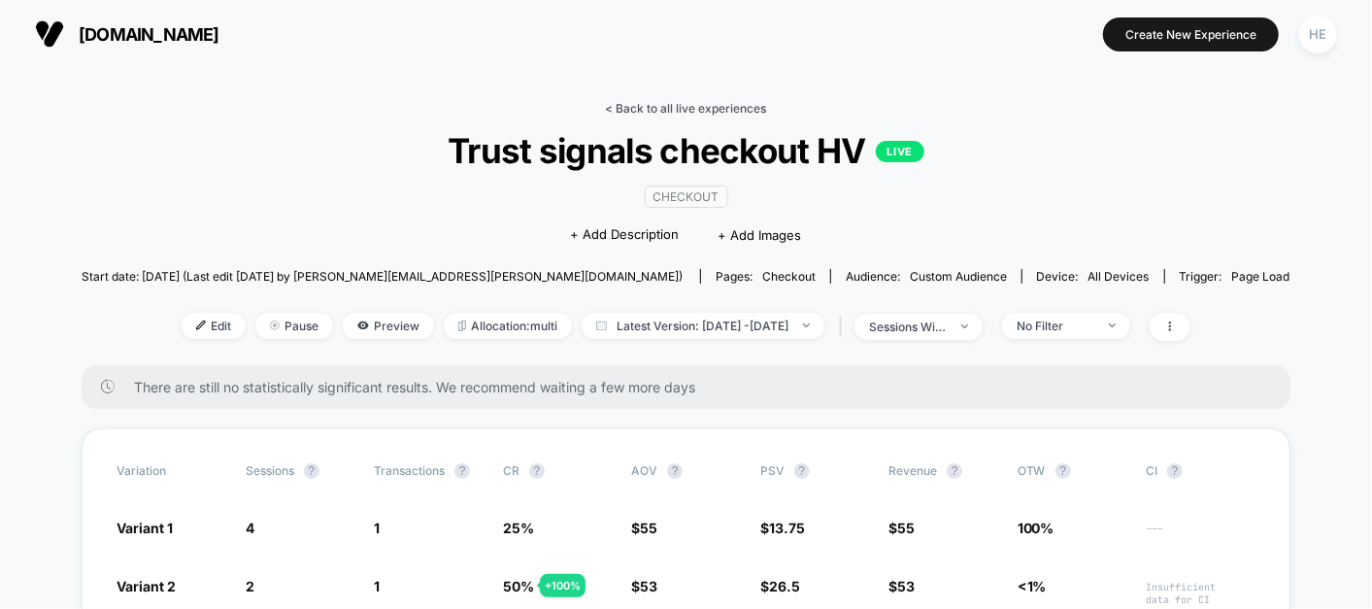
click at [683, 107] on link "< Back to all live experiences" at bounding box center [686, 108] width 161 height 15
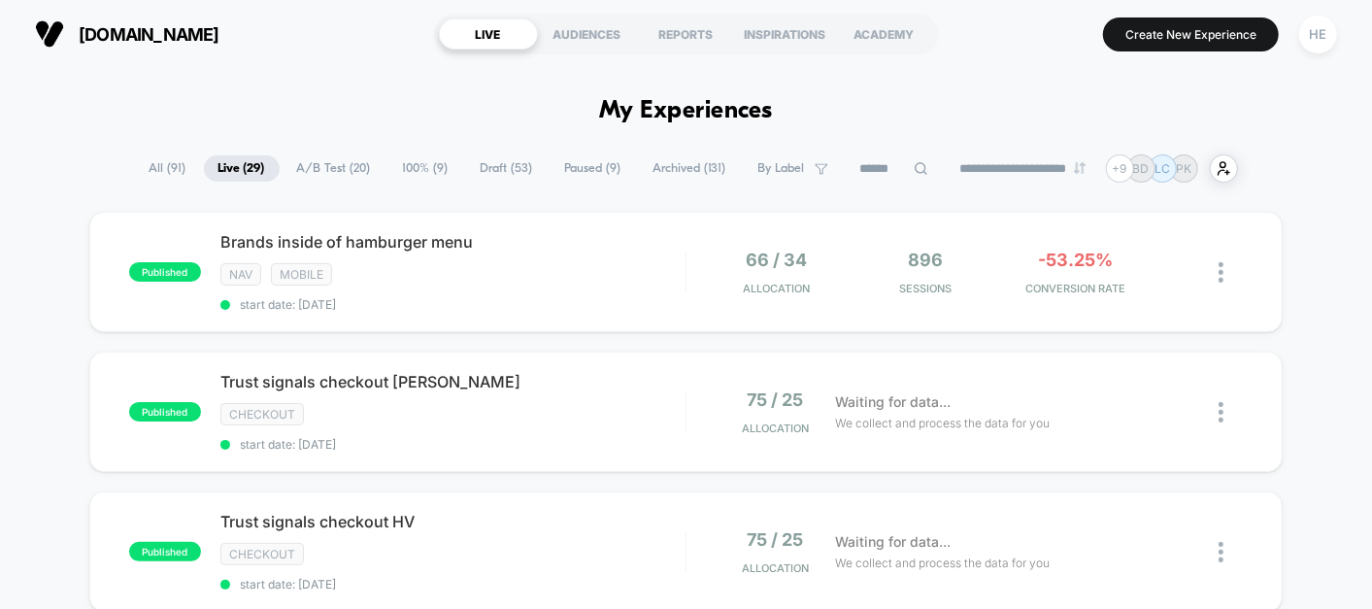
click at [560, 413] on div "checkout" at bounding box center [452, 414] width 465 height 22
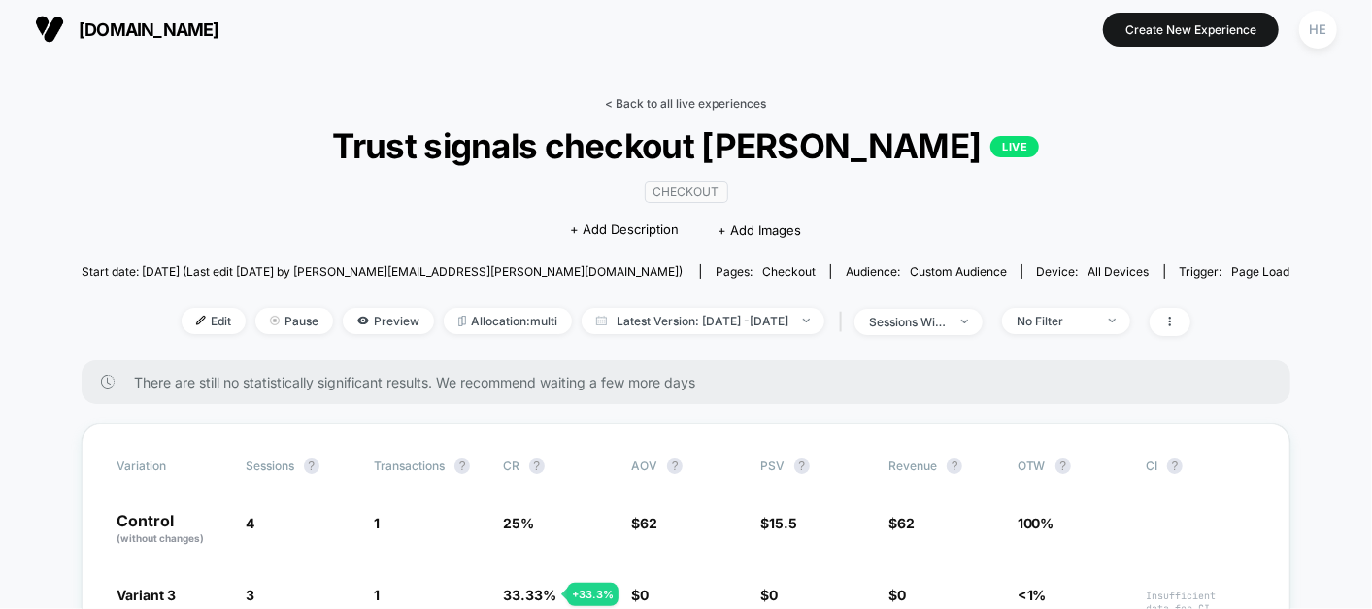
scroll to position [4, 0]
click at [677, 99] on link "< Back to all live experiences" at bounding box center [686, 104] width 161 height 15
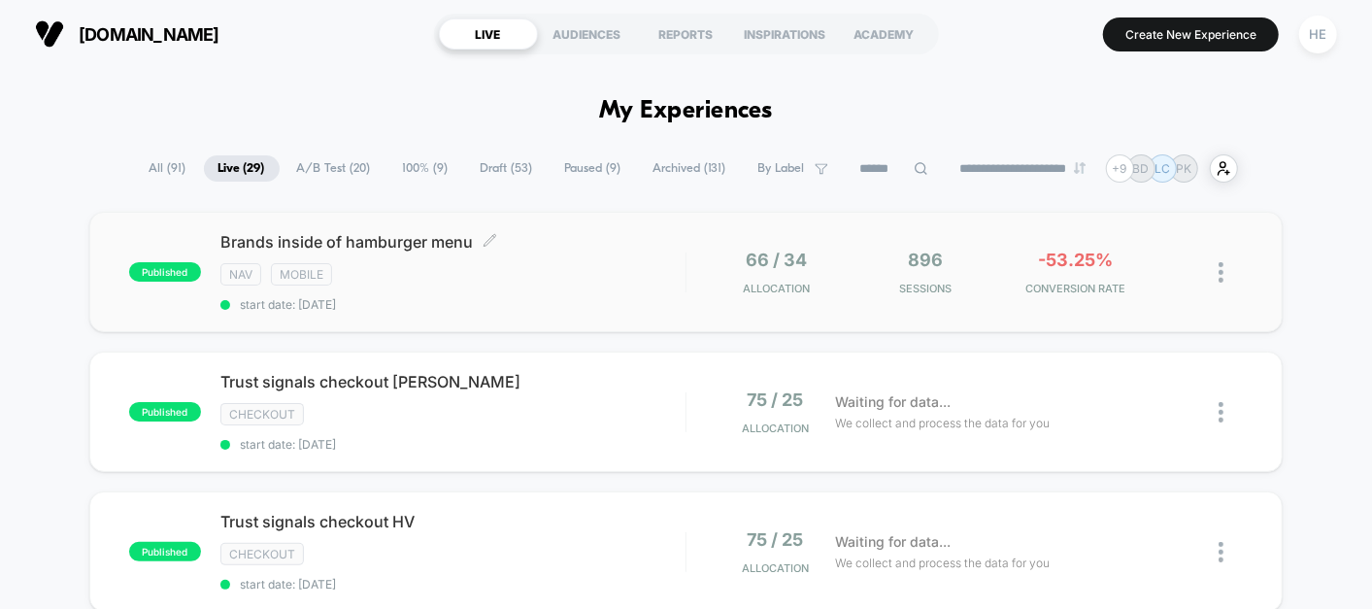
click at [596, 257] on div "Brands inside of hamburger menu Click to edit experience details Click to edit …" at bounding box center [452, 272] width 465 height 80
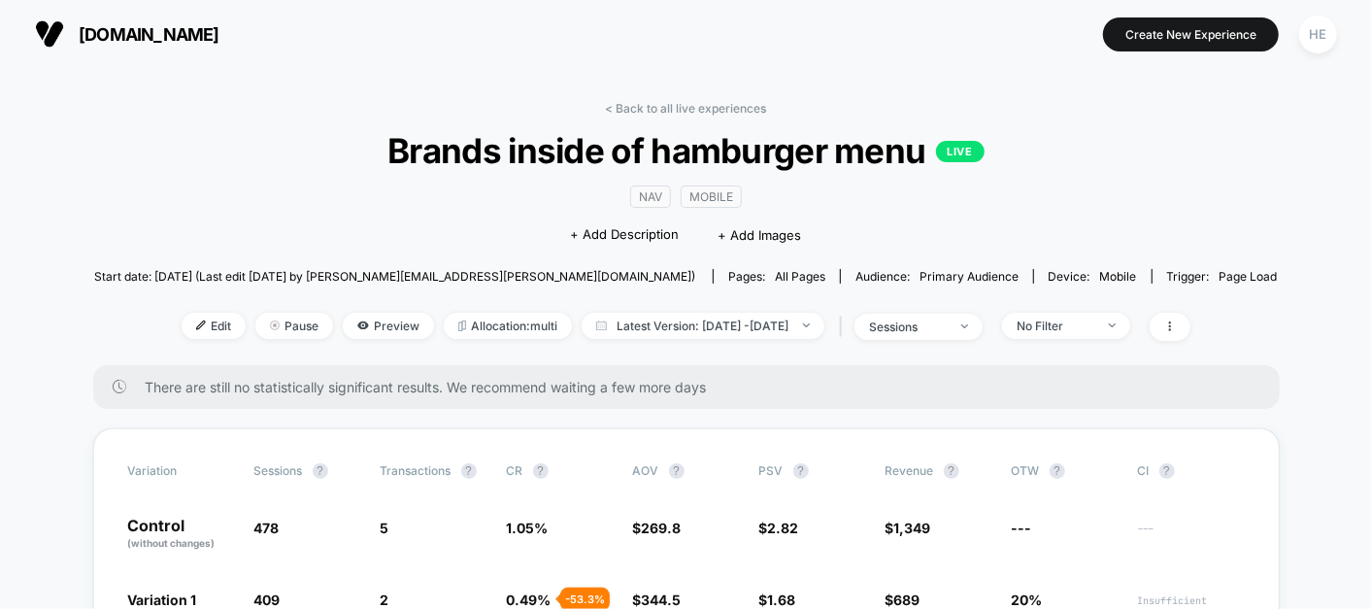
click at [638, 104] on link "< Back to all live experiences" at bounding box center [686, 108] width 161 height 15
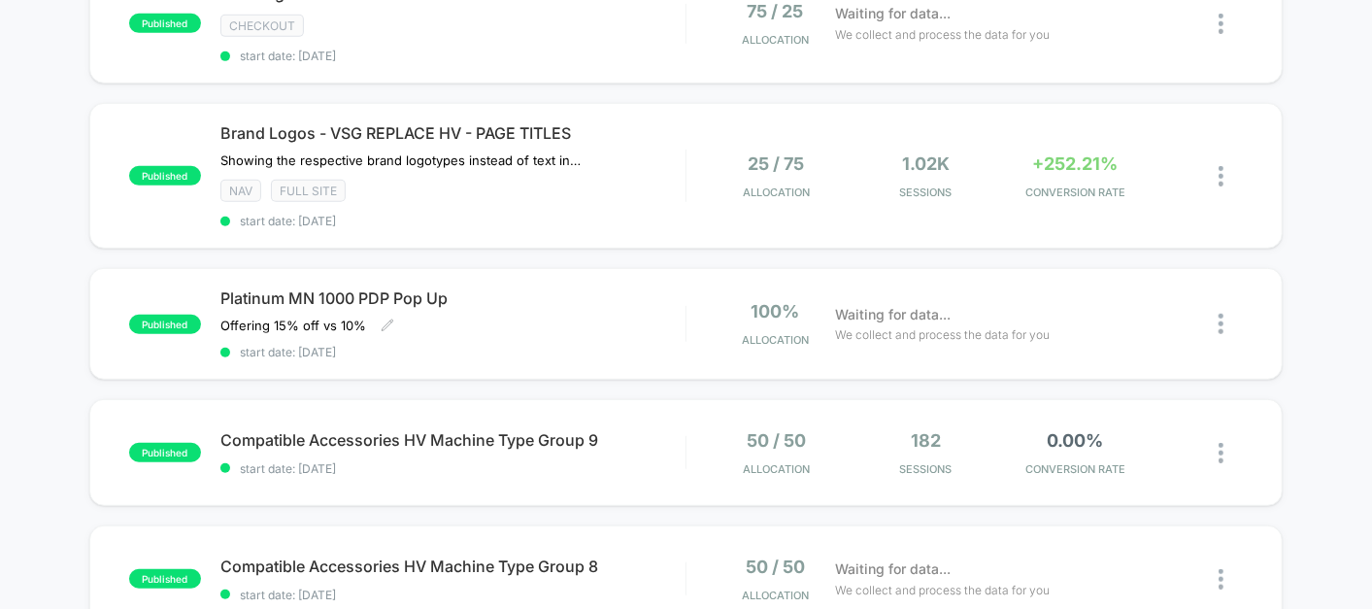
scroll to position [529, 0]
click at [582, 179] on div "NAV Full site" at bounding box center [452, 190] width 465 height 22
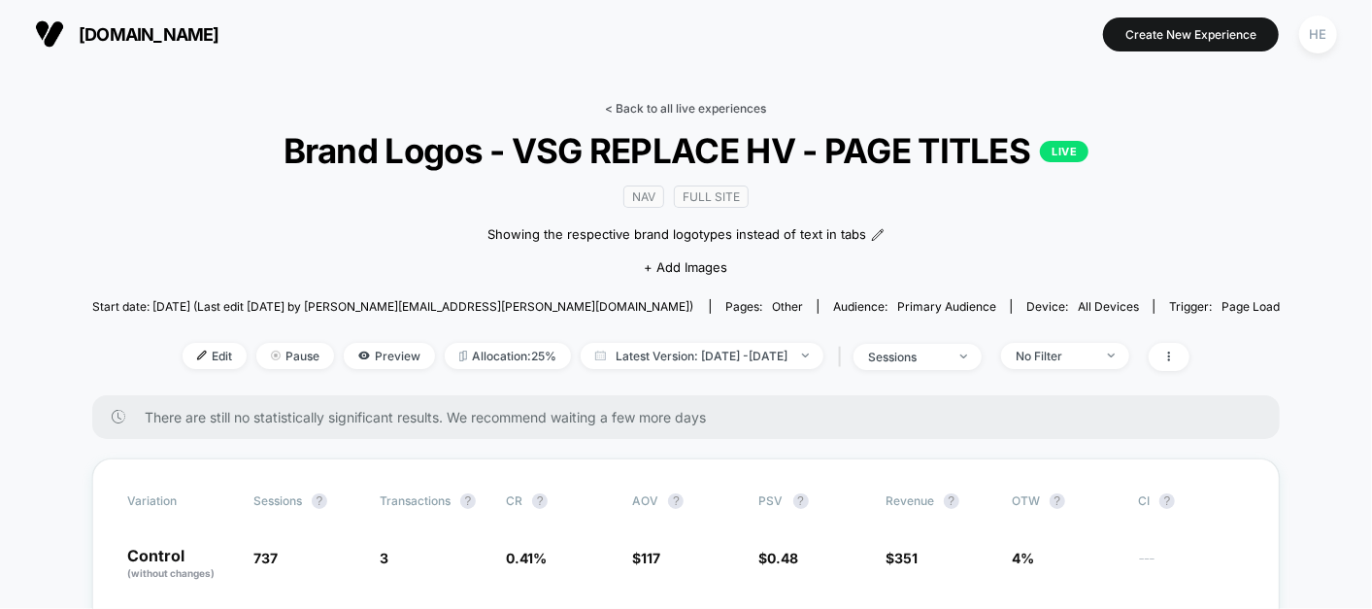
click at [649, 113] on link "< Back to all live experiences" at bounding box center [686, 108] width 161 height 15
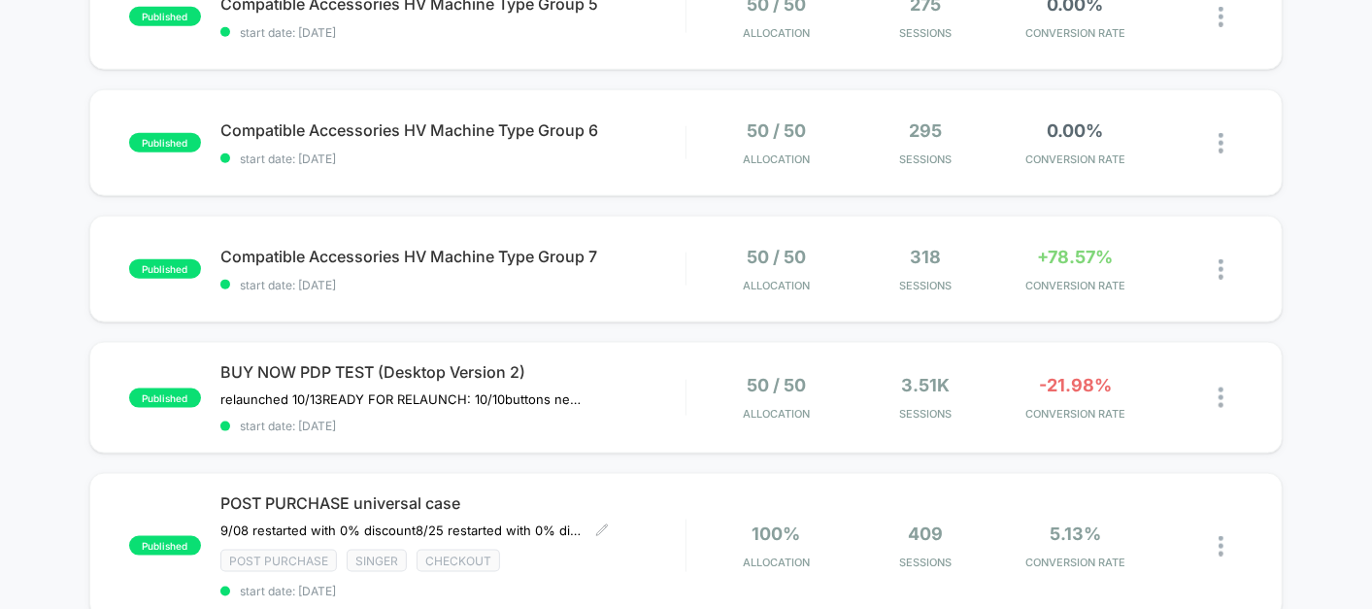
scroll to position [1458, 0]
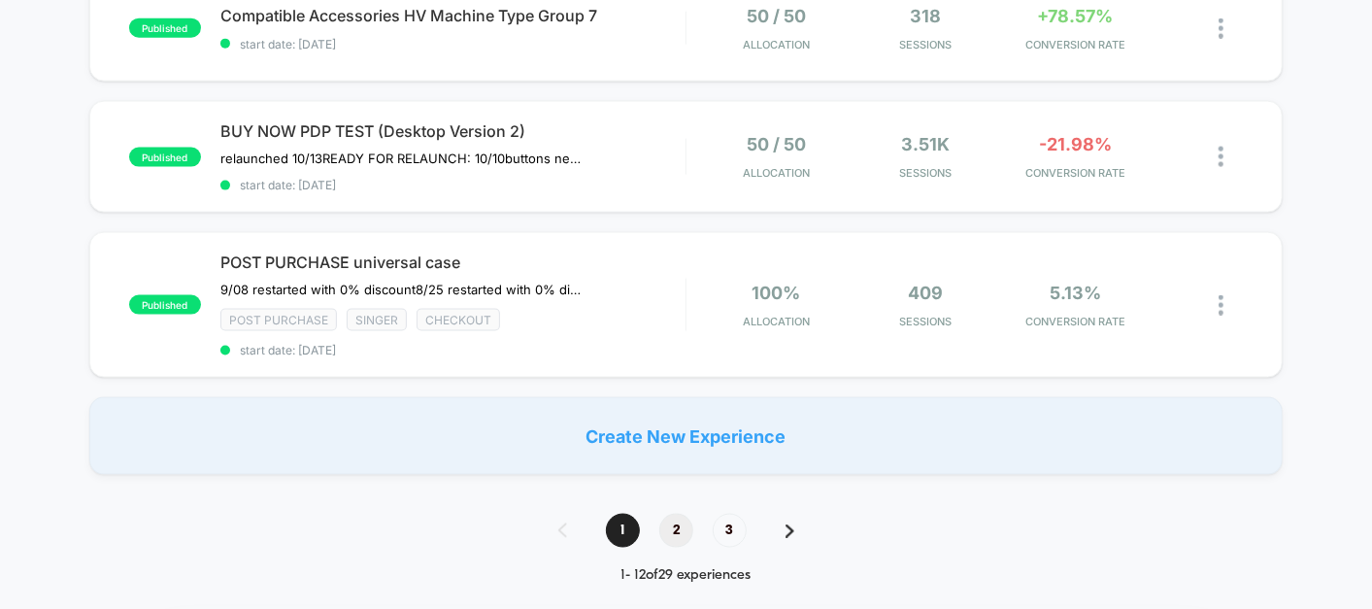
click at [683, 525] on span "2" at bounding box center [676, 531] width 34 height 34
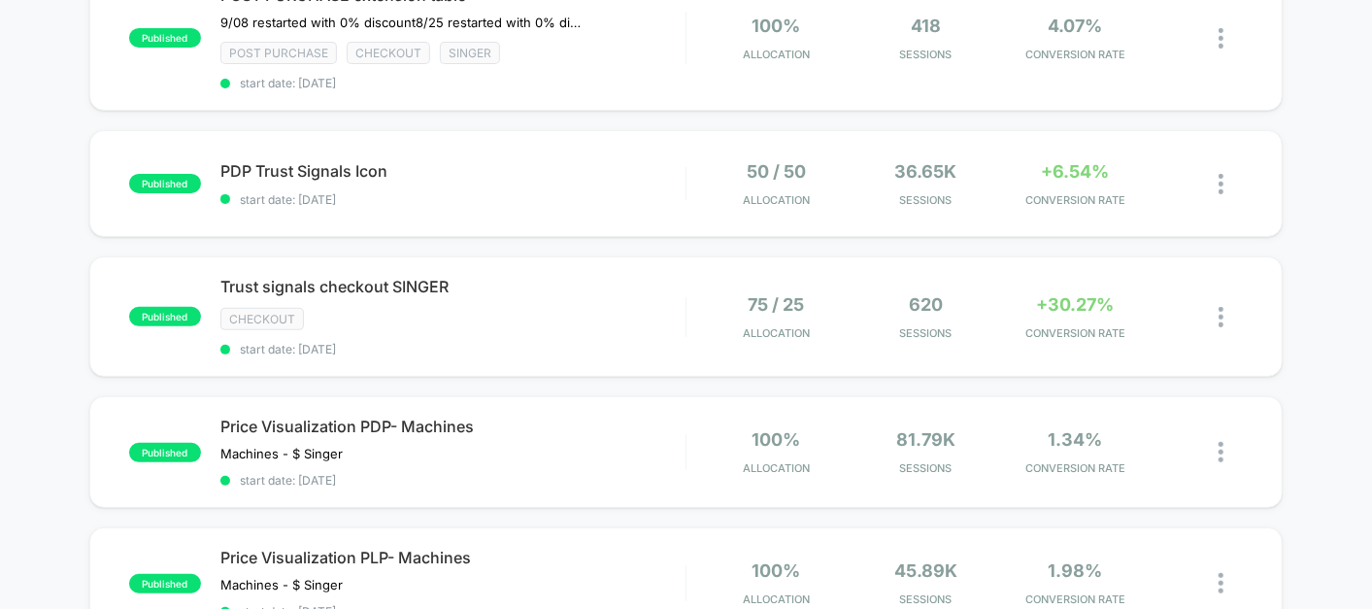
scroll to position [211, 0]
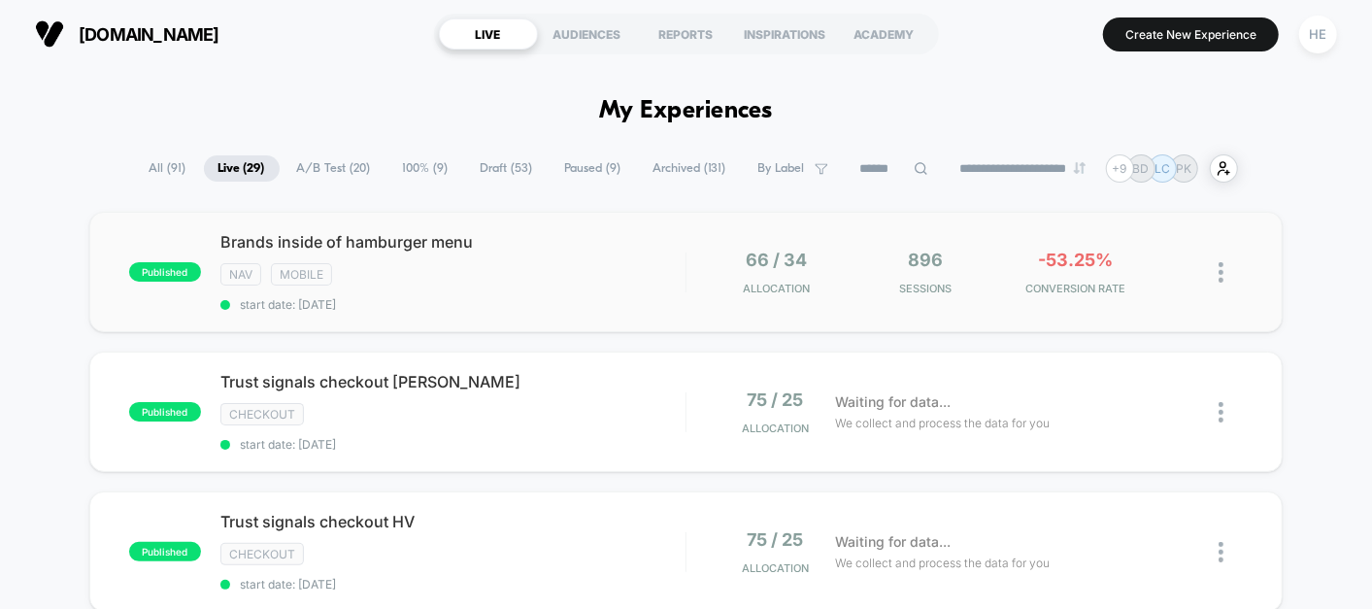
click at [658, 263] on div "NAV Mobile" at bounding box center [452, 274] width 465 height 22
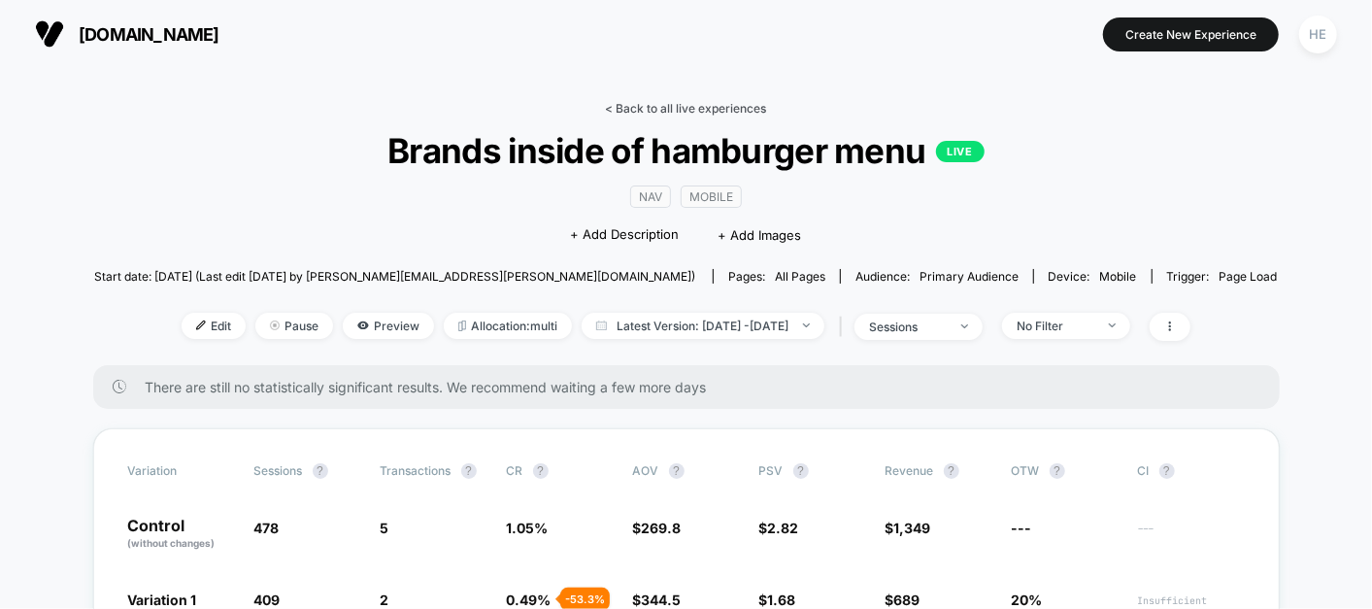
click at [662, 103] on link "< Back to all live experiences" at bounding box center [686, 108] width 161 height 15
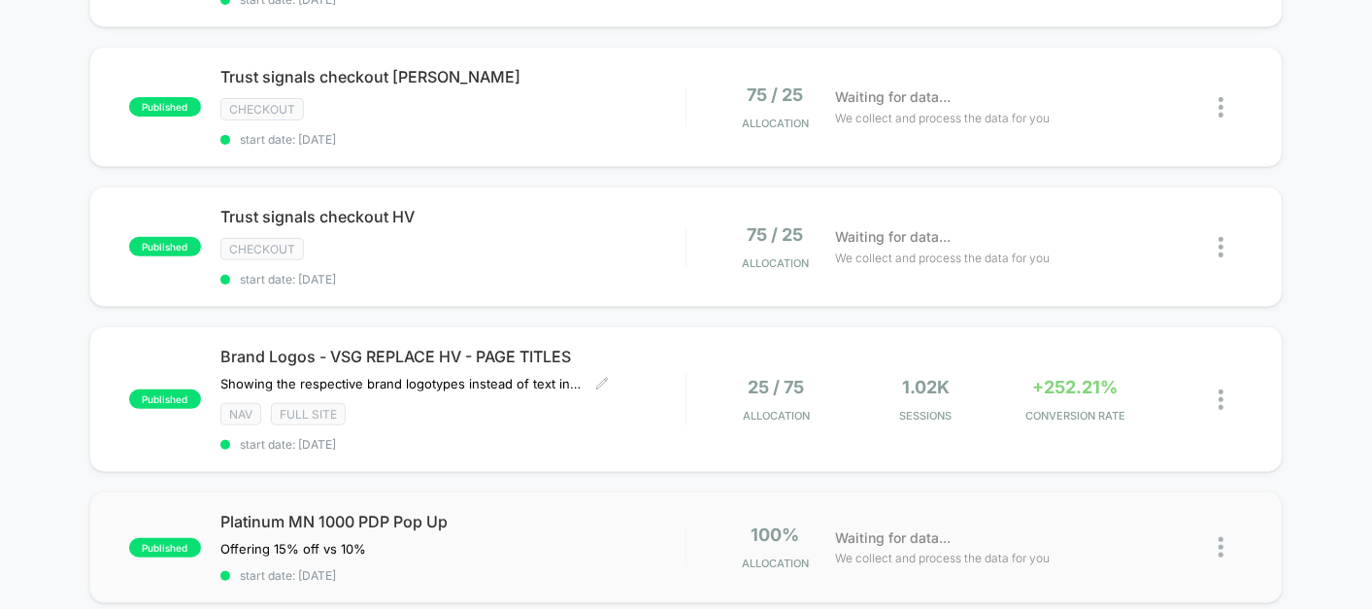
scroll to position [304, 0]
click at [538, 218] on span "Trust signals checkout HV Click to edit experience details" at bounding box center [452, 217] width 465 height 19
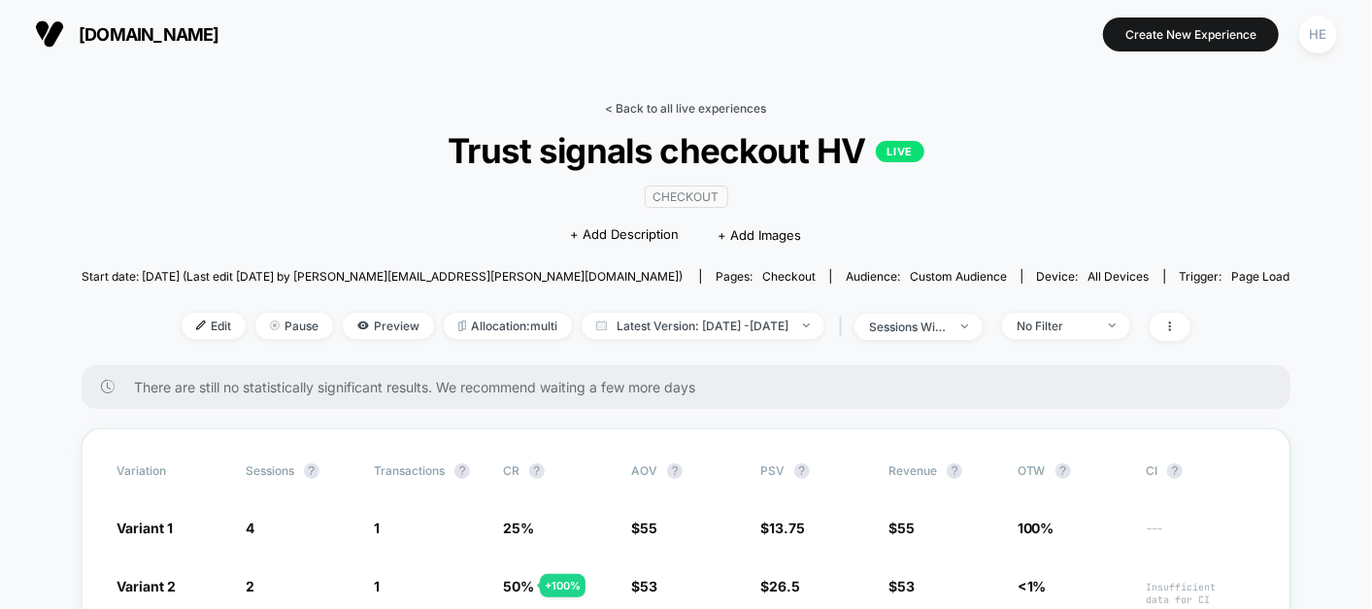
click at [682, 109] on link "< Back to all live experiences" at bounding box center [686, 108] width 161 height 15
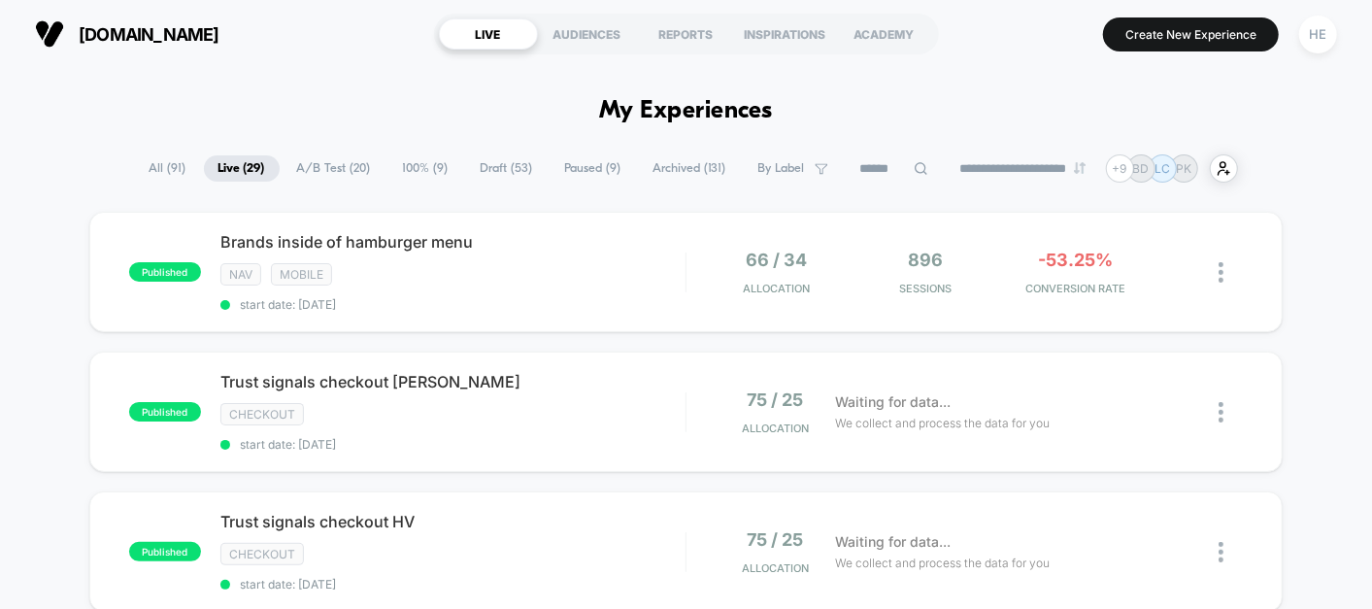
click at [294, 166] on span "A/B Test ( 20 )" at bounding box center [334, 168] width 103 height 26
click at [238, 161] on span "Live ( 28 )" at bounding box center [238, 168] width 75 height 26
